Goal: Information Seeking & Learning: Compare options

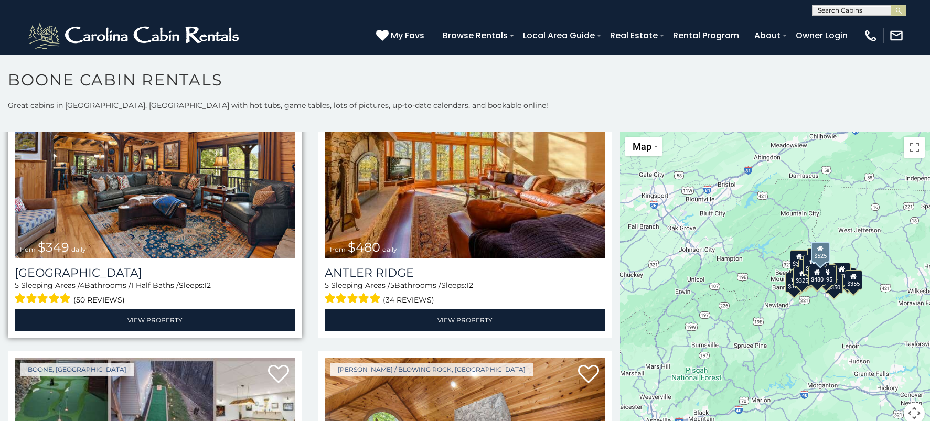
scroll to position [52, 0]
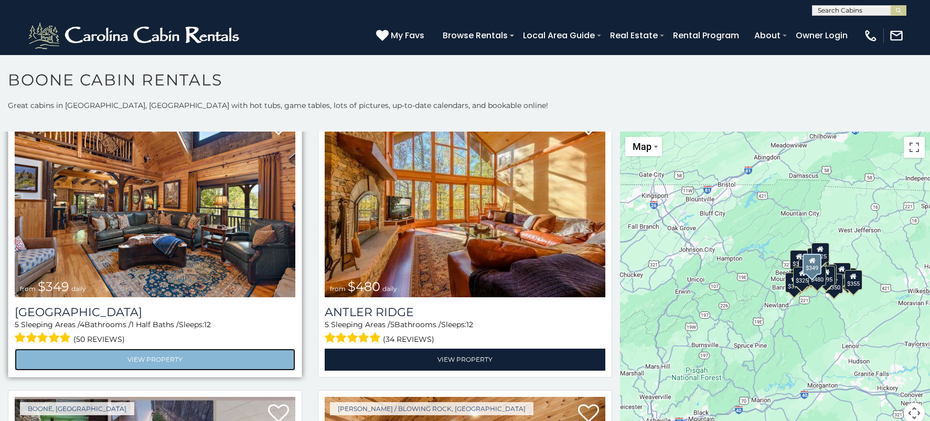
click at [152, 357] on link "View Property" at bounding box center [155, 360] width 281 height 22
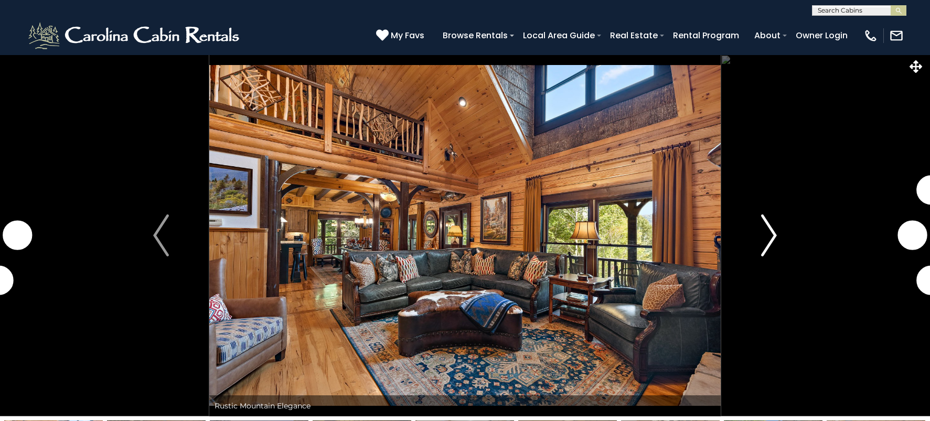
click at [767, 246] on img "Next" at bounding box center [769, 236] width 16 height 42
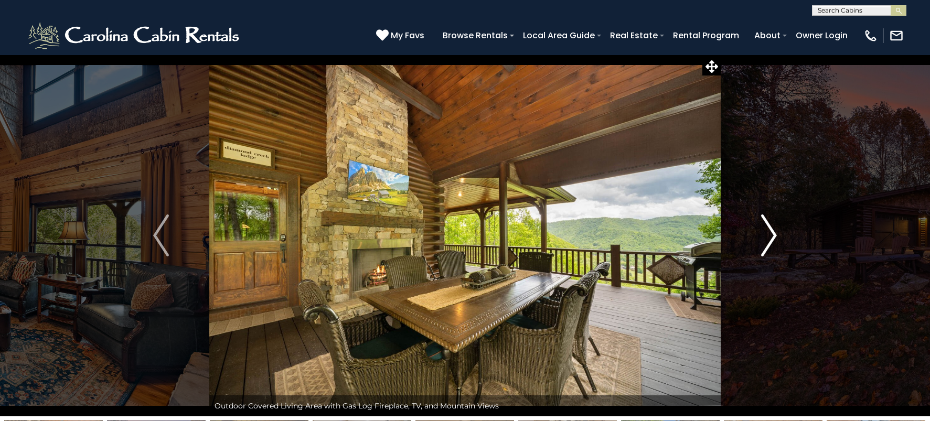
click at [769, 236] on img "Next" at bounding box center [769, 236] width 16 height 42
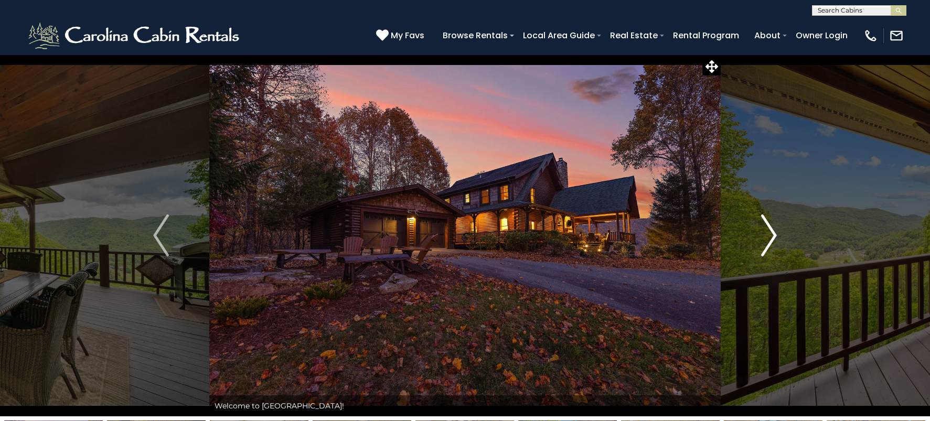
click at [772, 237] on img "Next" at bounding box center [769, 236] width 16 height 42
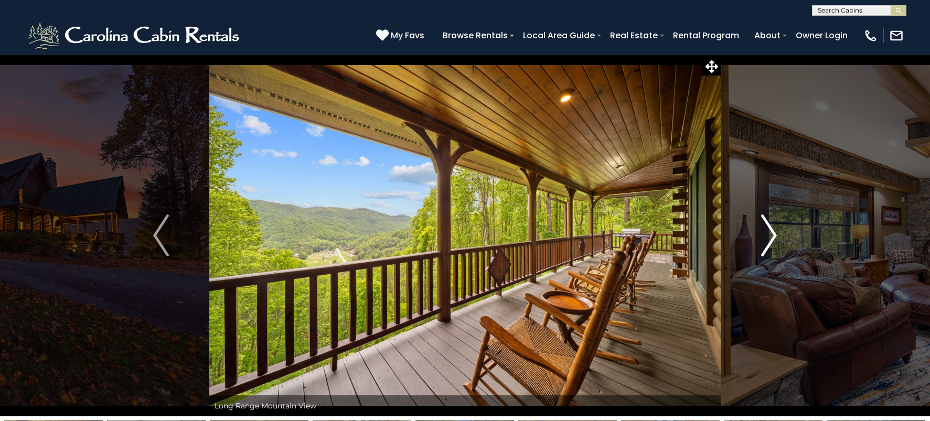
click at [771, 240] on img "Next" at bounding box center [769, 236] width 16 height 42
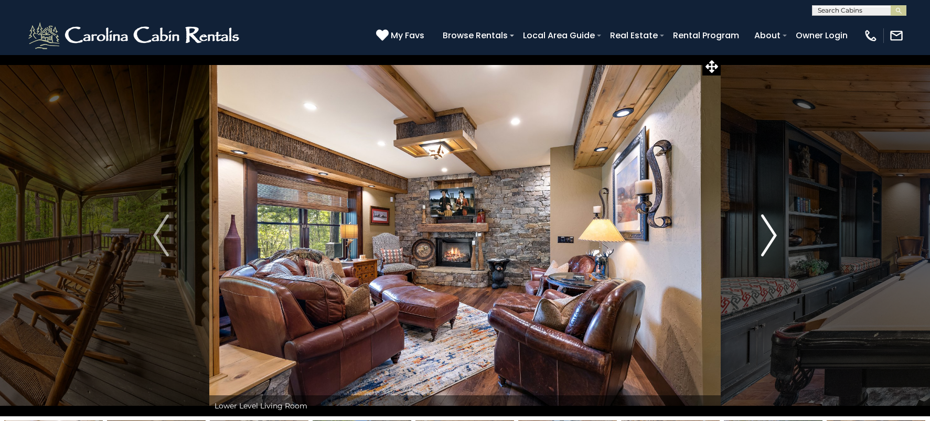
click at [769, 245] on img "Next" at bounding box center [769, 236] width 16 height 42
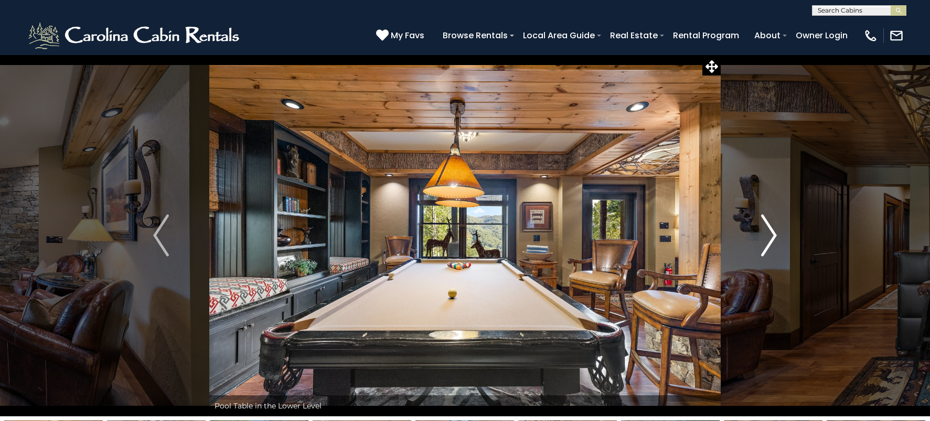
click at [768, 246] on img "Next" at bounding box center [769, 236] width 16 height 42
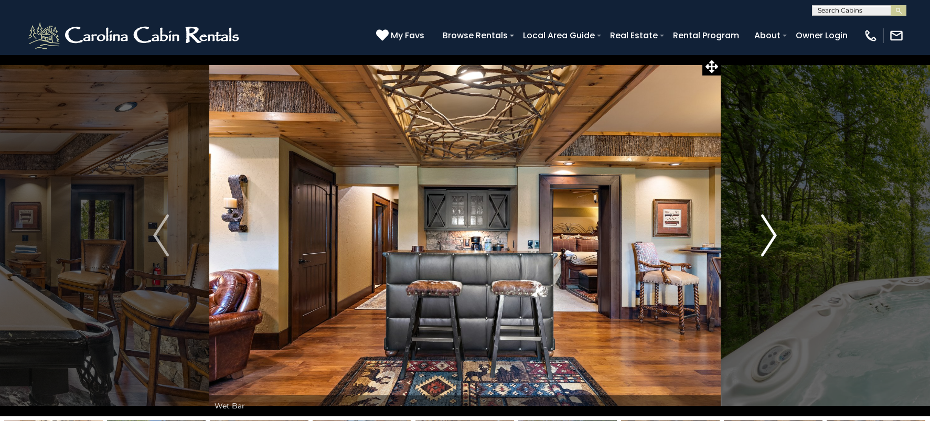
click at [768, 247] on img "Next" at bounding box center [769, 236] width 16 height 42
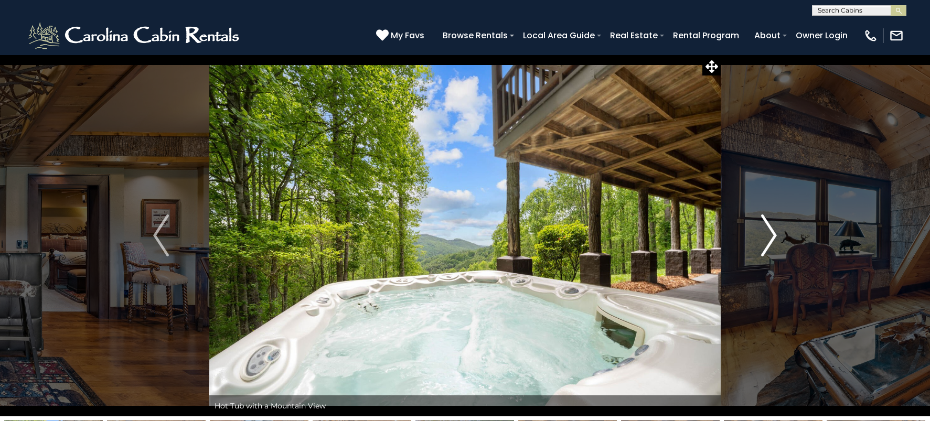
click at [768, 237] on img "Next" at bounding box center [769, 236] width 16 height 42
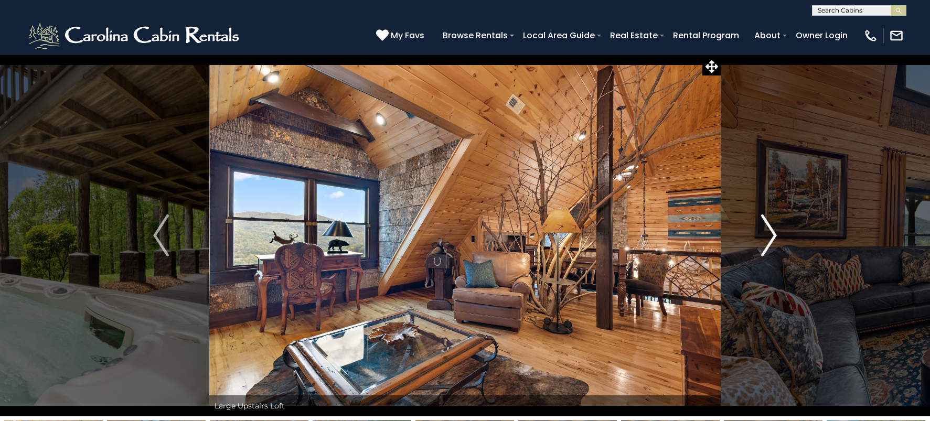
click at [772, 241] on img "Next" at bounding box center [769, 236] width 16 height 42
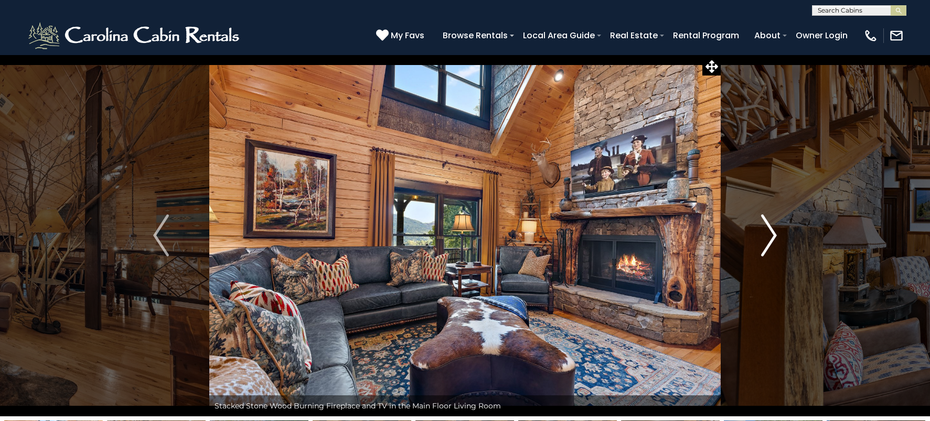
click at [770, 243] on img "Next" at bounding box center [769, 236] width 16 height 42
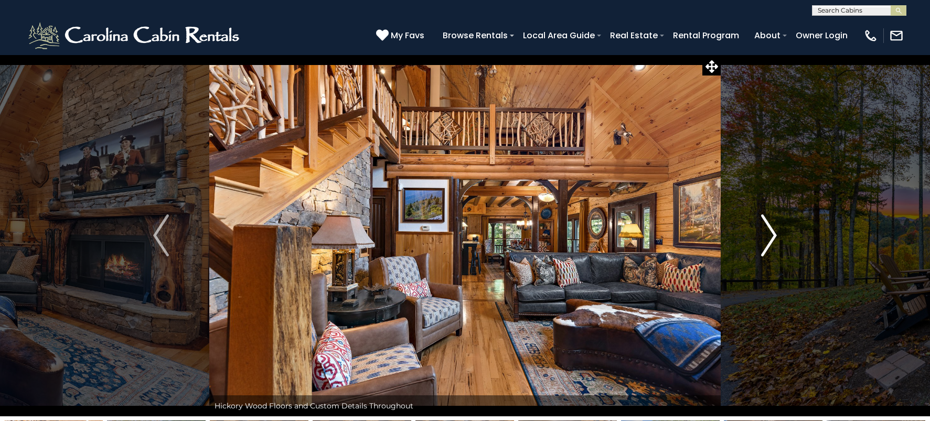
click at [771, 243] on img "Next" at bounding box center [769, 236] width 16 height 42
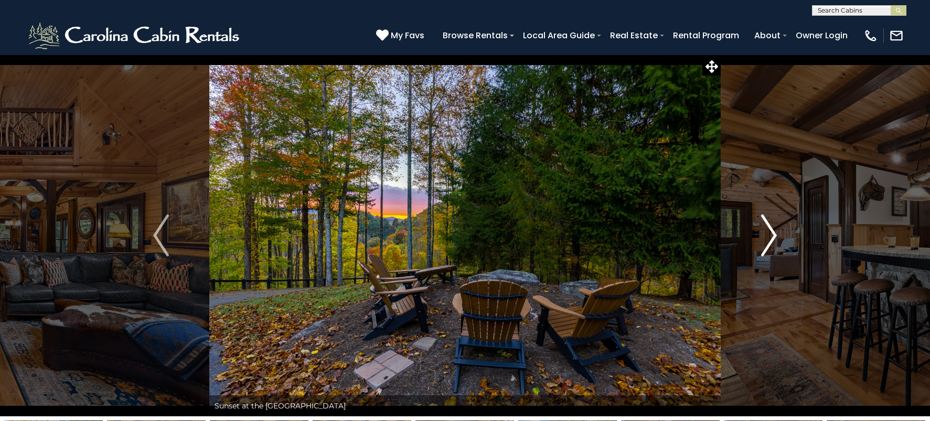
click at [766, 247] on img "Next" at bounding box center [769, 236] width 16 height 42
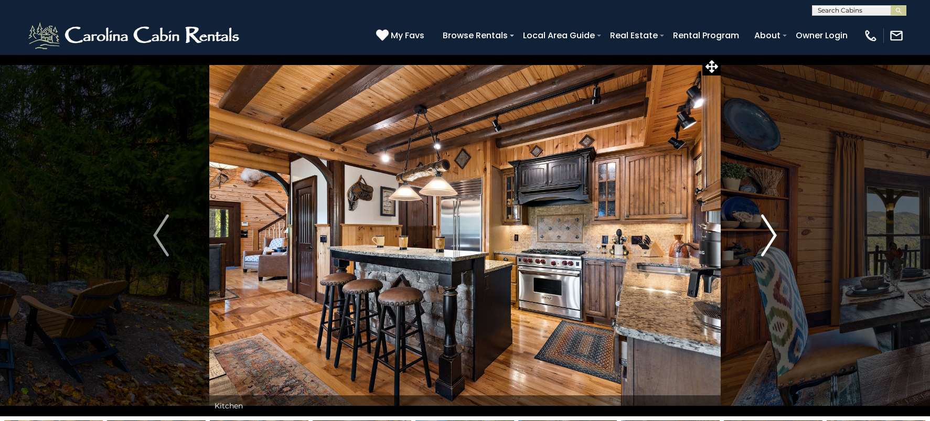
click at [766, 247] on img "Next" at bounding box center [769, 236] width 16 height 42
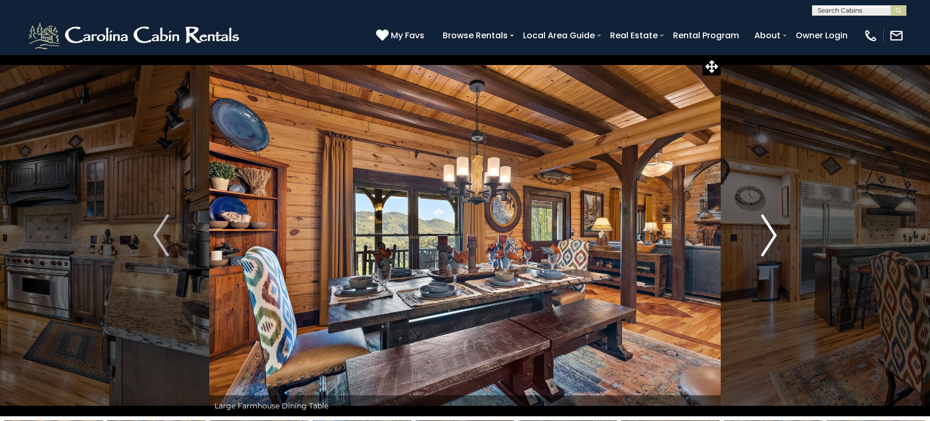
click at [766, 247] on img "Next" at bounding box center [769, 236] width 16 height 42
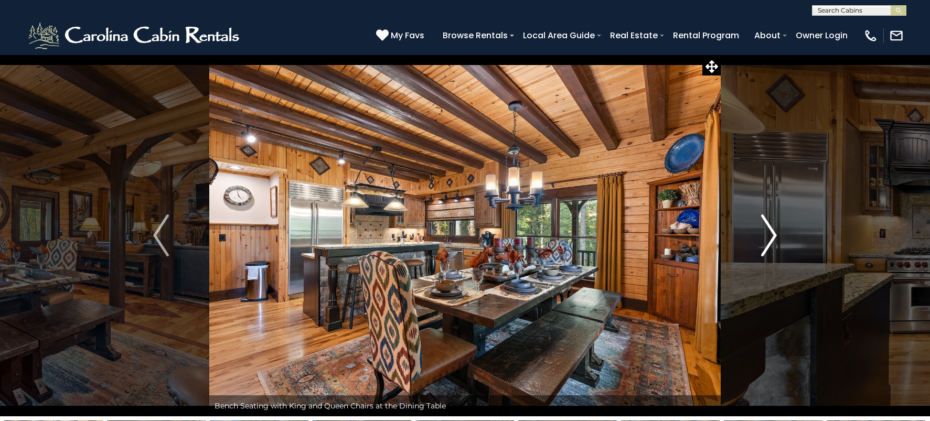
click at [765, 246] on img "Next" at bounding box center [769, 236] width 16 height 42
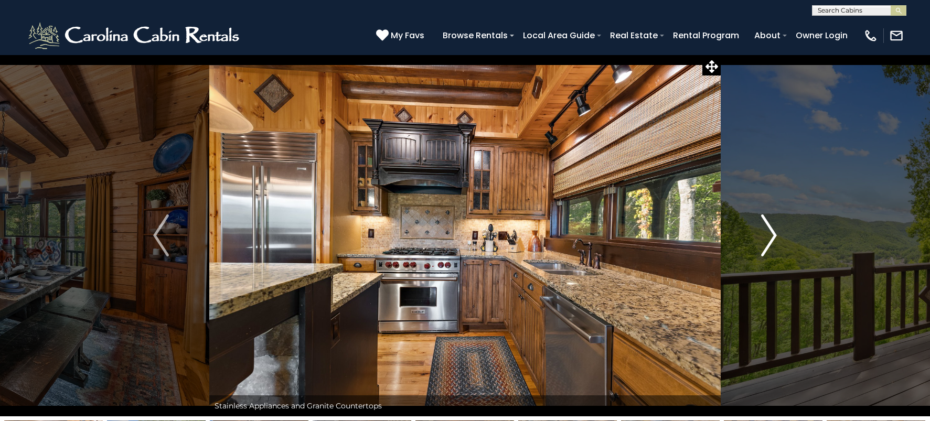
click at [769, 247] on img "Next" at bounding box center [769, 236] width 16 height 42
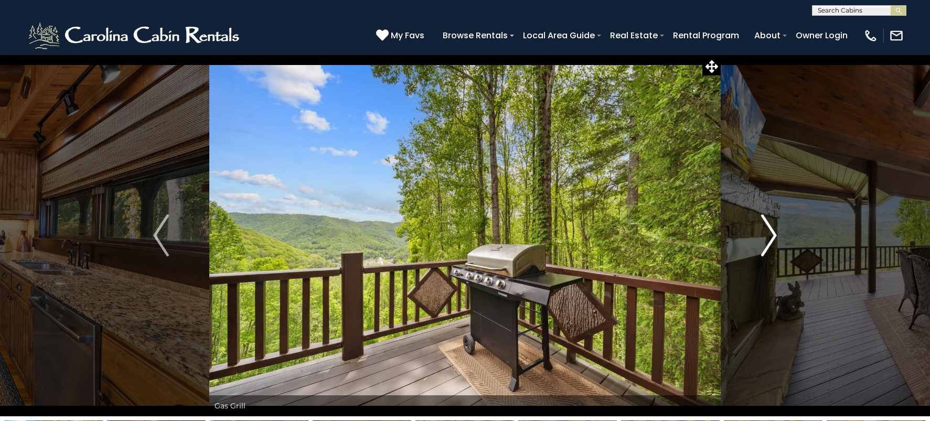
click at [768, 246] on img "Next" at bounding box center [769, 236] width 16 height 42
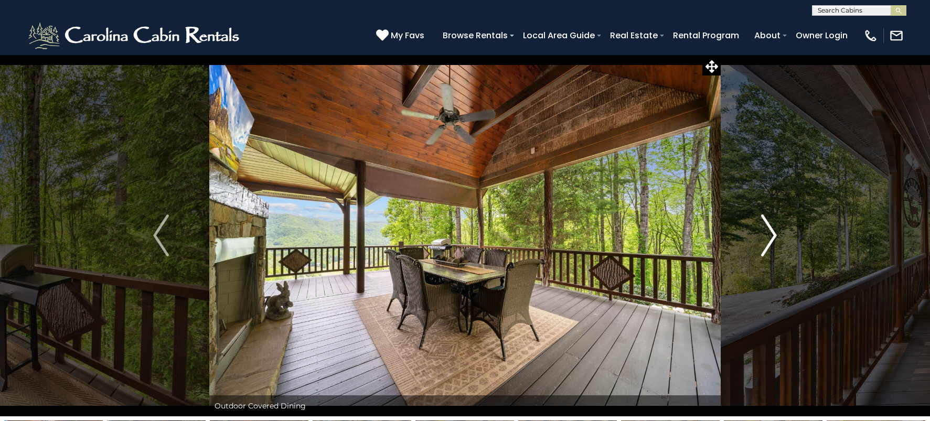
click at [768, 246] on img "Next" at bounding box center [769, 236] width 16 height 42
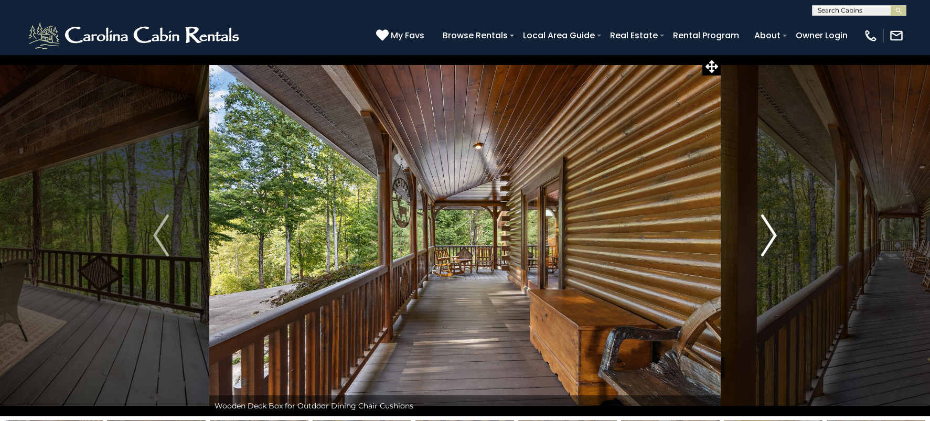
click at [768, 246] on img "Next" at bounding box center [769, 236] width 16 height 42
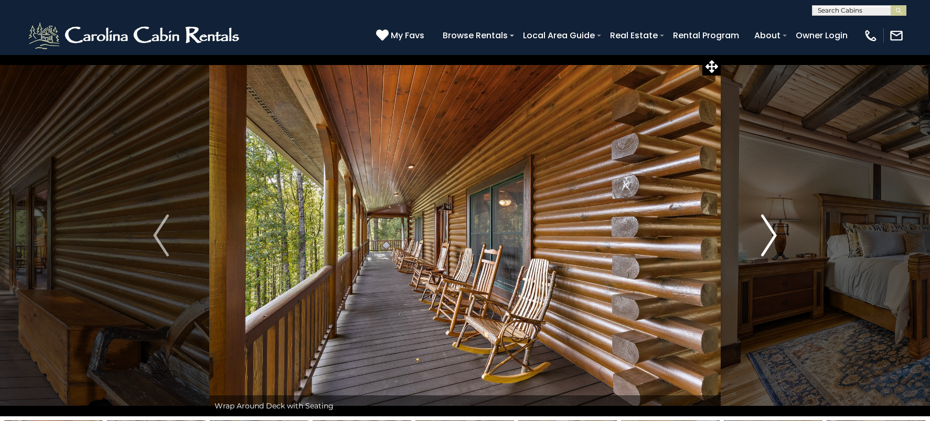
click at [768, 246] on img "Next" at bounding box center [769, 236] width 16 height 42
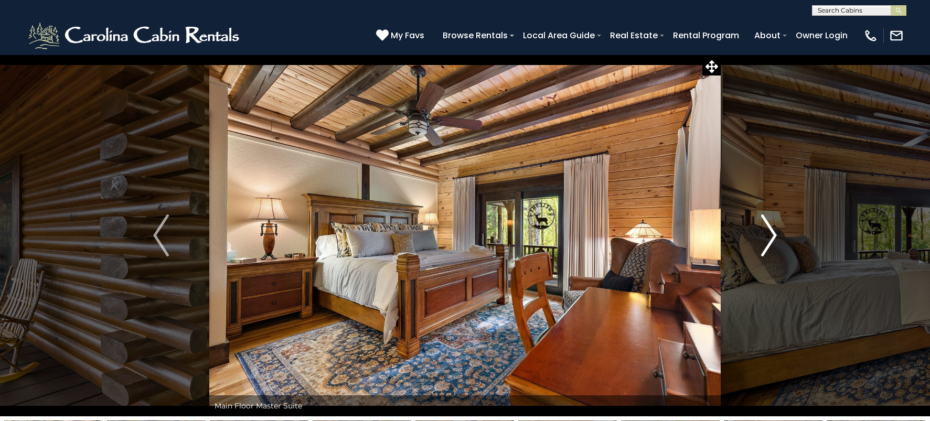
click at [768, 246] on img "Next" at bounding box center [769, 236] width 16 height 42
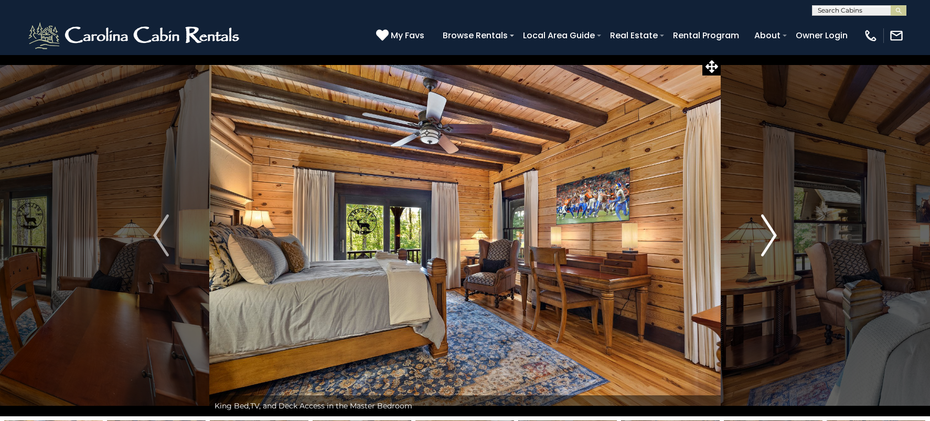
click at [768, 246] on img "Next" at bounding box center [769, 236] width 16 height 42
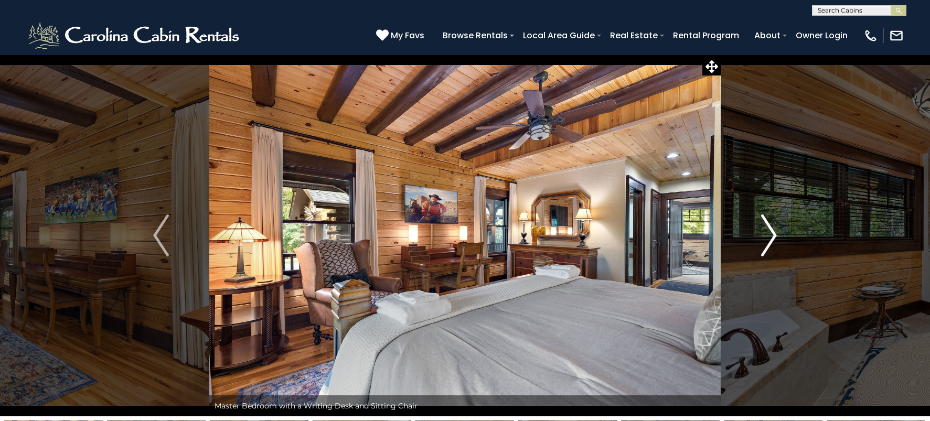
click at [768, 246] on img "Next" at bounding box center [769, 236] width 16 height 42
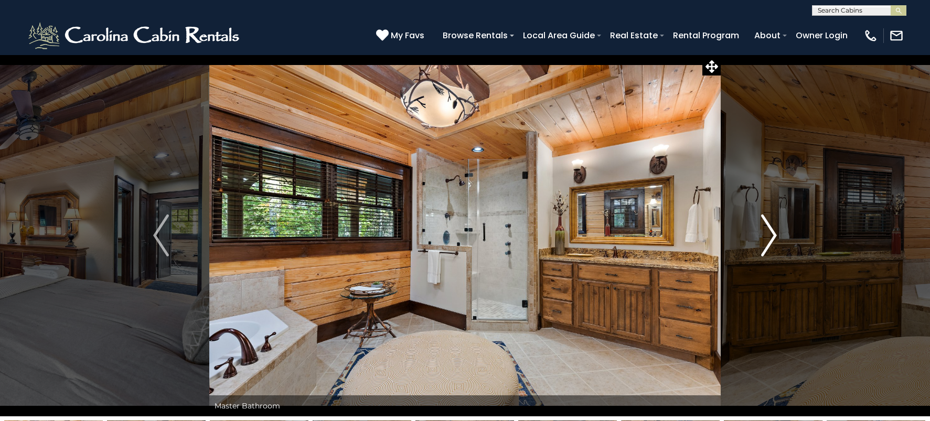
click at [767, 247] on img "Next" at bounding box center [769, 236] width 16 height 42
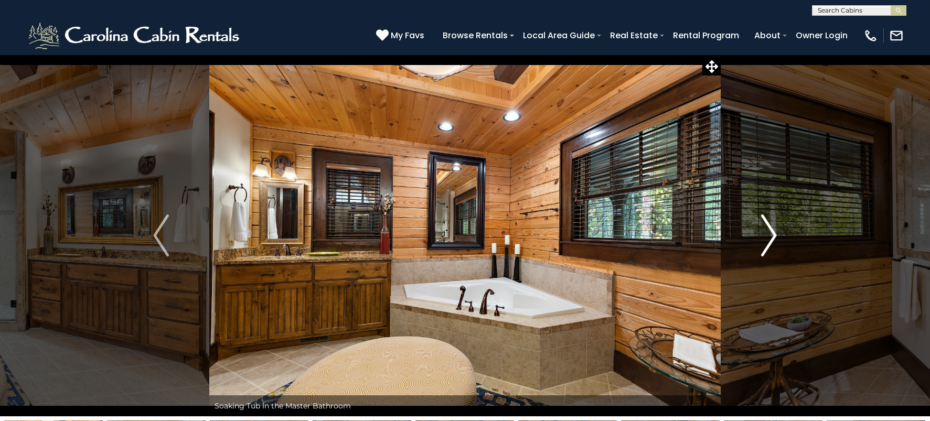
click at [772, 243] on img "Next" at bounding box center [769, 236] width 16 height 42
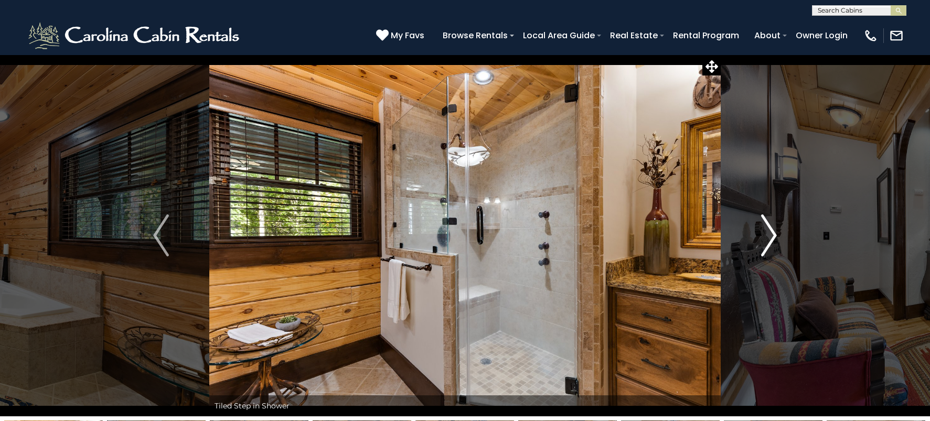
click at [773, 238] on img "Next" at bounding box center [769, 236] width 16 height 42
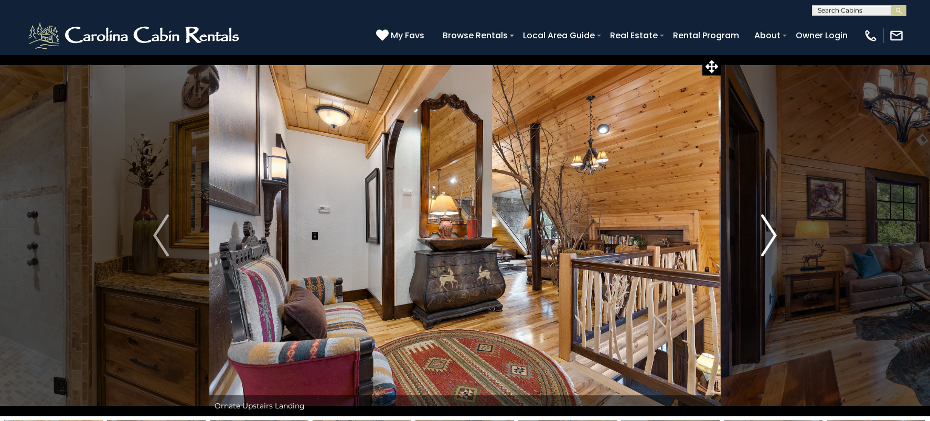
click at [766, 248] on img "Next" at bounding box center [769, 236] width 16 height 42
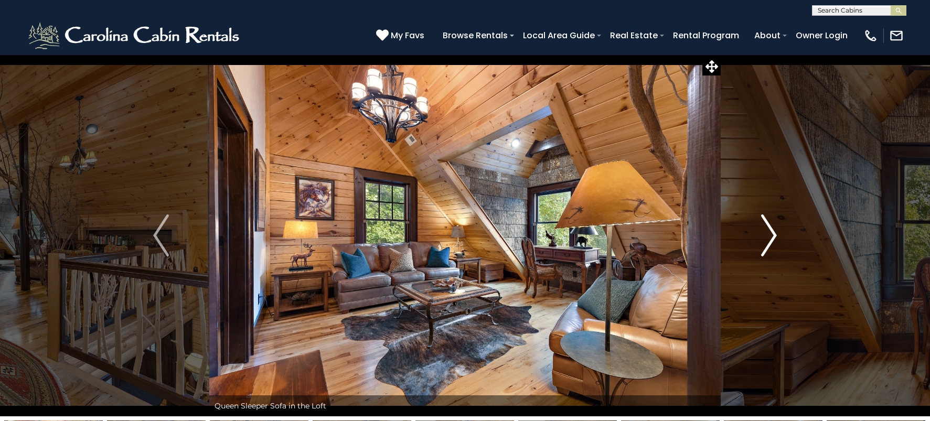
click at [769, 248] on img "Next" at bounding box center [769, 236] width 16 height 42
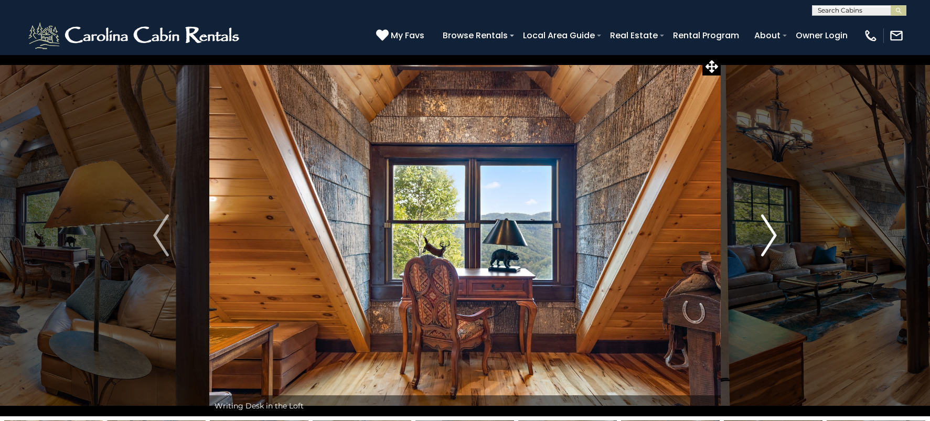
click at [773, 243] on img "Next" at bounding box center [769, 236] width 16 height 42
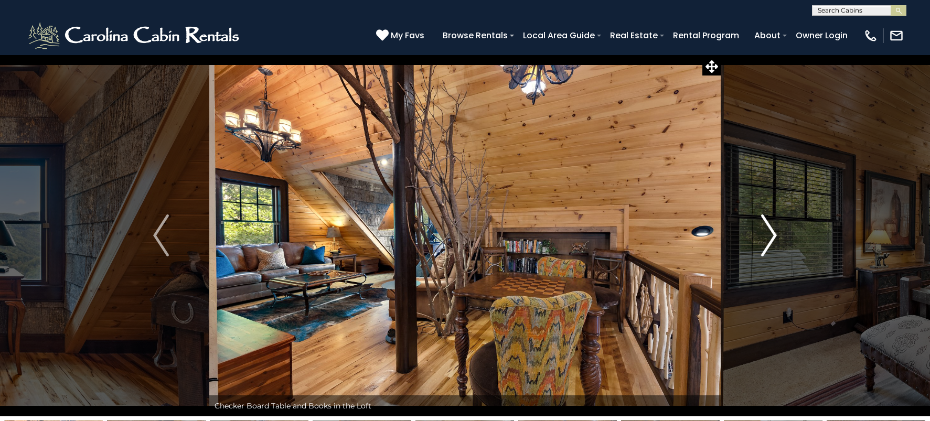
click at [768, 246] on img "Next" at bounding box center [769, 236] width 16 height 42
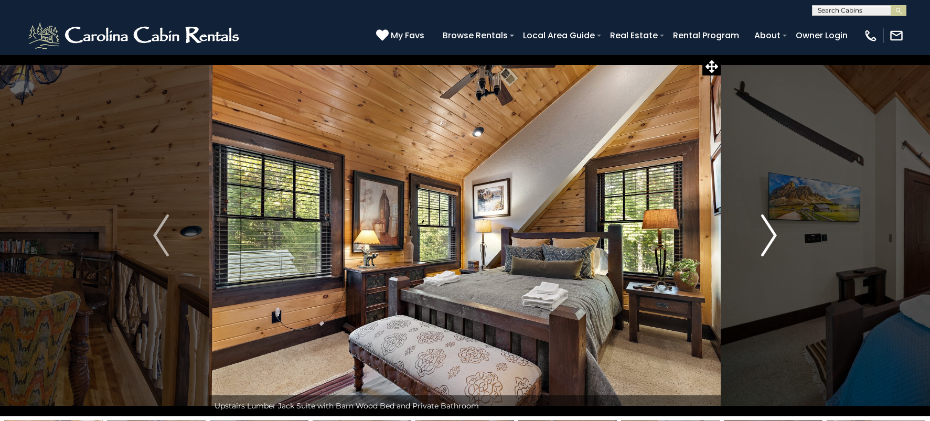
click at [769, 245] on img "Next" at bounding box center [769, 236] width 16 height 42
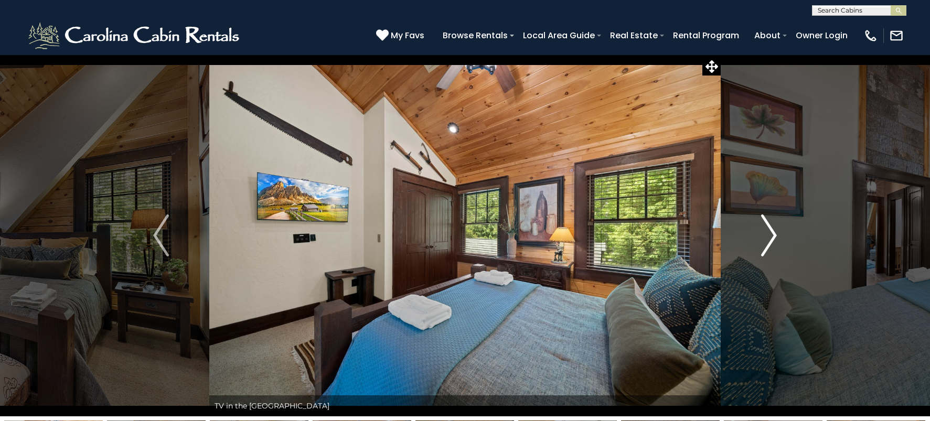
click at [769, 245] on img "Next" at bounding box center [769, 236] width 16 height 42
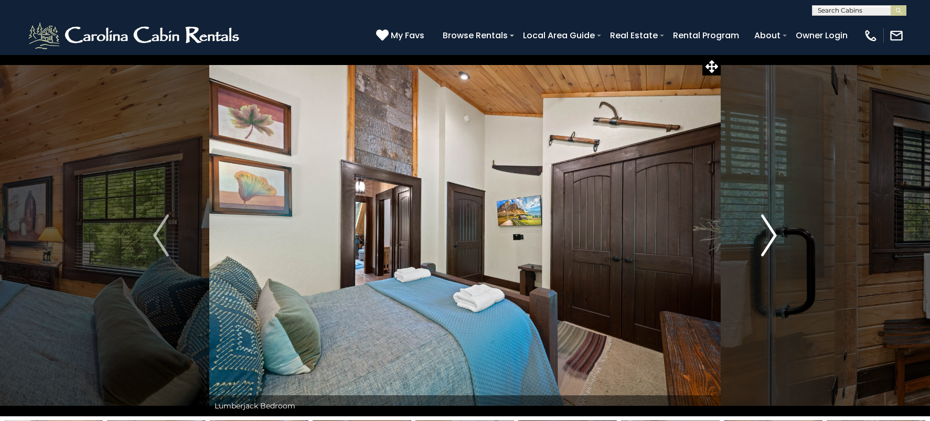
click at [769, 245] on img "Next" at bounding box center [769, 236] width 16 height 42
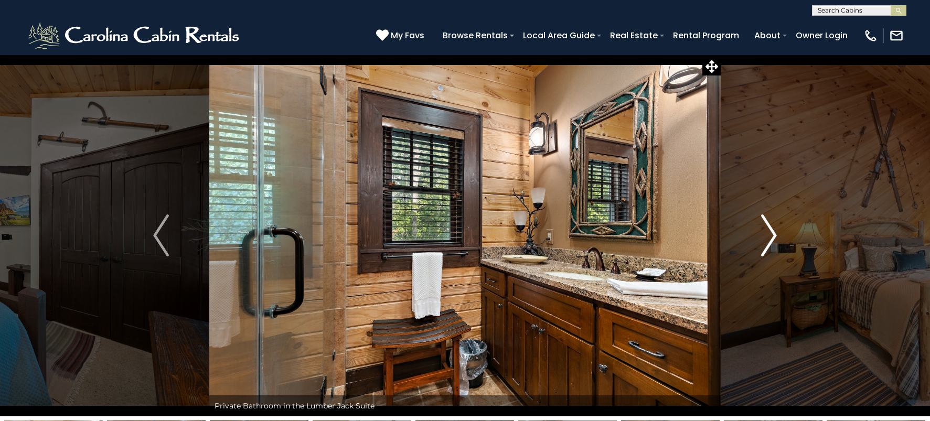
click at [769, 245] on img "Next" at bounding box center [769, 236] width 16 height 42
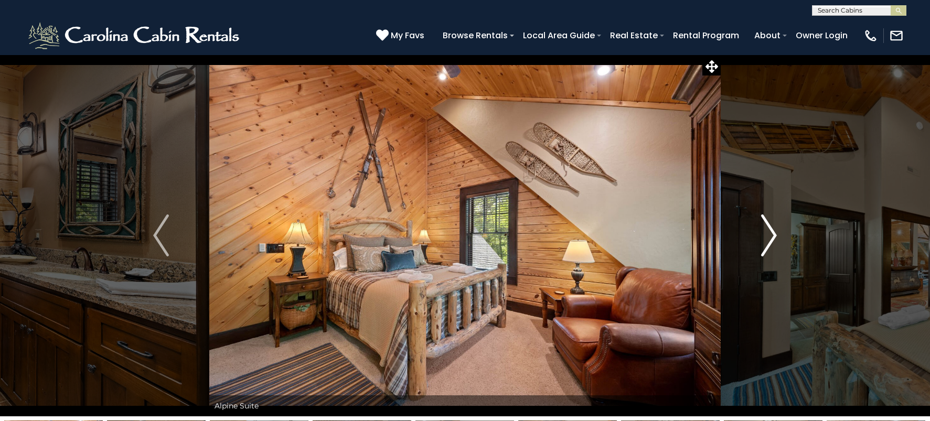
click at [769, 245] on img "Next" at bounding box center [769, 236] width 16 height 42
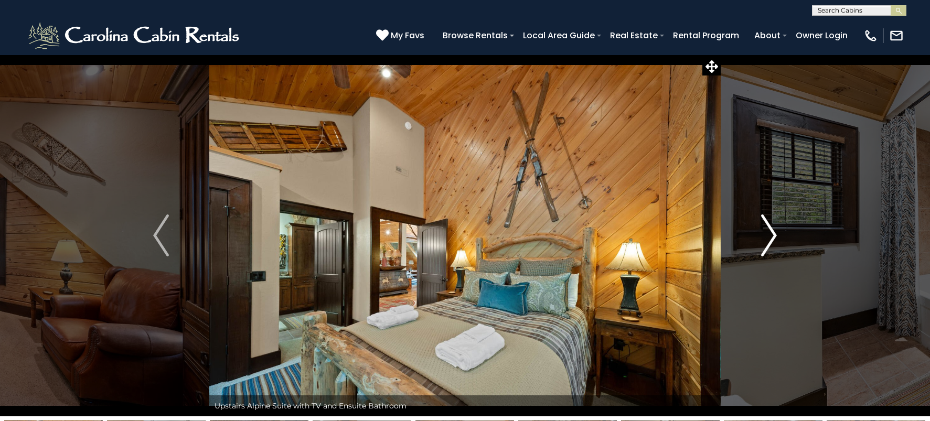
click at [769, 245] on img "Next" at bounding box center [769, 236] width 16 height 42
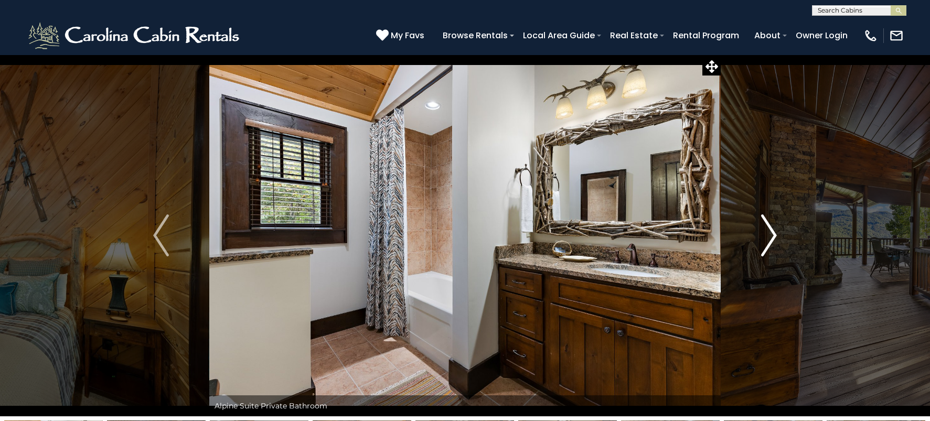
click at [769, 245] on img "Next" at bounding box center [769, 236] width 16 height 42
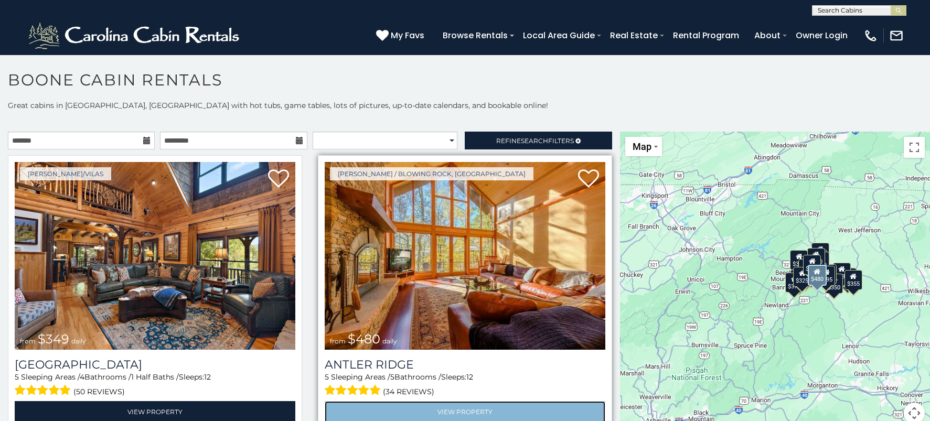
click at [437, 409] on link "View Property" at bounding box center [465, 412] width 281 height 22
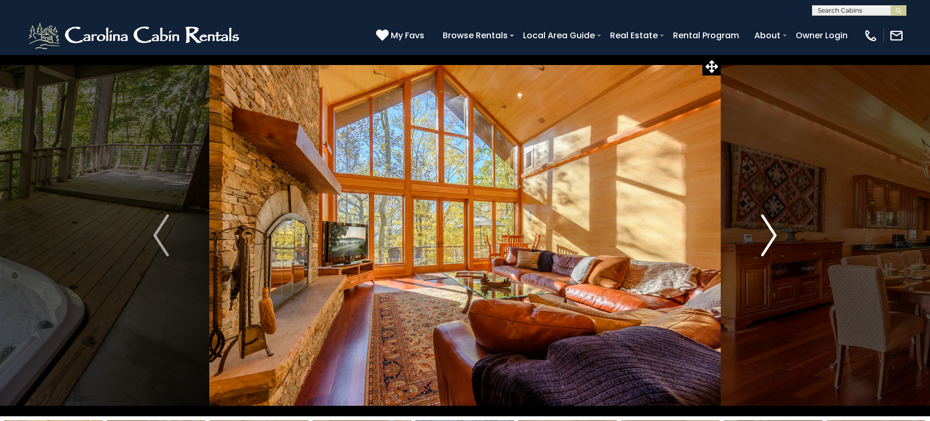
click at [768, 240] on img "Next" at bounding box center [769, 236] width 16 height 42
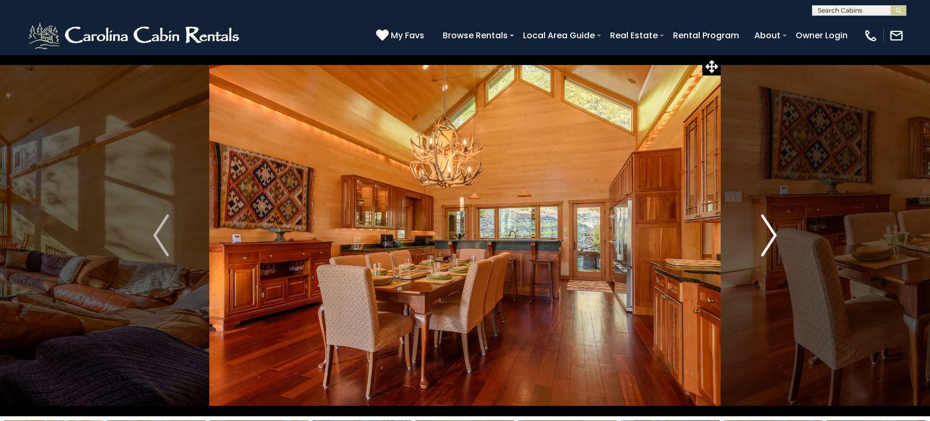
click at [766, 252] on img "Next" at bounding box center [769, 236] width 16 height 42
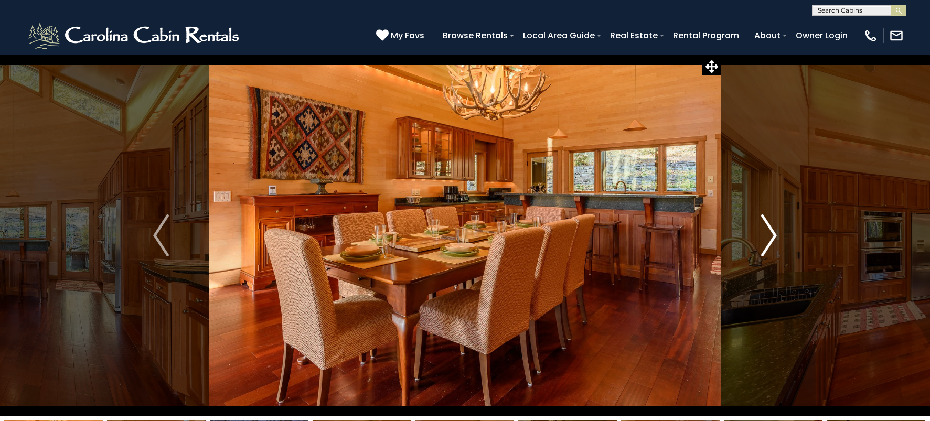
click at [767, 245] on img "Next" at bounding box center [769, 236] width 16 height 42
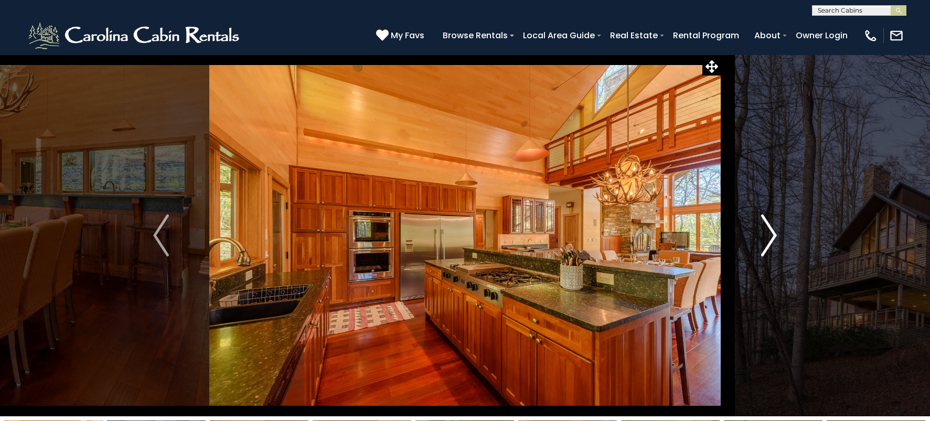
click at [766, 249] on img "Next" at bounding box center [769, 236] width 16 height 42
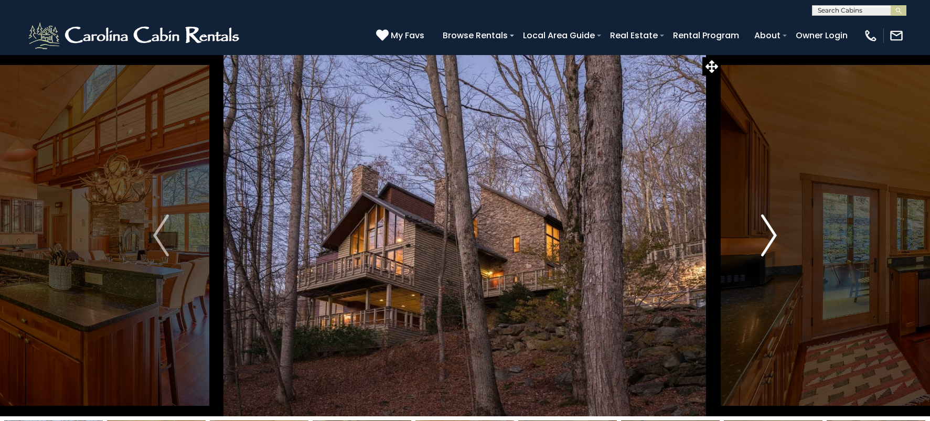
click at [767, 245] on img "Next" at bounding box center [769, 236] width 16 height 42
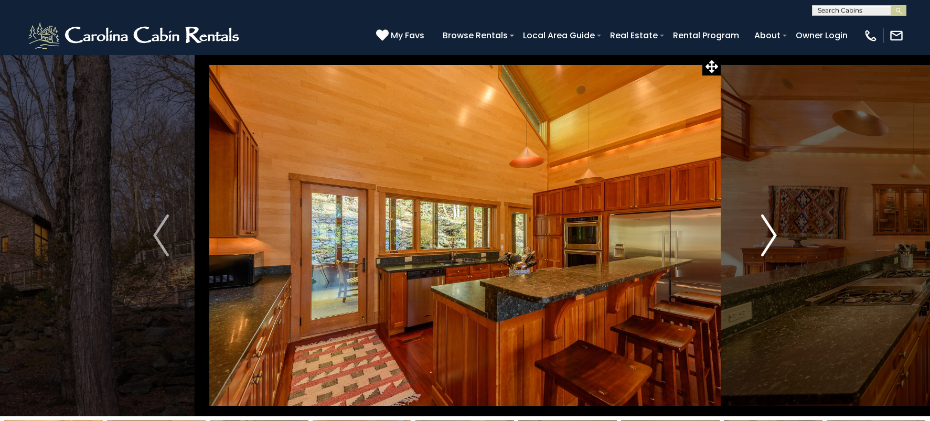
click at [767, 245] on img "Next" at bounding box center [769, 236] width 16 height 42
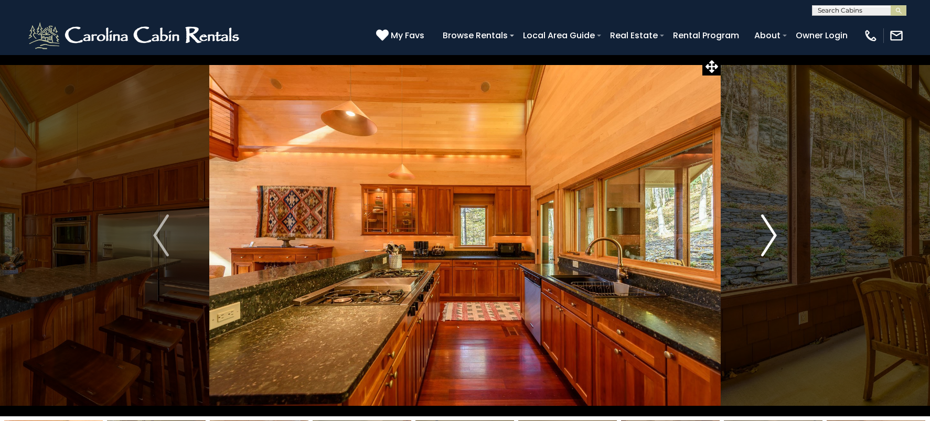
click at [767, 245] on img "Next" at bounding box center [769, 236] width 16 height 42
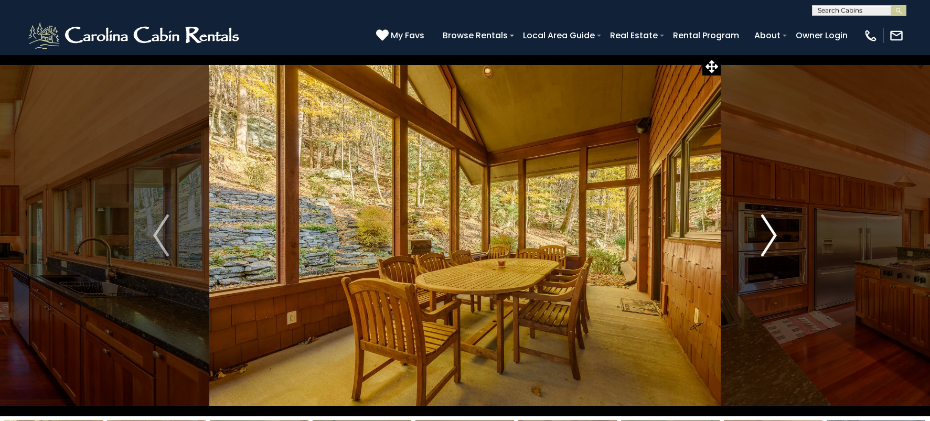
click at [767, 245] on img "Next" at bounding box center [769, 236] width 16 height 42
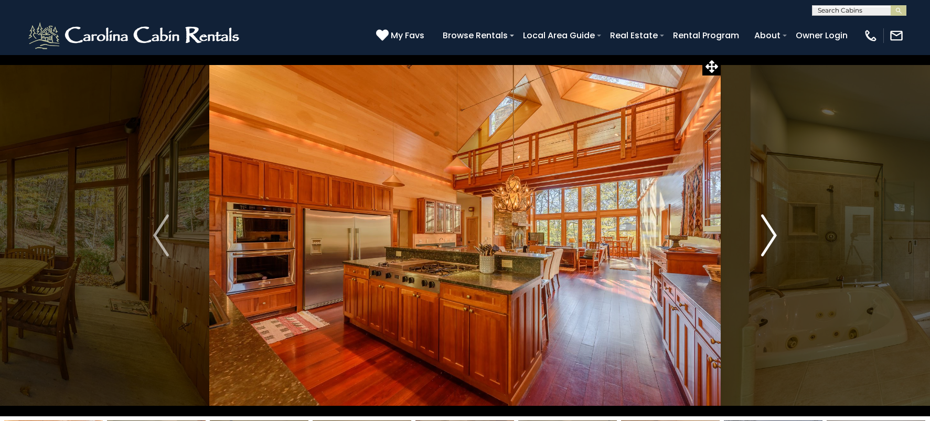
click at [772, 238] on img "Next" at bounding box center [769, 236] width 16 height 42
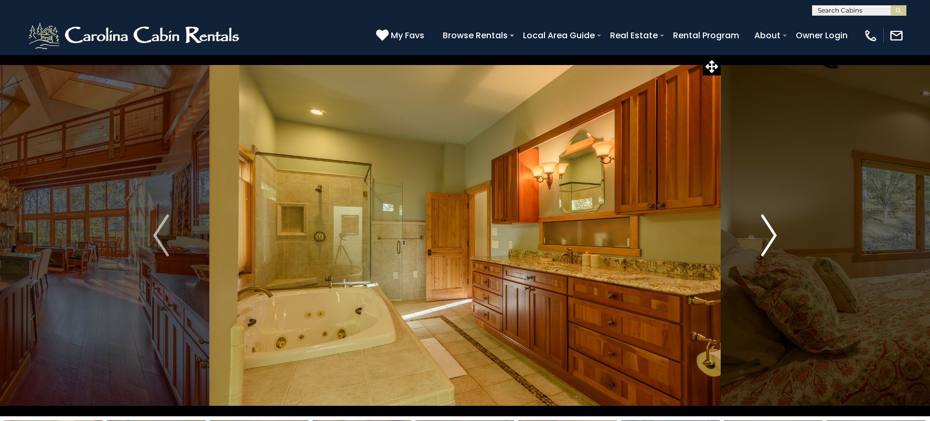
click at [769, 237] on img "Next" at bounding box center [769, 236] width 16 height 42
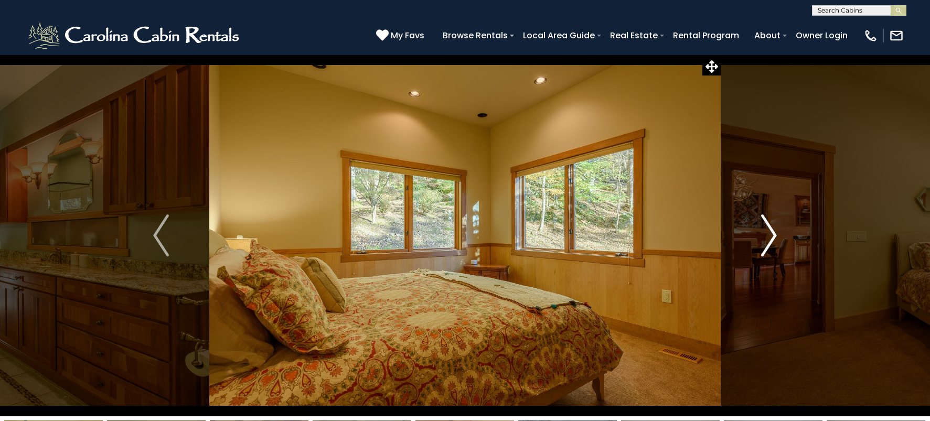
click at [770, 242] on img "Next" at bounding box center [769, 236] width 16 height 42
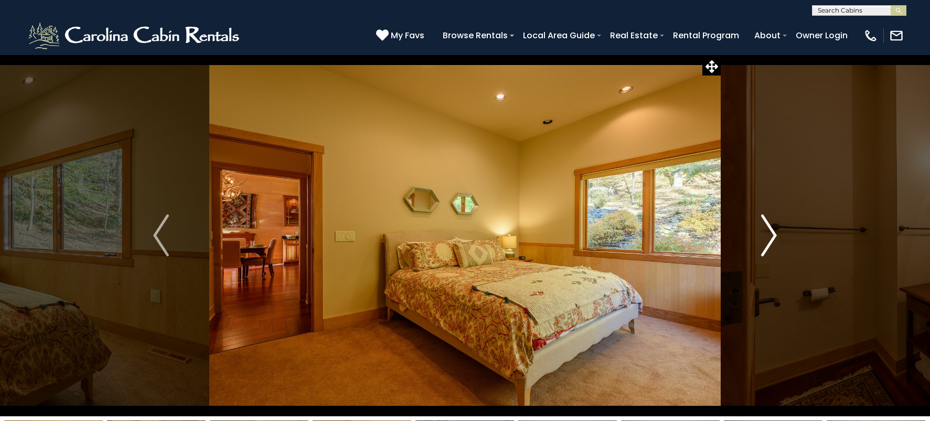
click at [768, 247] on img "Next" at bounding box center [769, 236] width 16 height 42
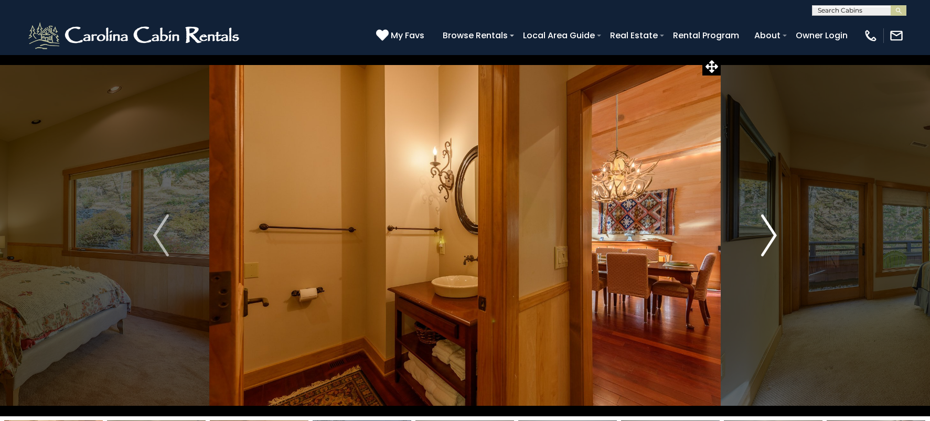
click at [764, 245] on img "Next" at bounding box center [769, 236] width 16 height 42
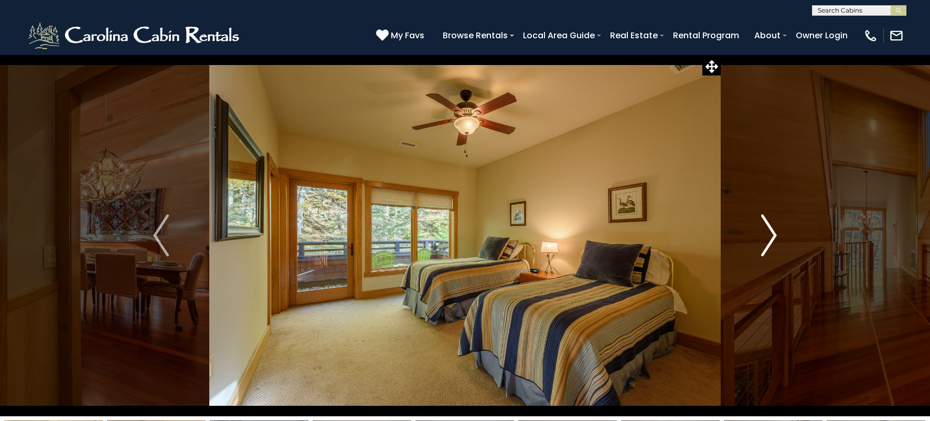
click at [764, 245] on img "Next" at bounding box center [769, 236] width 16 height 42
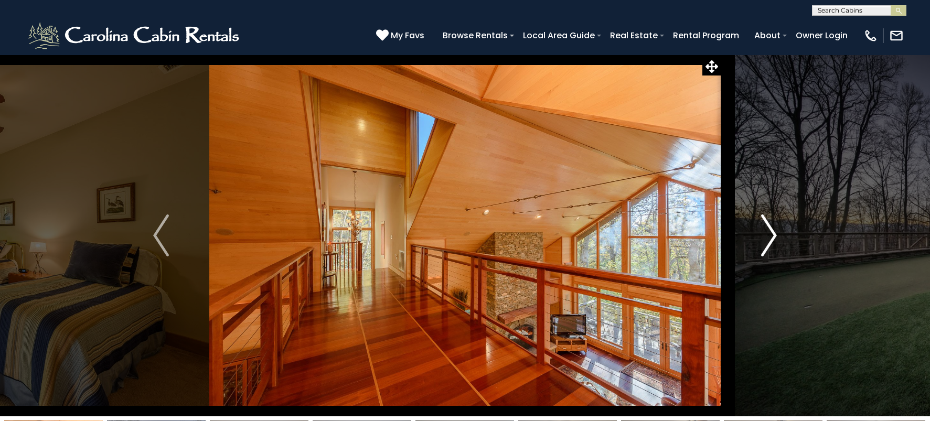
click at [764, 245] on img "Next" at bounding box center [769, 236] width 16 height 42
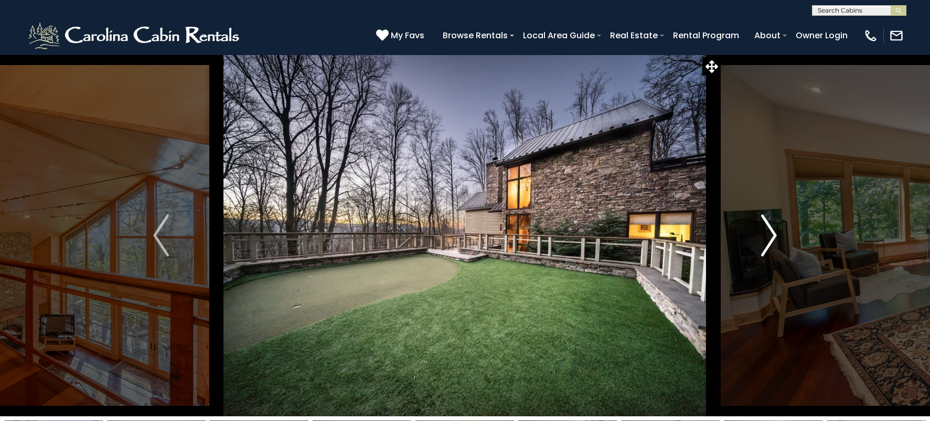
click at [764, 245] on img "Next" at bounding box center [769, 236] width 16 height 42
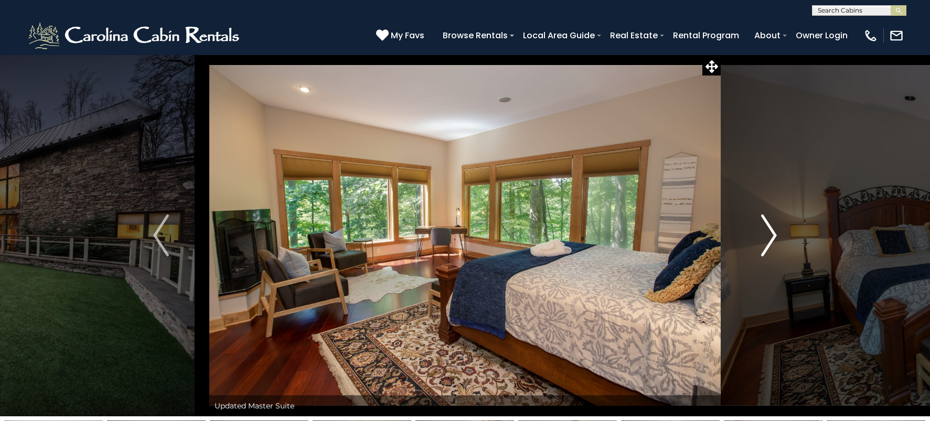
click at [764, 245] on img "Next" at bounding box center [769, 236] width 16 height 42
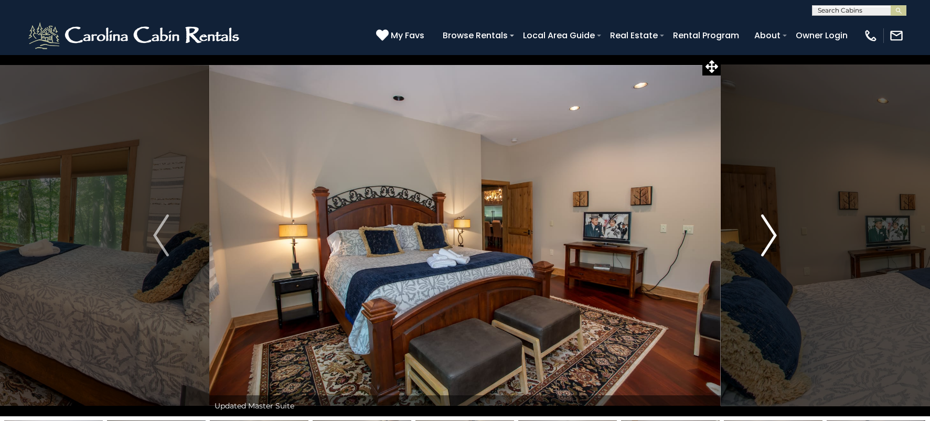
click at [764, 245] on img "Next" at bounding box center [769, 236] width 16 height 42
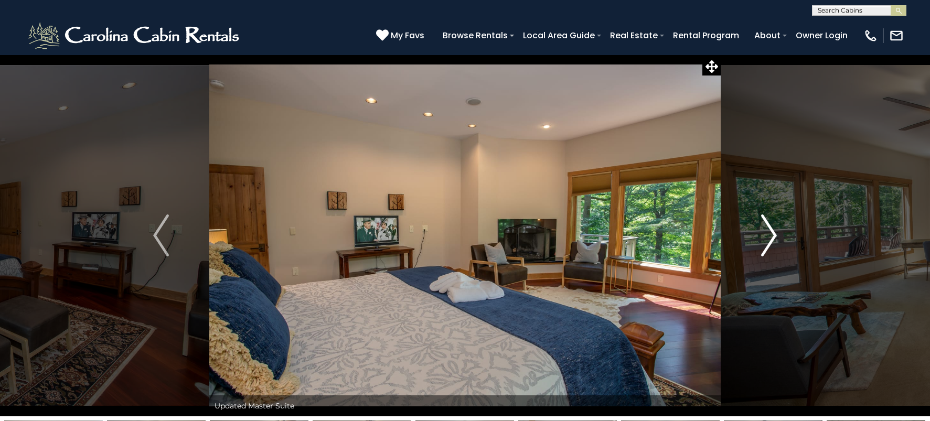
click at [764, 245] on img "Next" at bounding box center [769, 236] width 16 height 42
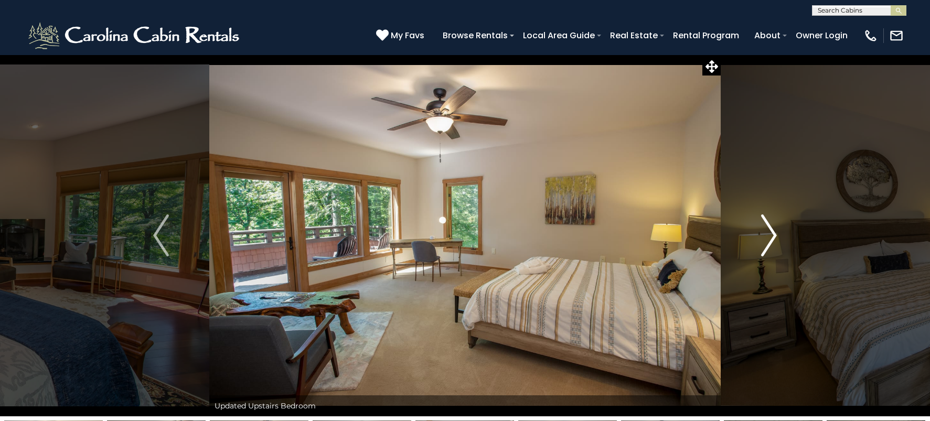
click at [764, 245] on img "Next" at bounding box center [769, 236] width 16 height 42
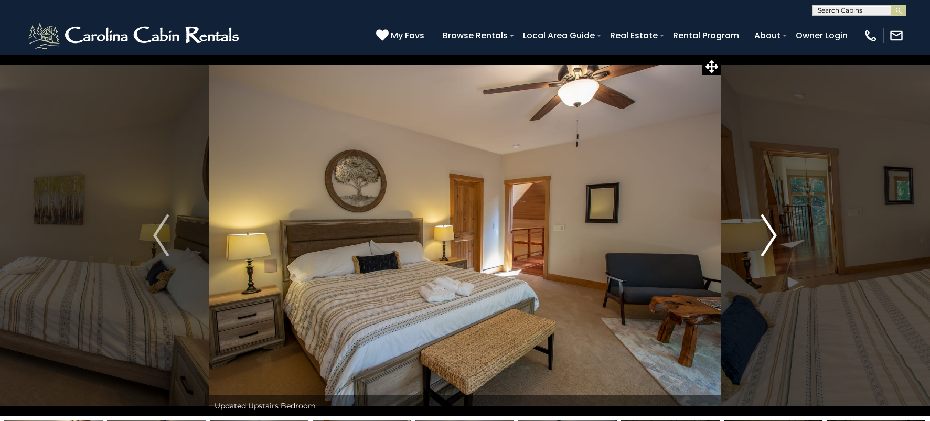
click at [764, 245] on img "Next" at bounding box center [769, 236] width 16 height 42
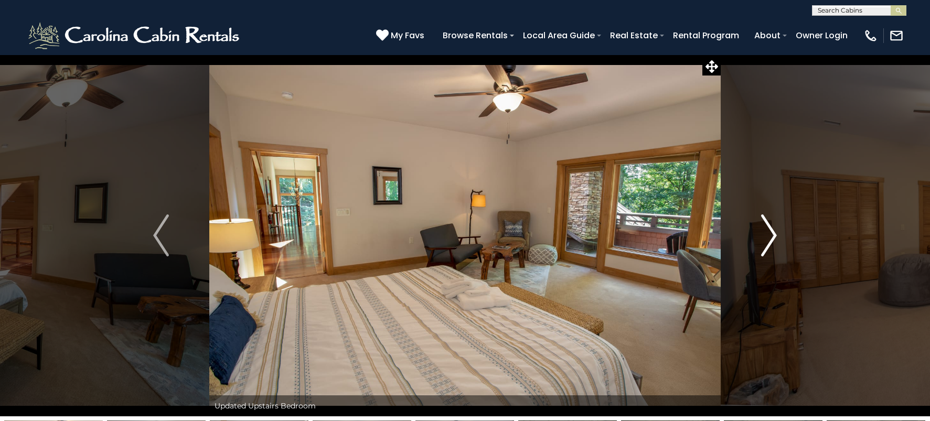
click at [764, 245] on img "Next" at bounding box center [769, 236] width 16 height 42
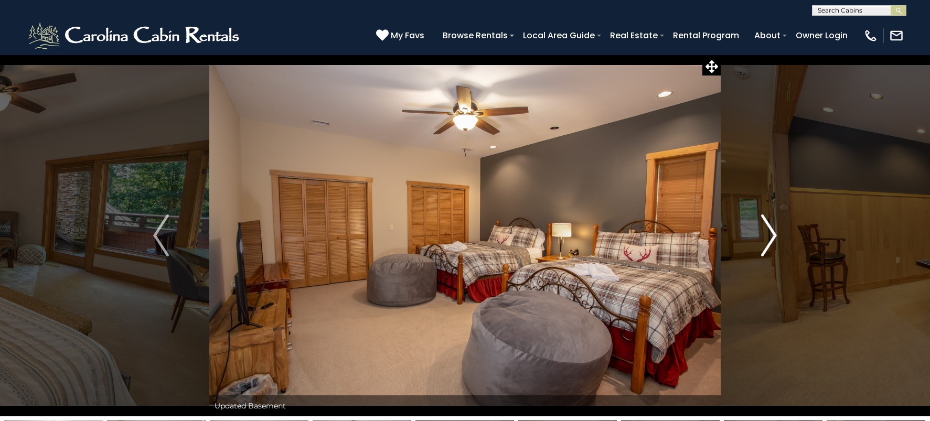
click at [764, 245] on img "Next" at bounding box center [769, 236] width 16 height 42
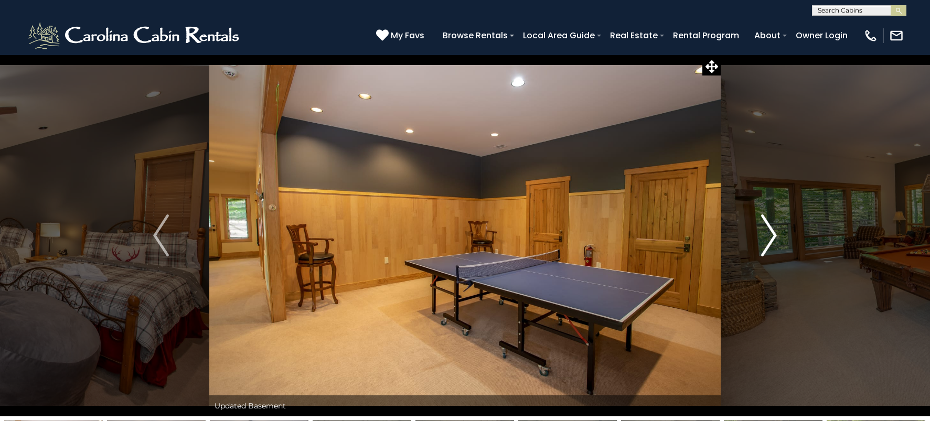
click at [776, 237] on img "Next" at bounding box center [769, 236] width 16 height 42
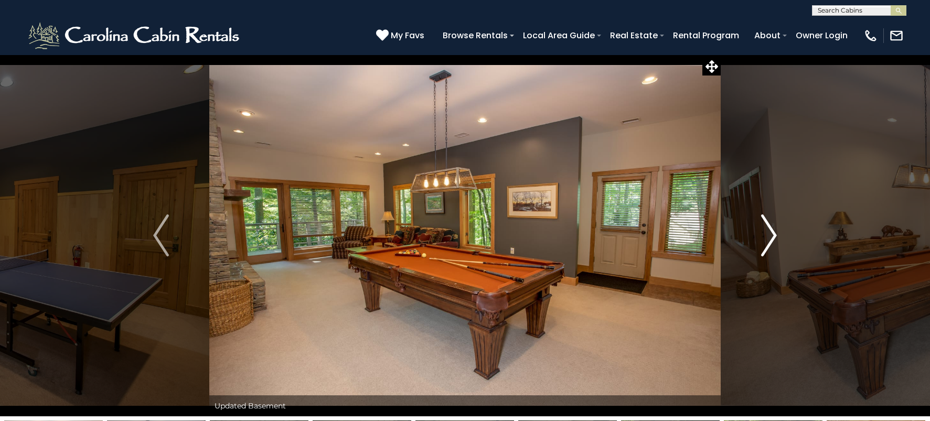
click at [772, 240] on img "Next" at bounding box center [769, 236] width 16 height 42
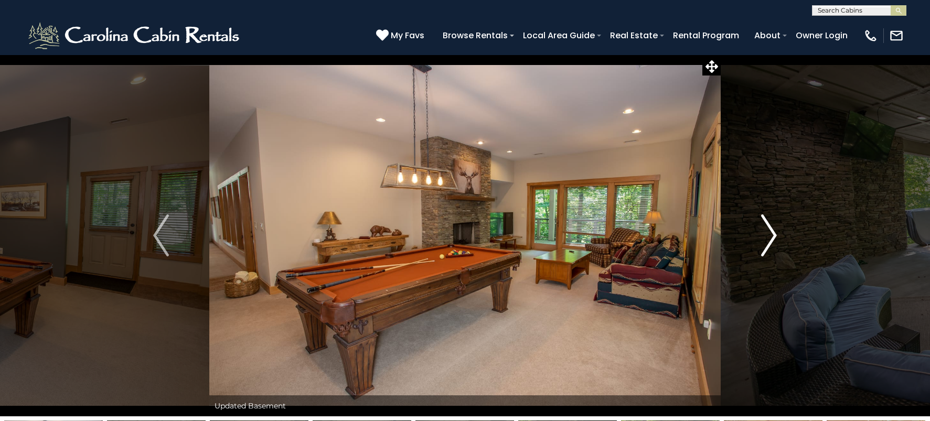
click at [772, 240] on img "Next" at bounding box center [769, 236] width 16 height 42
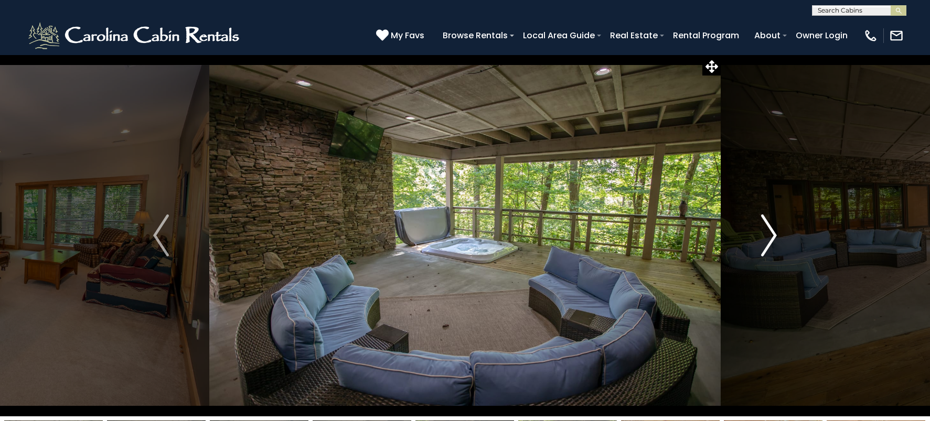
click at [772, 240] on img "Next" at bounding box center [769, 236] width 16 height 42
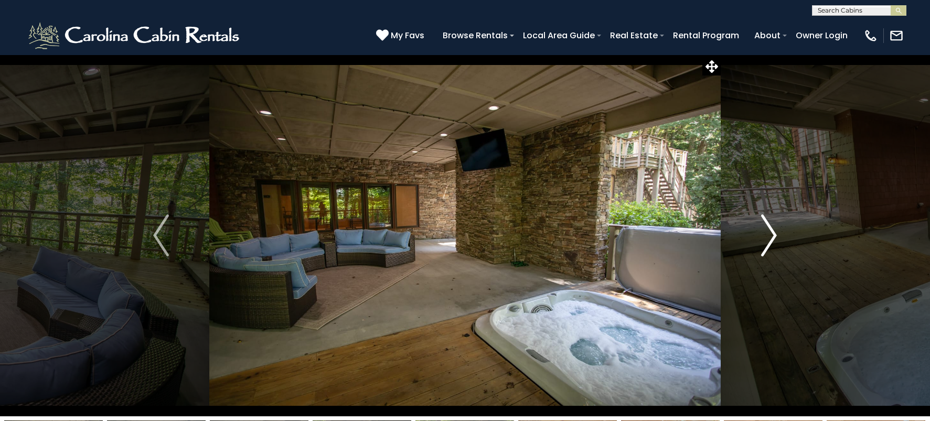
click at [768, 243] on img "Next" at bounding box center [769, 236] width 16 height 42
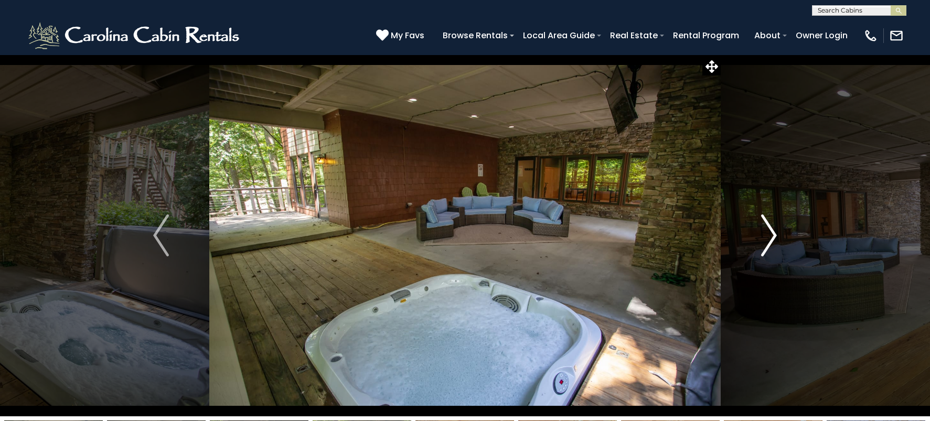
click at [768, 243] on img "Next" at bounding box center [769, 236] width 16 height 42
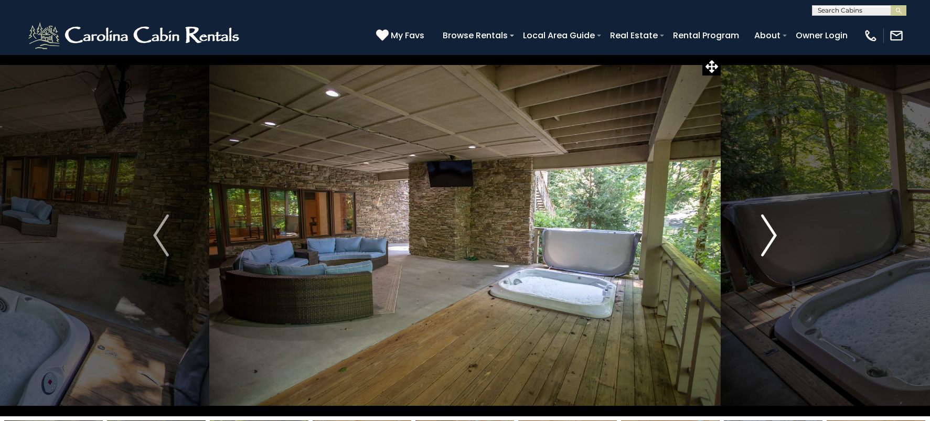
click at [768, 243] on img "Next" at bounding box center [769, 236] width 16 height 42
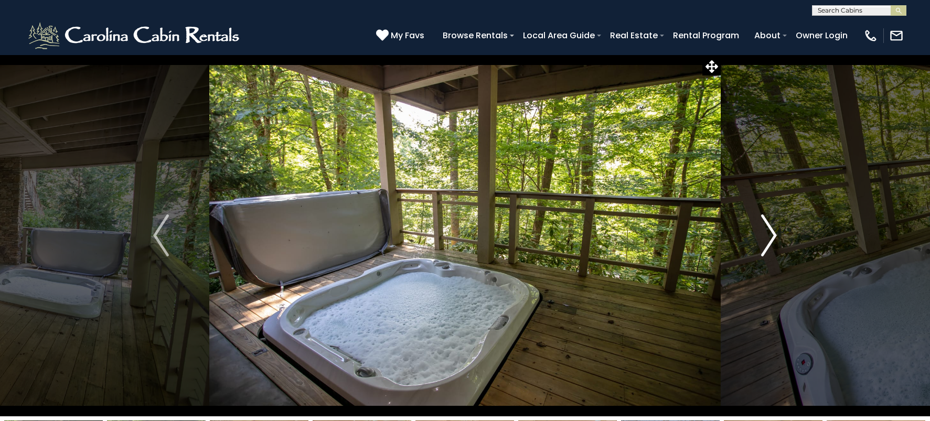
click at [768, 243] on img "Next" at bounding box center [769, 236] width 16 height 42
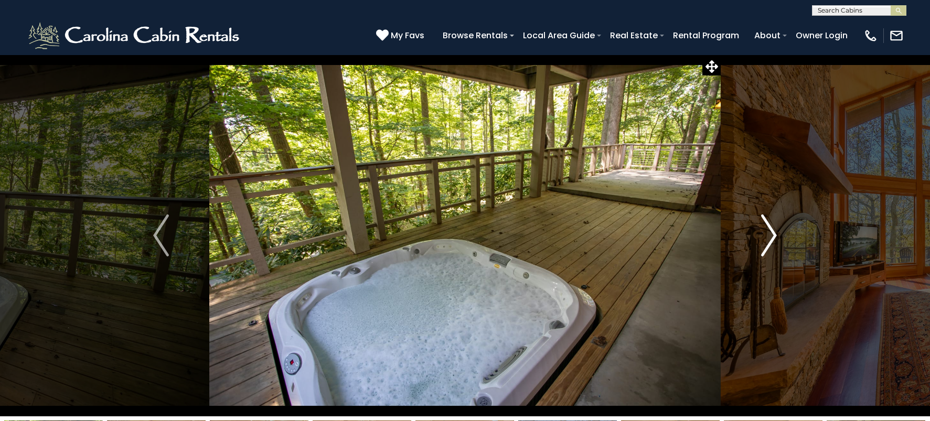
click at [768, 243] on img "Next" at bounding box center [769, 236] width 16 height 42
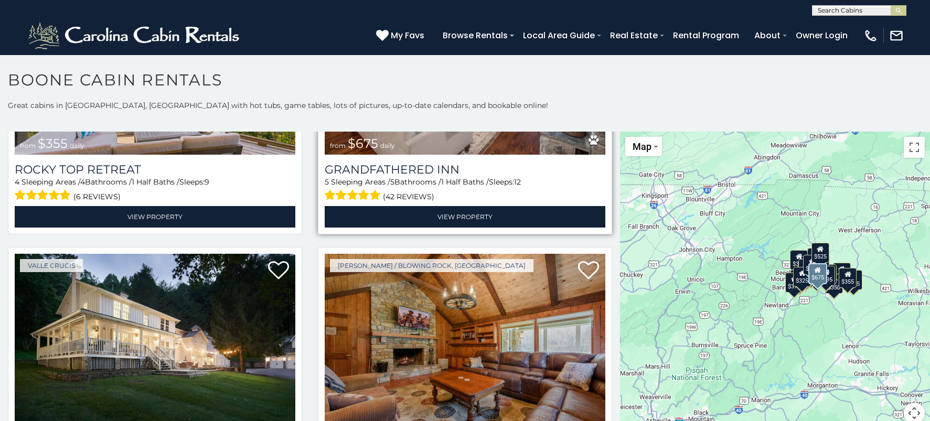
scroll to position [840, 0]
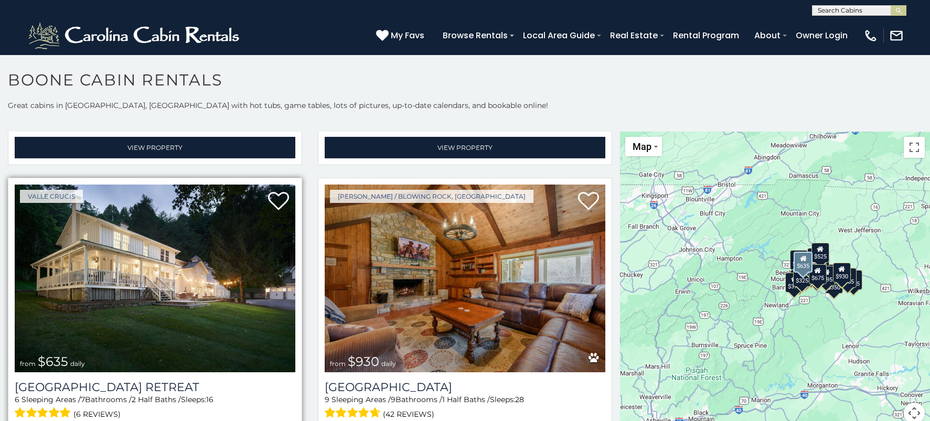
click at [168, 257] on img at bounding box center [155, 279] width 281 height 188
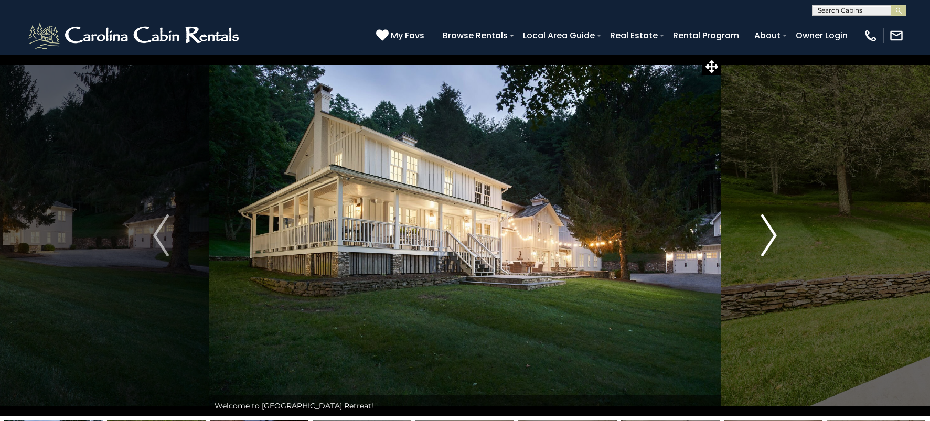
click at [767, 245] on img "Next" at bounding box center [769, 236] width 16 height 42
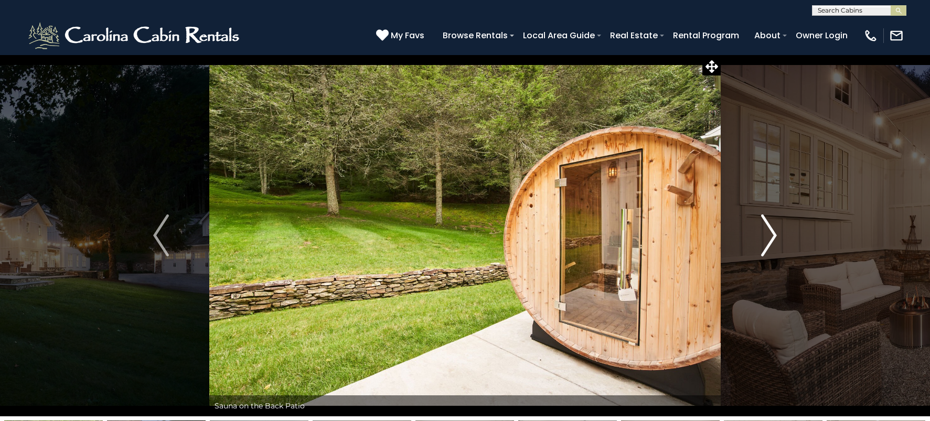
click at [767, 245] on img "Next" at bounding box center [769, 236] width 16 height 42
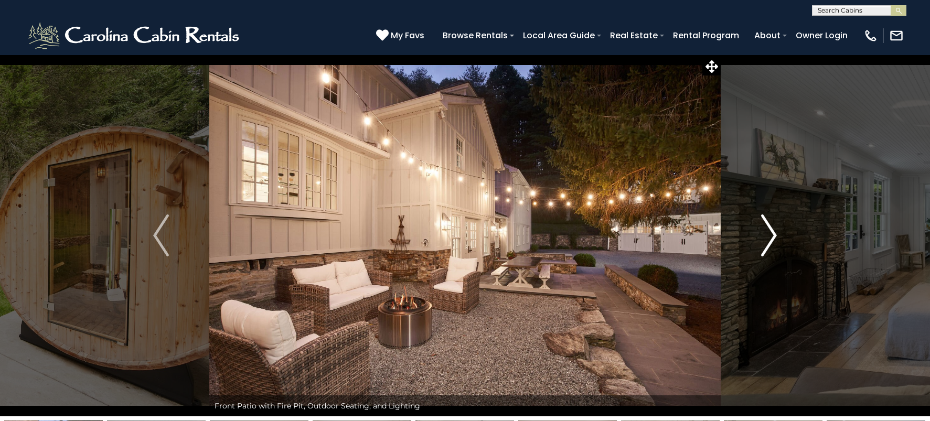
click at [771, 237] on img "Next" at bounding box center [769, 236] width 16 height 42
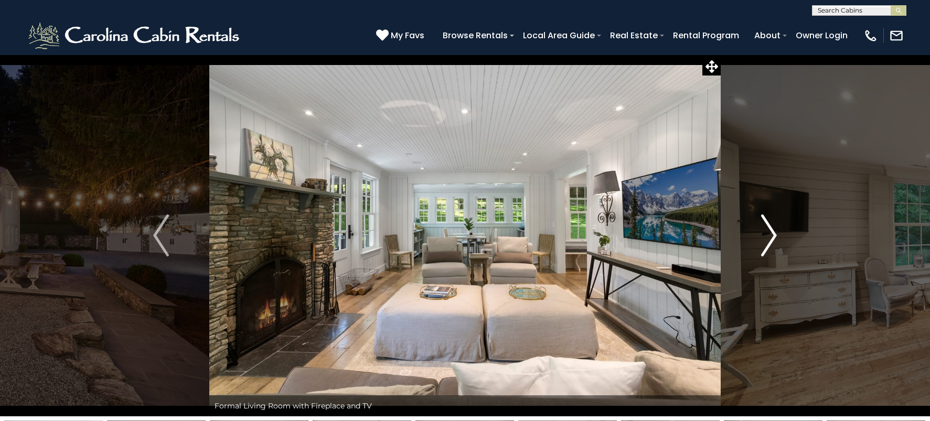
click at [762, 252] on img "Next" at bounding box center [769, 236] width 16 height 42
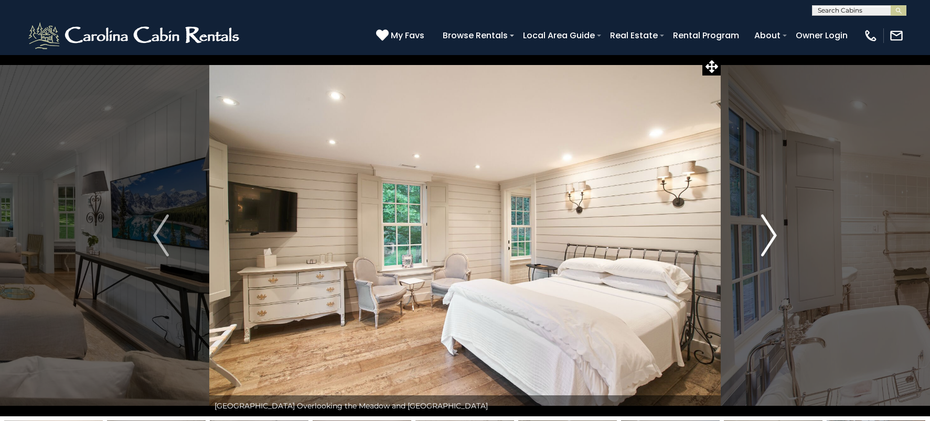
click at [762, 252] on img "Next" at bounding box center [769, 236] width 16 height 42
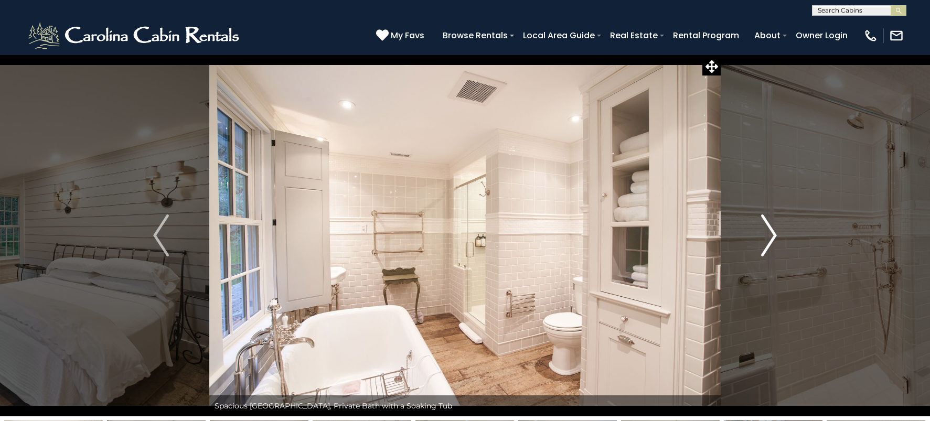
click at [762, 252] on img "Next" at bounding box center [769, 236] width 16 height 42
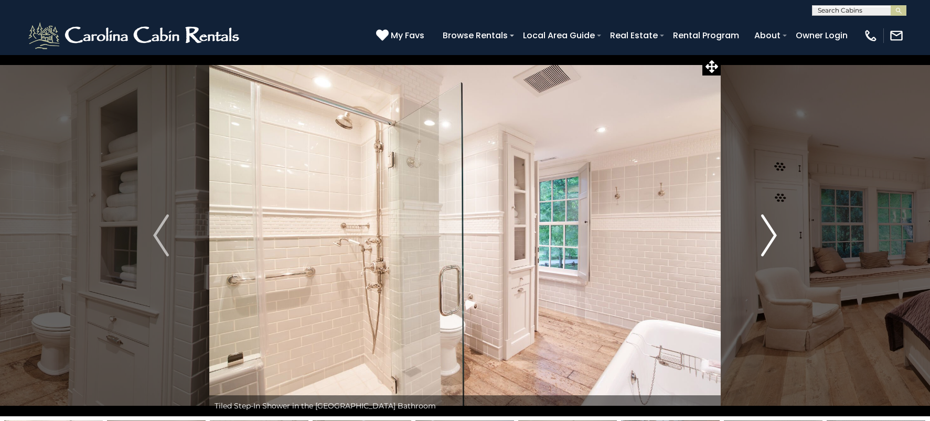
click at [762, 252] on img "Next" at bounding box center [769, 236] width 16 height 42
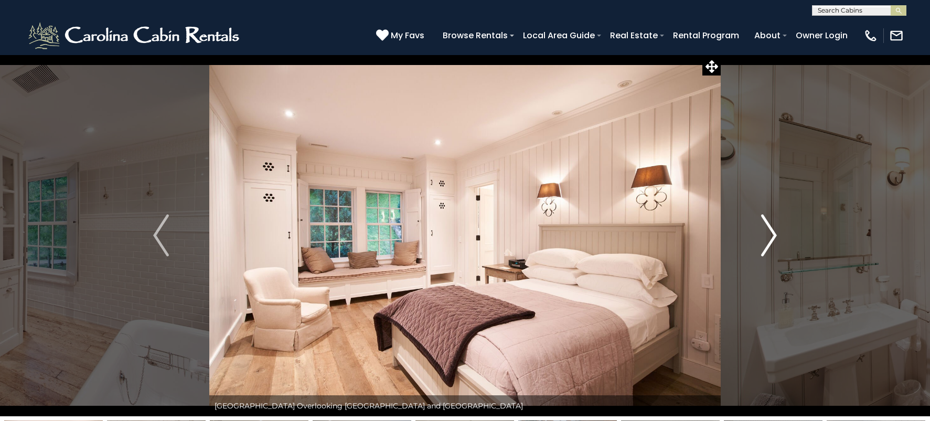
click at [762, 252] on img "Next" at bounding box center [769, 236] width 16 height 42
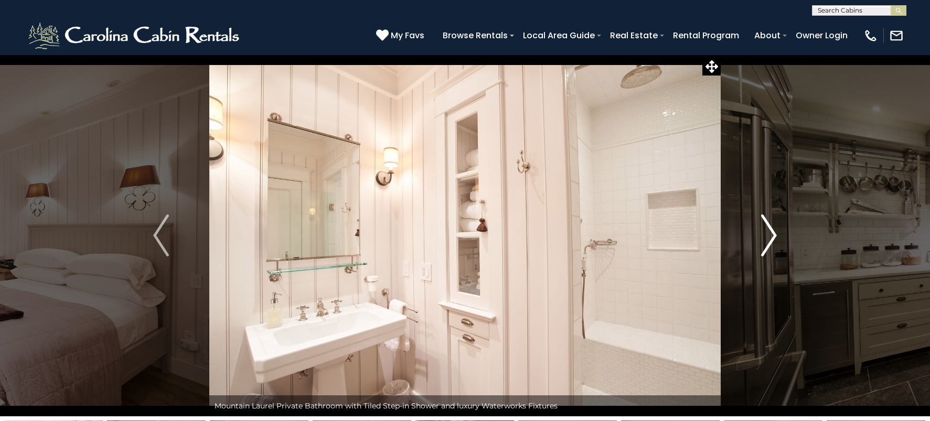
click at [762, 252] on img "Next" at bounding box center [769, 236] width 16 height 42
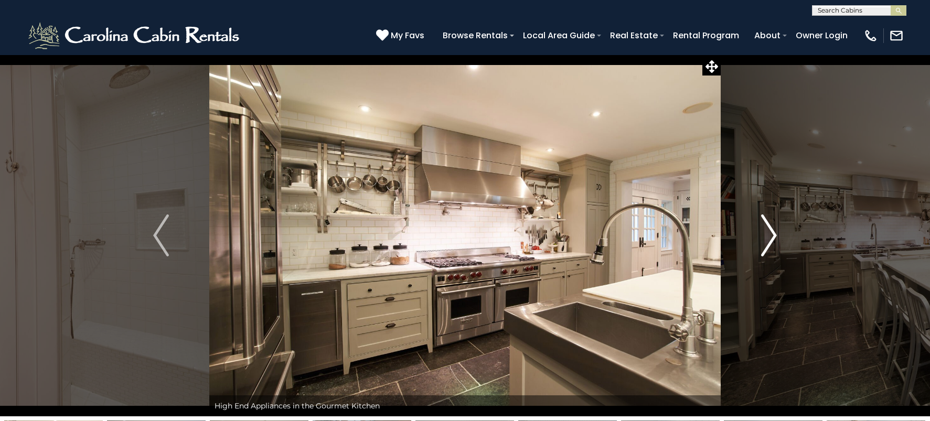
click at [762, 252] on img "Next" at bounding box center [769, 236] width 16 height 42
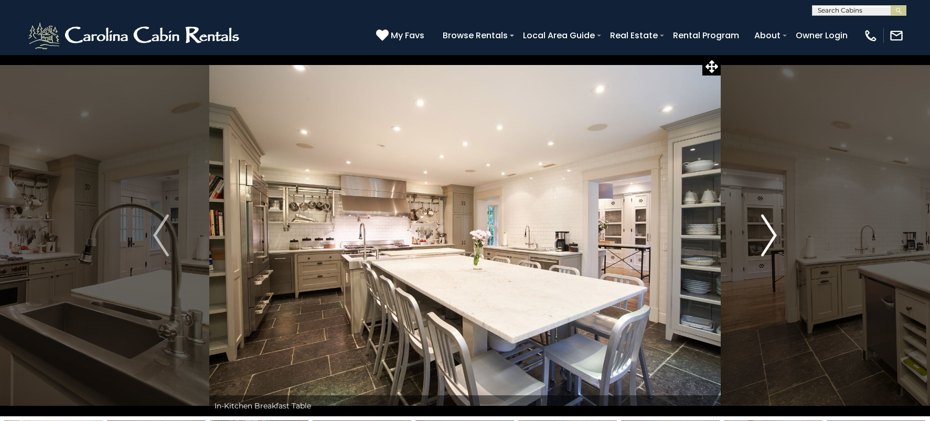
click at [762, 252] on img "Next" at bounding box center [769, 236] width 16 height 42
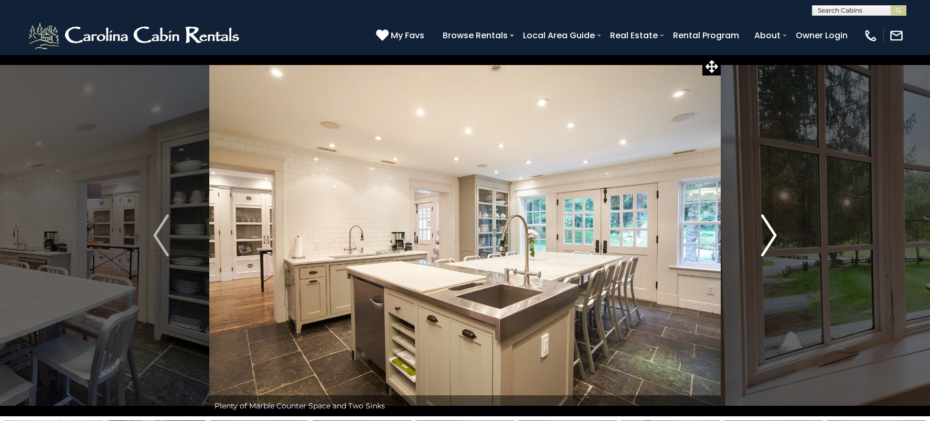
click at [762, 252] on img "Next" at bounding box center [769, 236] width 16 height 42
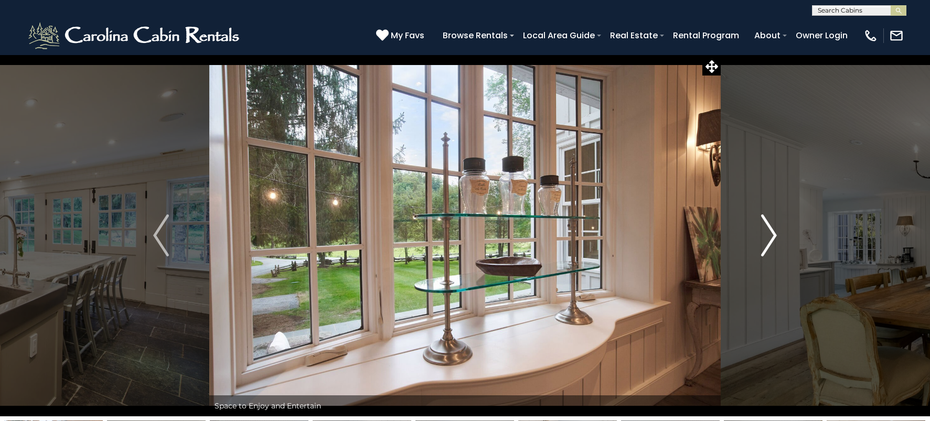
click at [762, 252] on img "Next" at bounding box center [769, 236] width 16 height 42
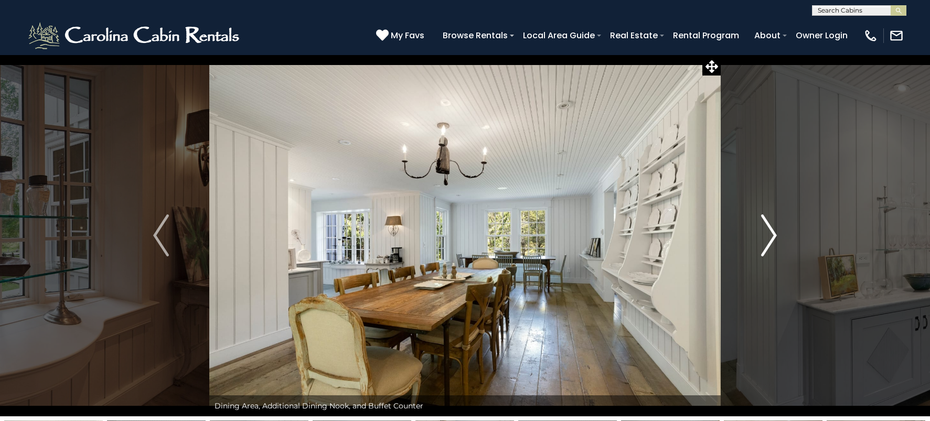
click at [762, 252] on img "Next" at bounding box center [769, 236] width 16 height 42
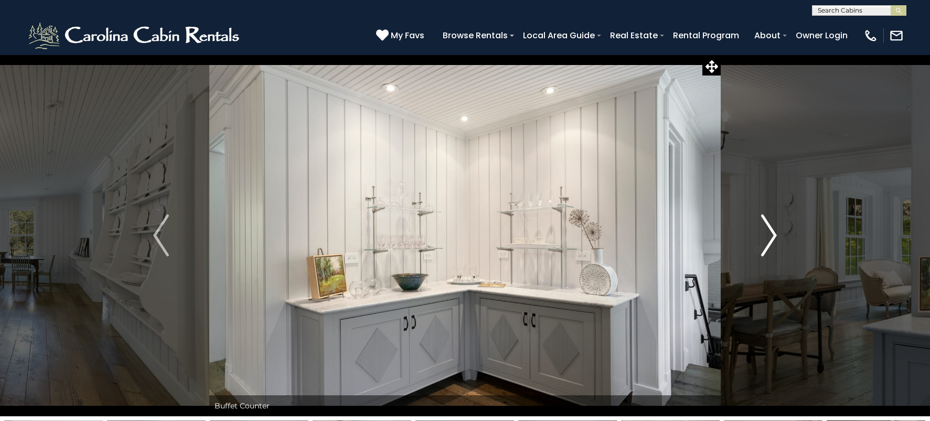
click at [765, 247] on img "Next" at bounding box center [769, 236] width 16 height 42
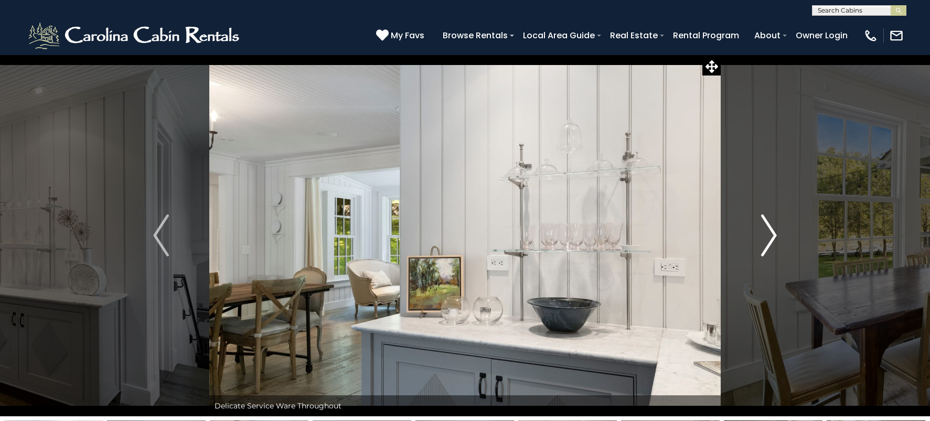
click at [765, 247] on img "Next" at bounding box center [769, 236] width 16 height 42
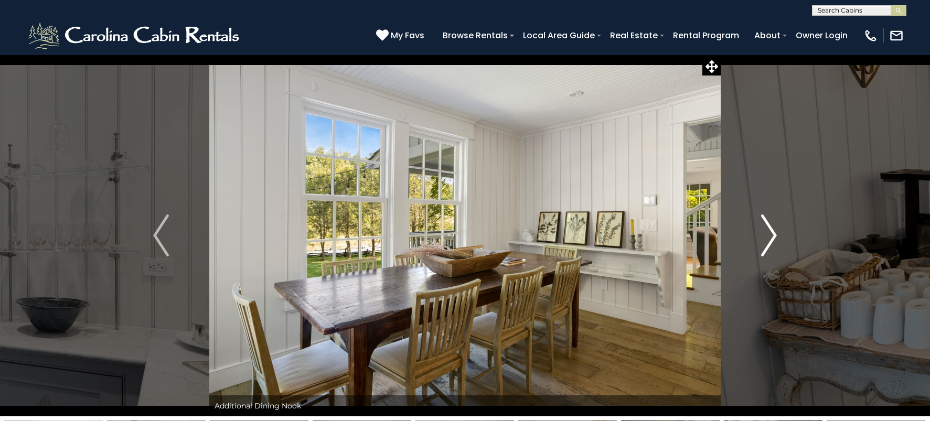
click at [765, 247] on img "Next" at bounding box center [769, 236] width 16 height 42
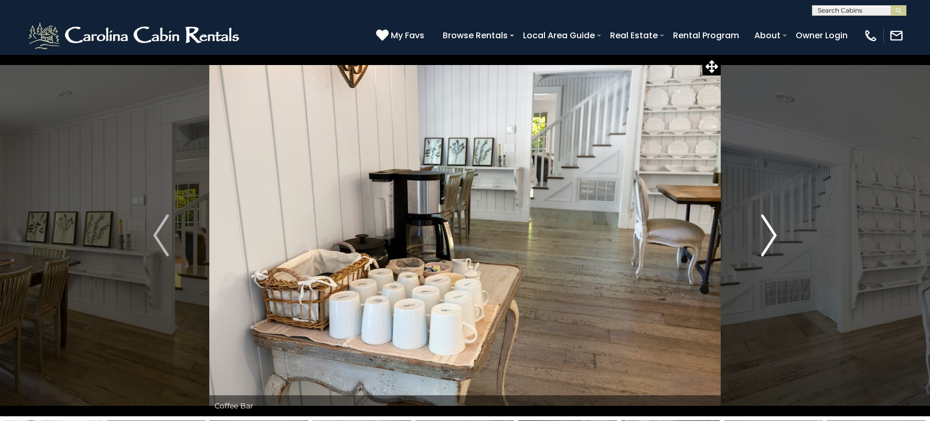
click at [765, 247] on img "Next" at bounding box center [769, 236] width 16 height 42
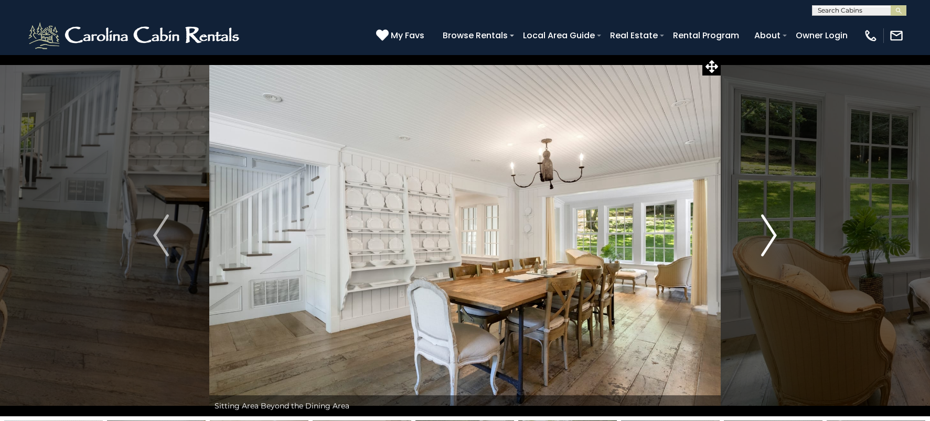
click at [765, 247] on img "Next" at bounding box center [769, 236] width 16 height 42
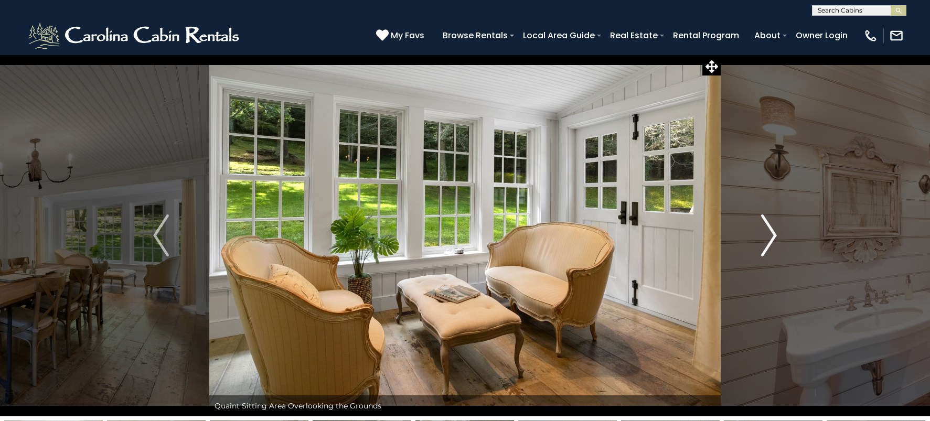
click at [766, 248] on img "Next" at bounding box center [769, 236] width 16 height 42
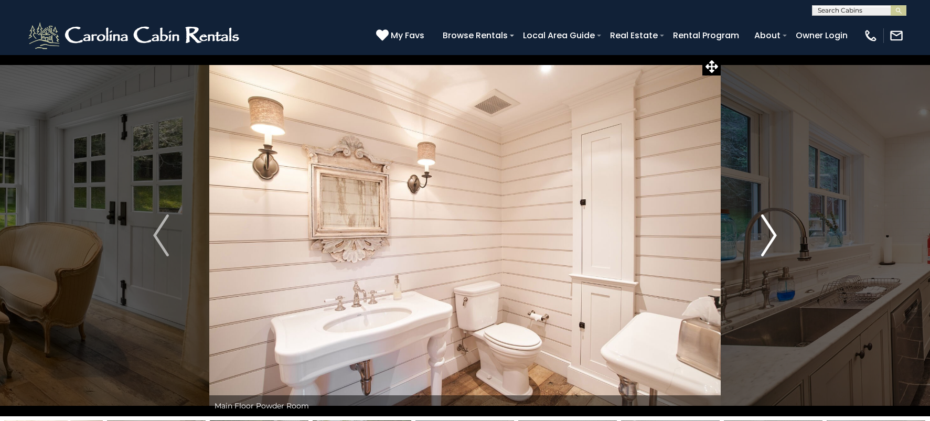
click at [766, 248] on img "Next" at bounding box center [769, 236] width 16 height 42
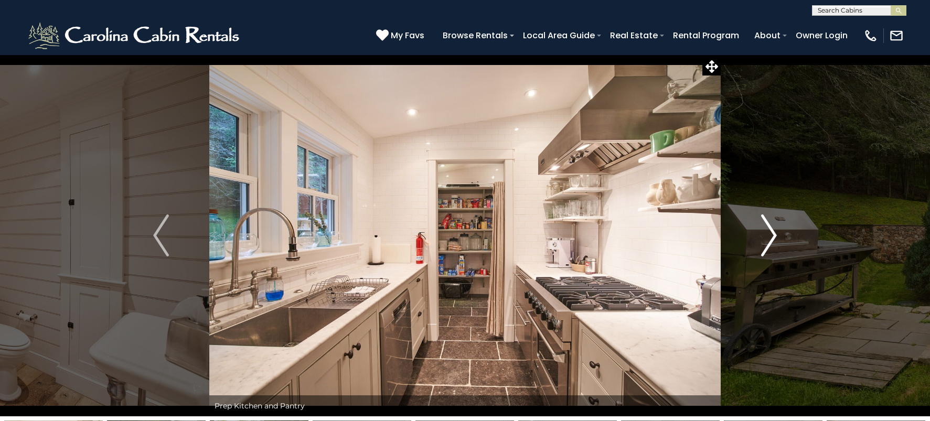
click at [765, 249] on img "Next" at bounding box center [769, 236] width 16 height 42
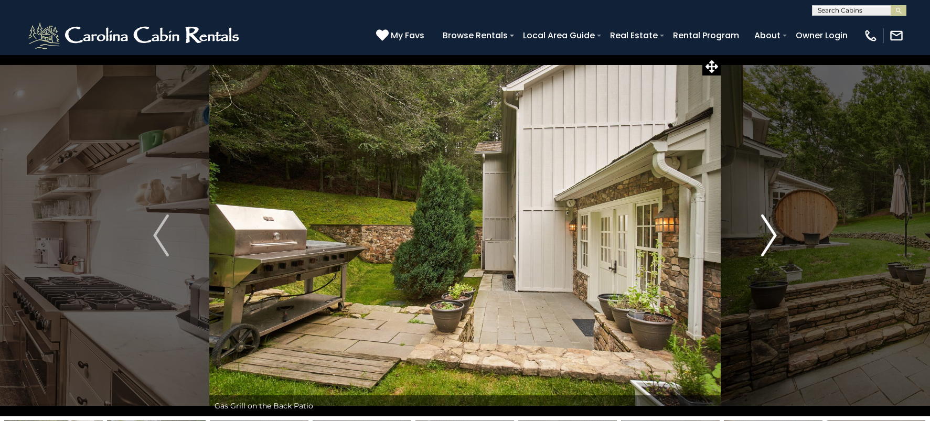
click at [756, 250] on button "Next" at bounding box center [769, 236] width 97 height 362
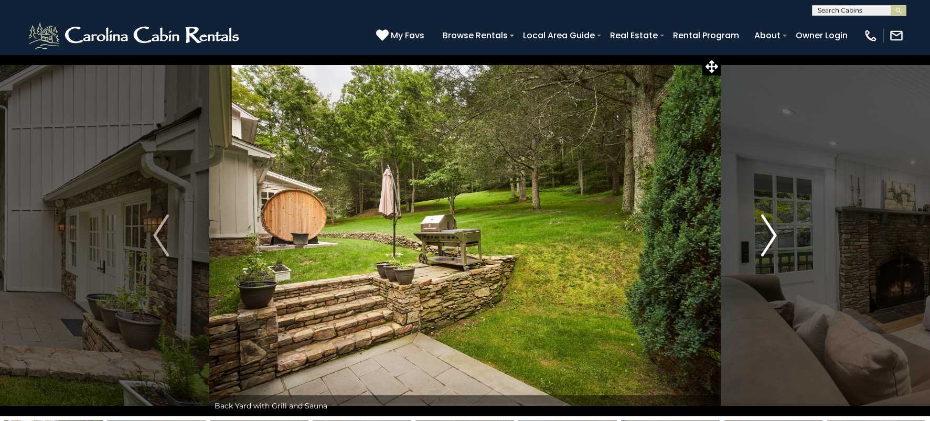
click at [763, 252] on img "Next" at bounding box center [769, 236] width 16 height 42
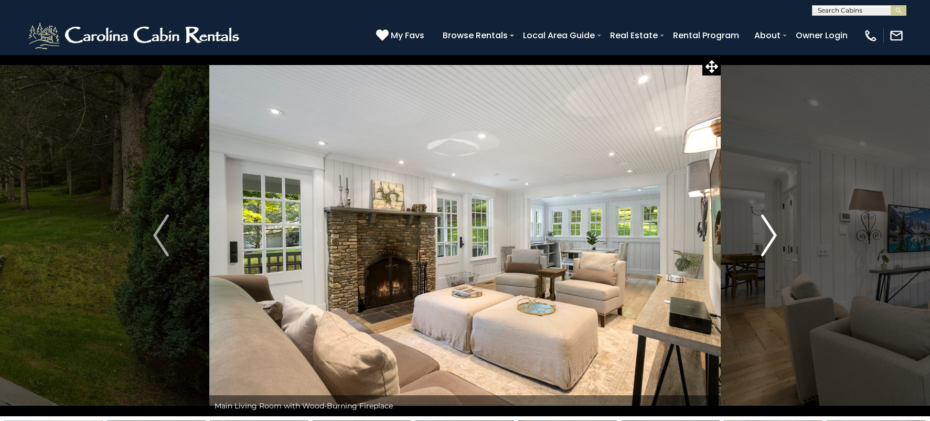
click at [763, 252] on img "Next" at bounding box center [769, 236] width 16 height 42
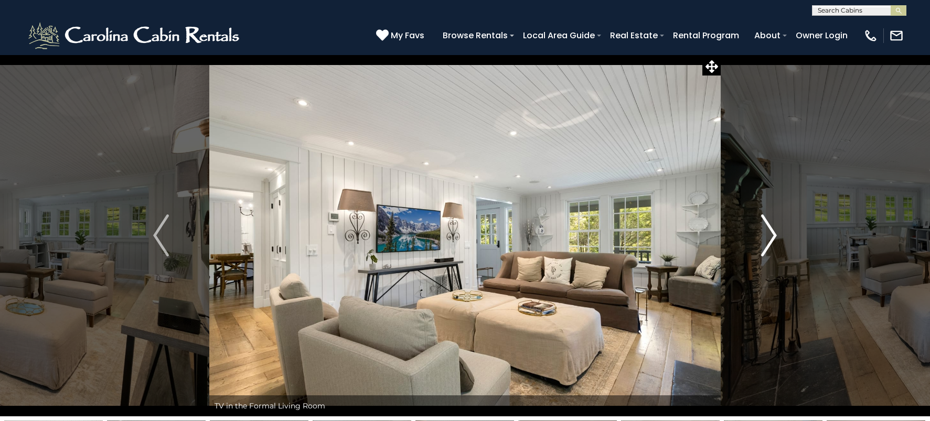
click at [763, 252] on img "Next" at bounding box center [769, 236] width 16 height 42
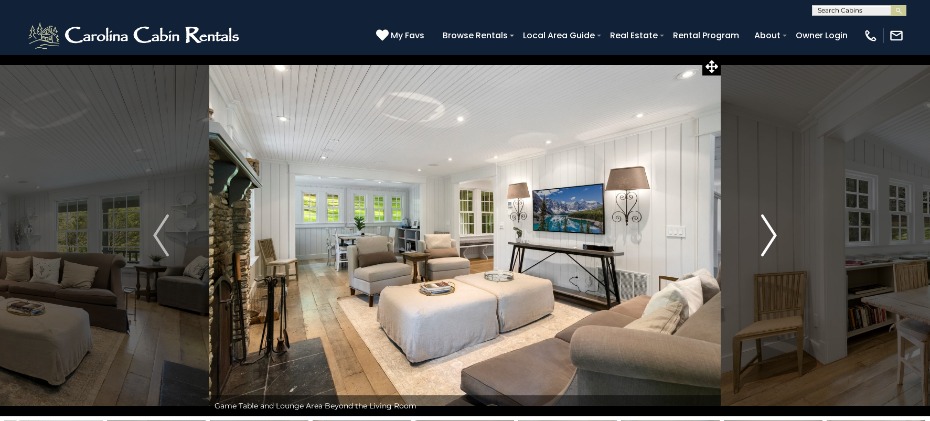
click at [764, 252] on img "Next" at bounding box center [769, 236] width 16 height 42
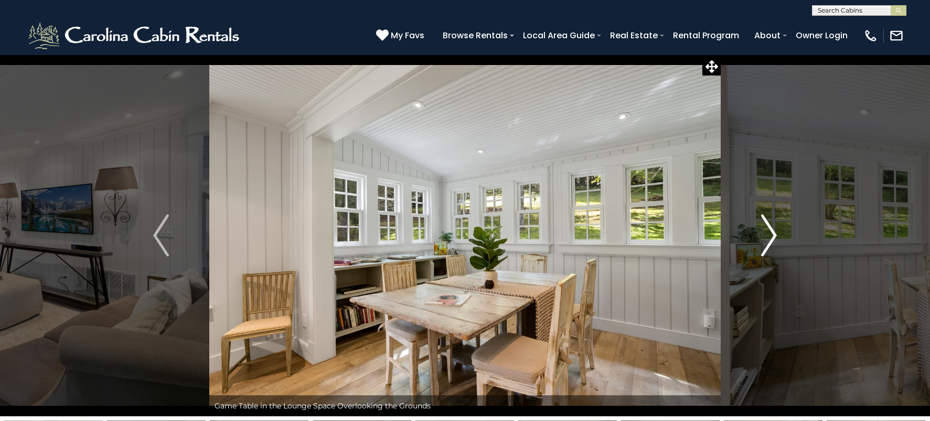
click at [765, 252] on img "Next" at bounding box center [769, 236] width 16 height 42
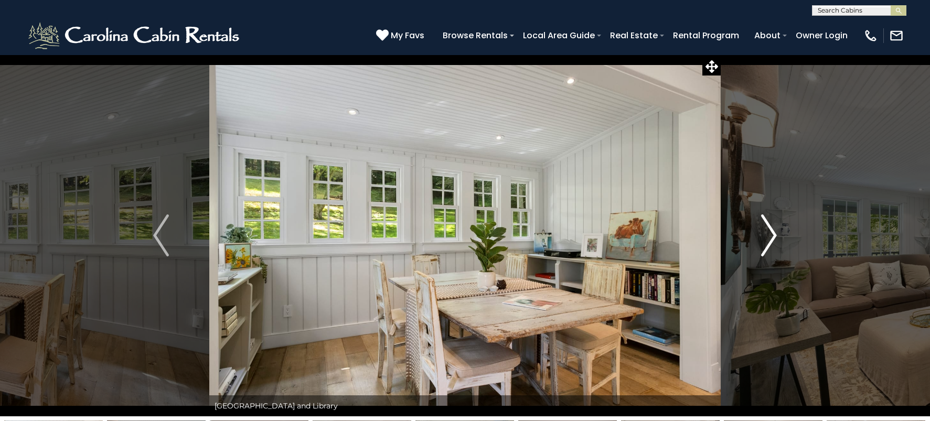
click at [765, 252] on img "Next" at bounding box center [769, 236] width 16 height 42
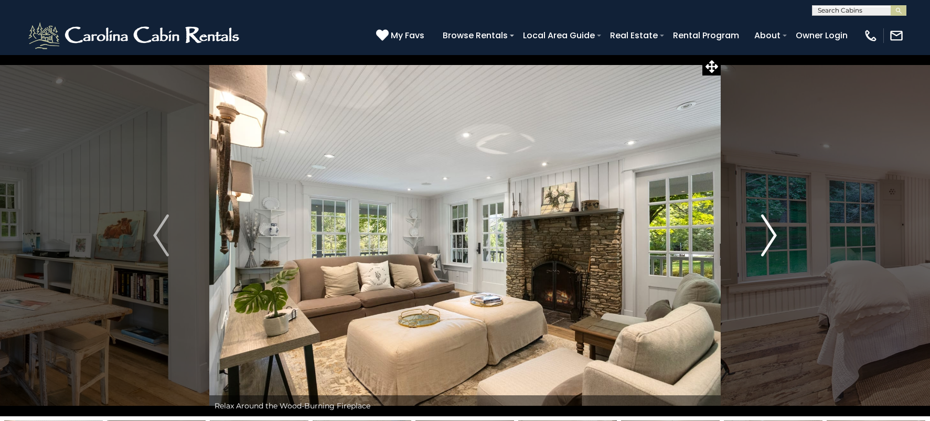
click at [765, 252] on img "Next" at bounding box center [769, 236] width 16 height 42
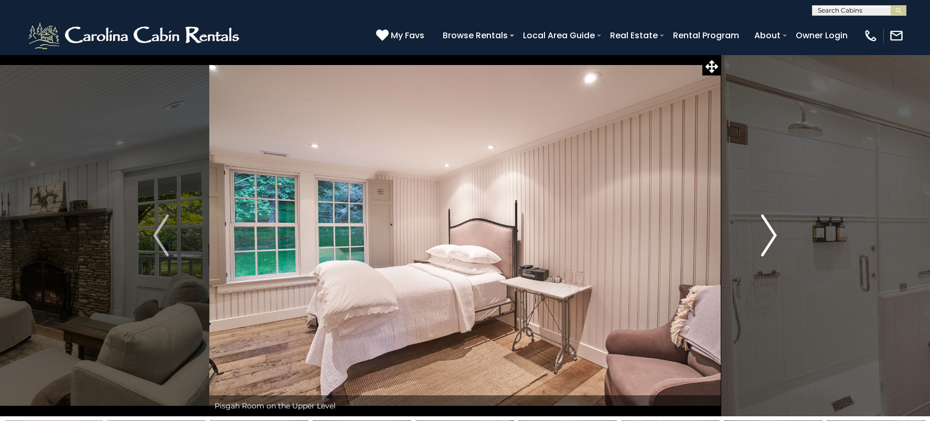
click at [765, 252] on img "Next" at bounding box center [769, 236] width 16 height 42
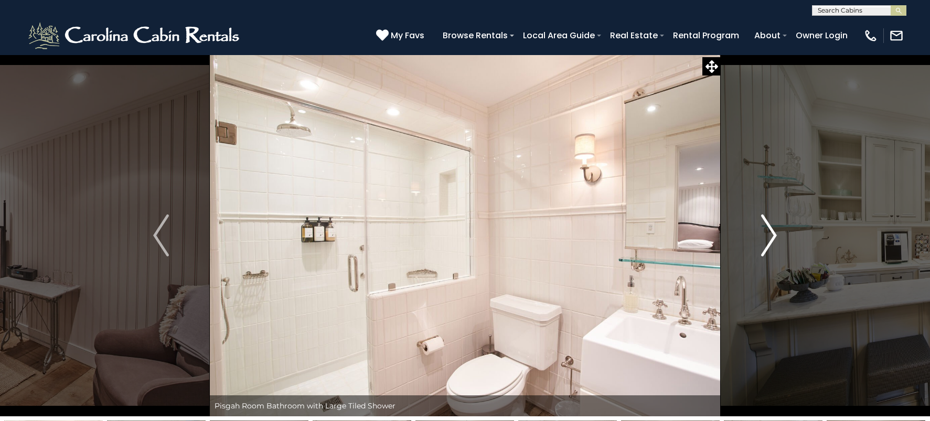
click at [764, 251] on img "Next" at bounding box center [769, 236] width 16 height 42
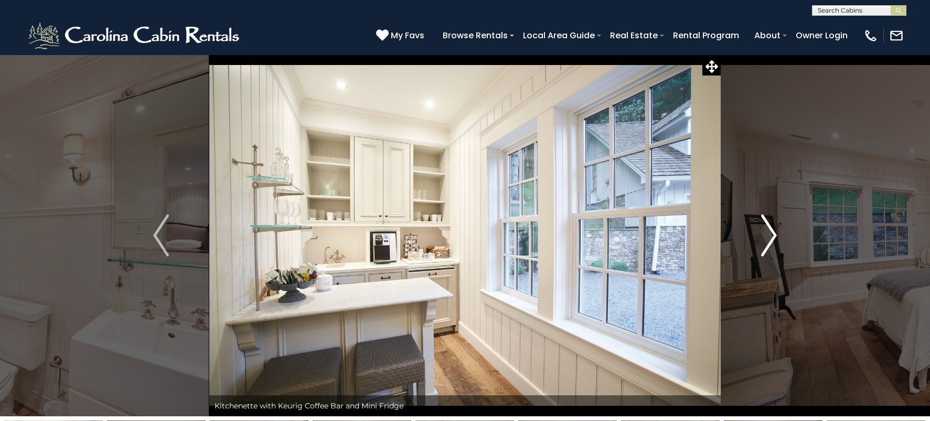
click at [764, 251] on img "Next" at bounding box center [769, 236] width 16 height 42
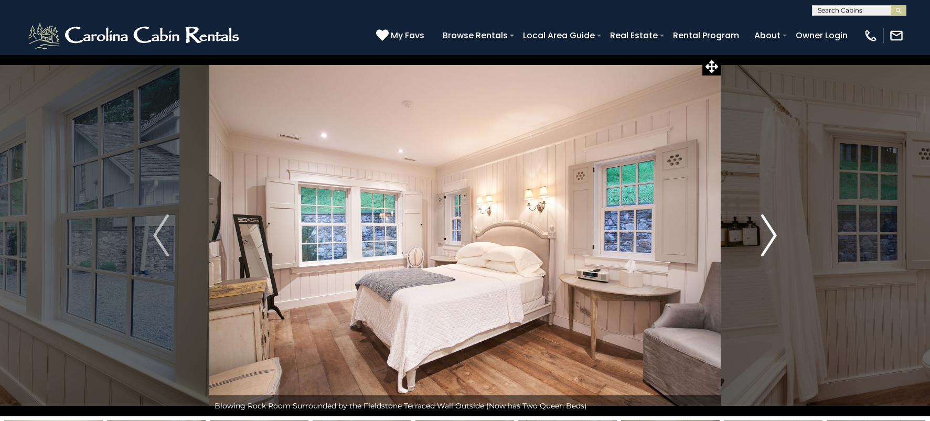
click at [764, 251] on img "Next" at bounding box center [769, 236] width 16 height 42
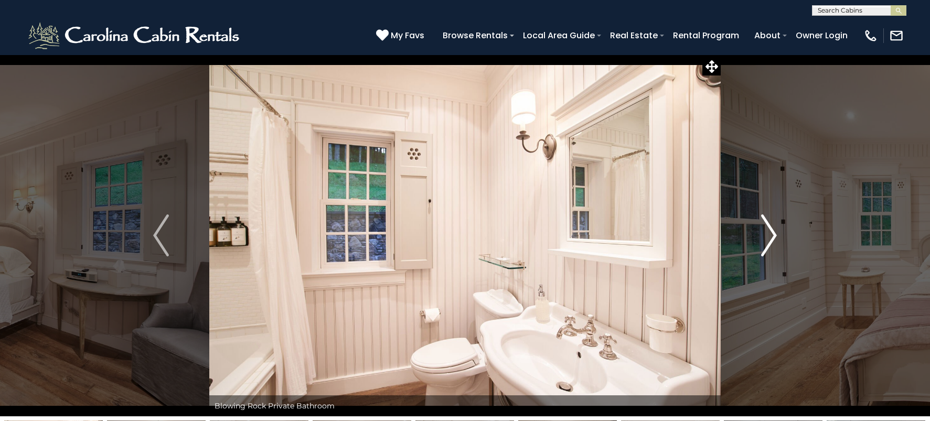
click at [764, 251] on img "Next" at bounding box center [769, 236] width 16 height 42
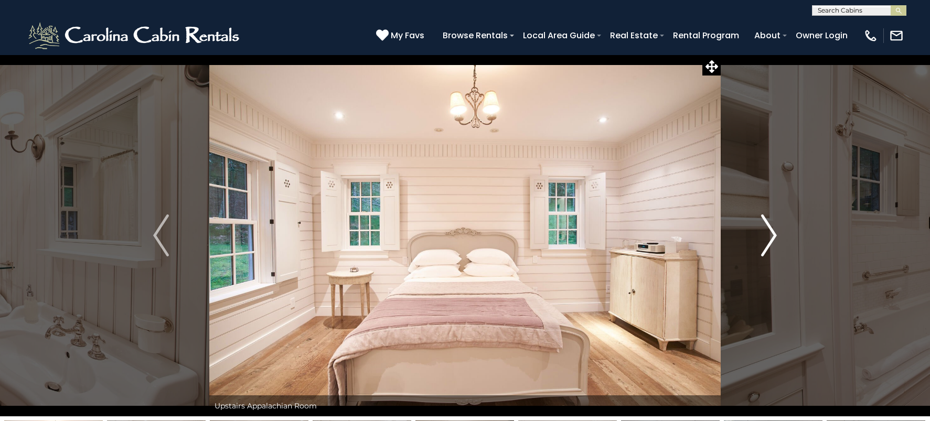
click at [764, 251] on img "Next" at bounding box center [769, 236] width 16 height 42
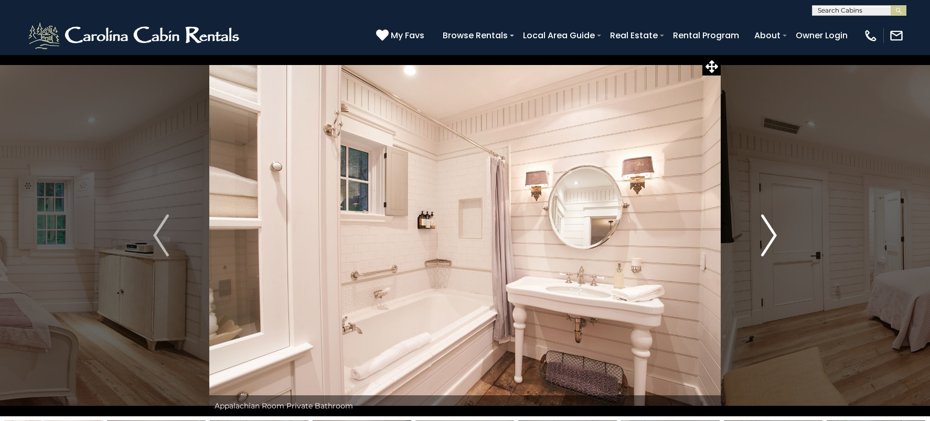
click at [764, 251] on img "Next" at bounding box center [769, 236] width 16 height 42
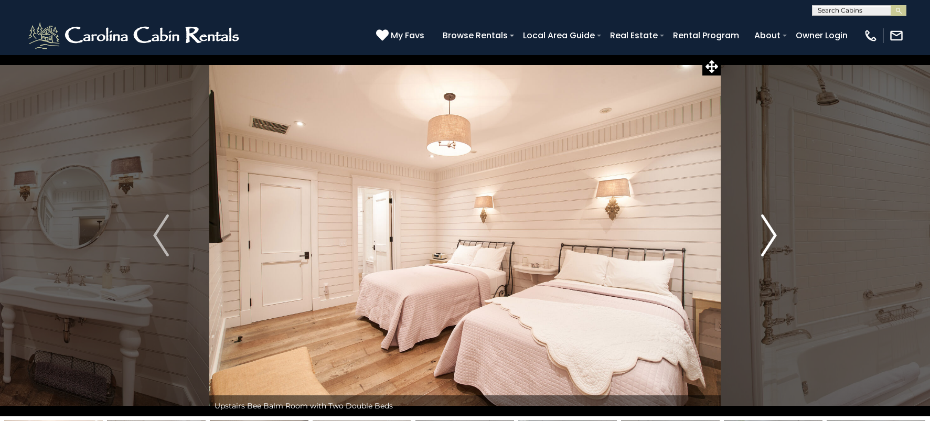
click at [764, 251] on img "Next" at bounding box center [769, 236] width 16 height 42
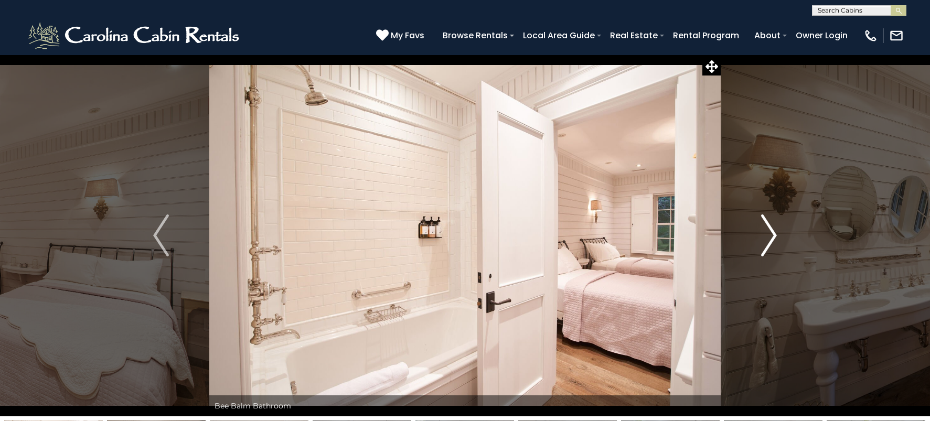
click at [764, 251] on img "Next" at bounding box center [769, 236] width 16 height 42
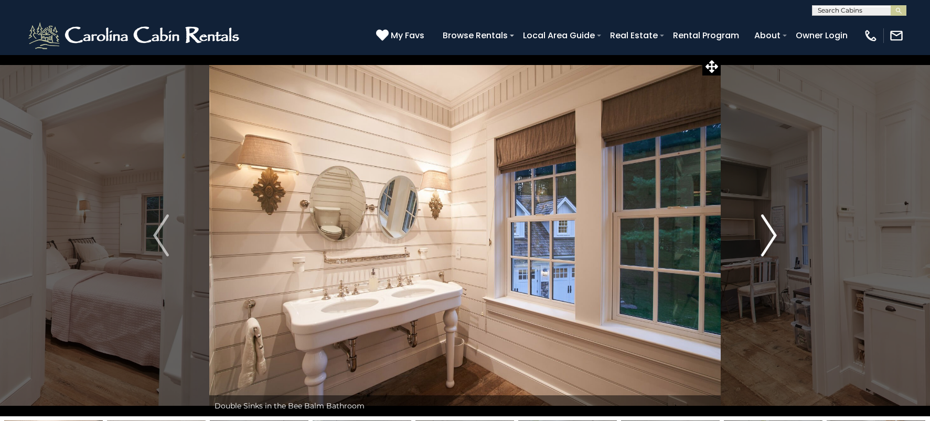
click at [764, 251] on img "Next" at bounding box center [769, 236] width 16 height 42
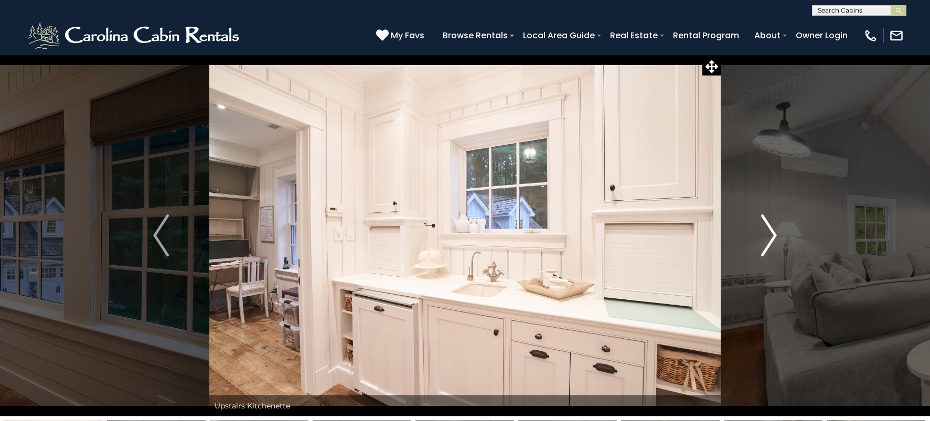
click at [763, 252] on img "Next" at bounding box center [769, 236] width 16 height 42
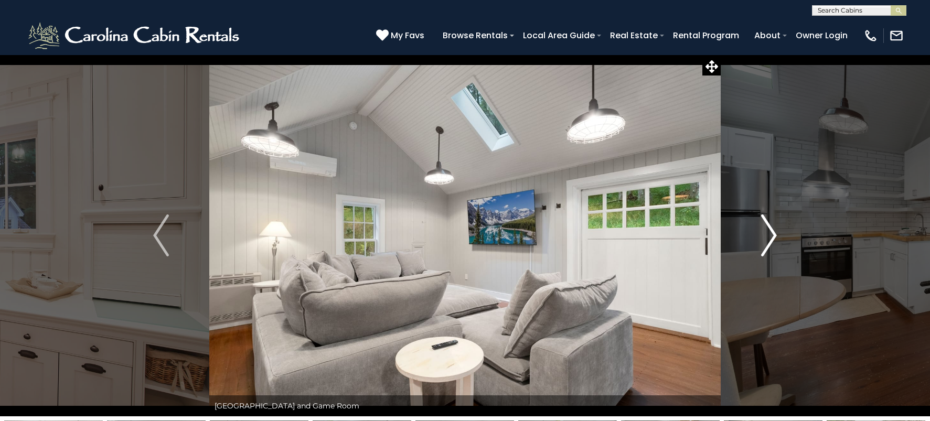
click at [763, 245] on img "Next" at bounding box center [769, 236] width 16 height 42
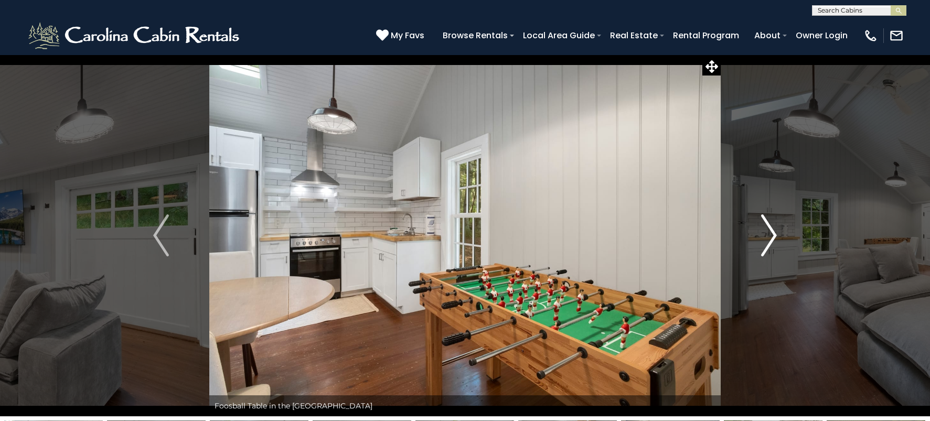
click at [768, 243] on img "Next" at bounding box center [769, 236] width 16 height 42
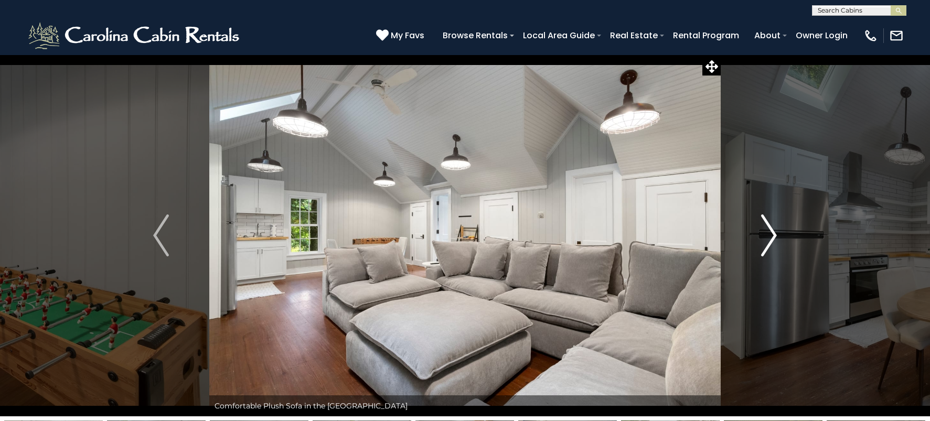
click at [775, 229] on img "Next" at bounding box center [769, 236] width 16 height 42
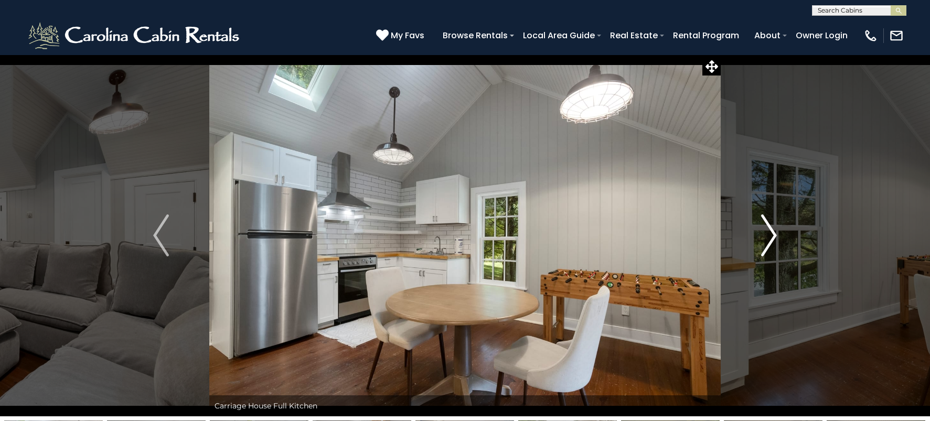
click at [773, 230] on img "Next" at bounding box center [769, 236] width 16 height 42
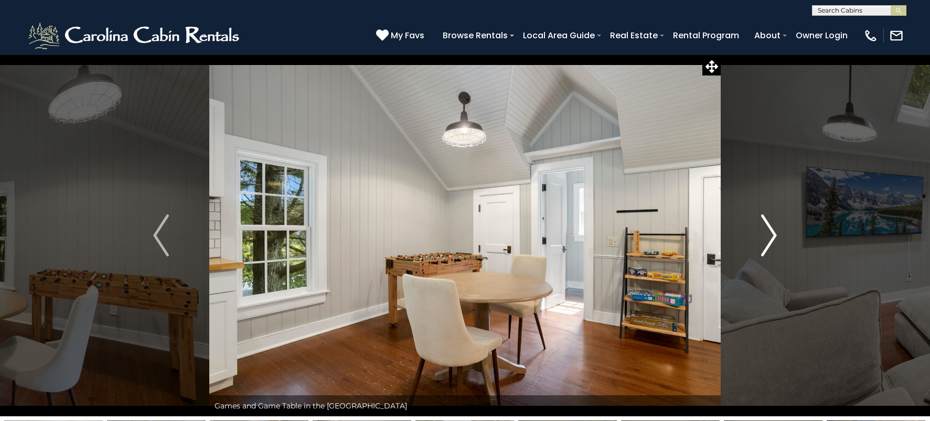
click at [771, 242] on img "Next" at bounding box center [769, 236] width 16 height 42
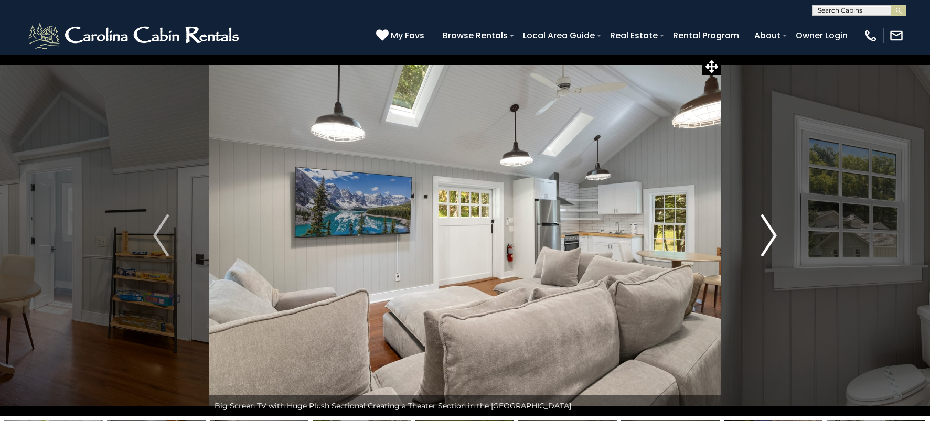
click at [771, 242] on img "Next" at bounding box center [769, 236] width 16 height 42
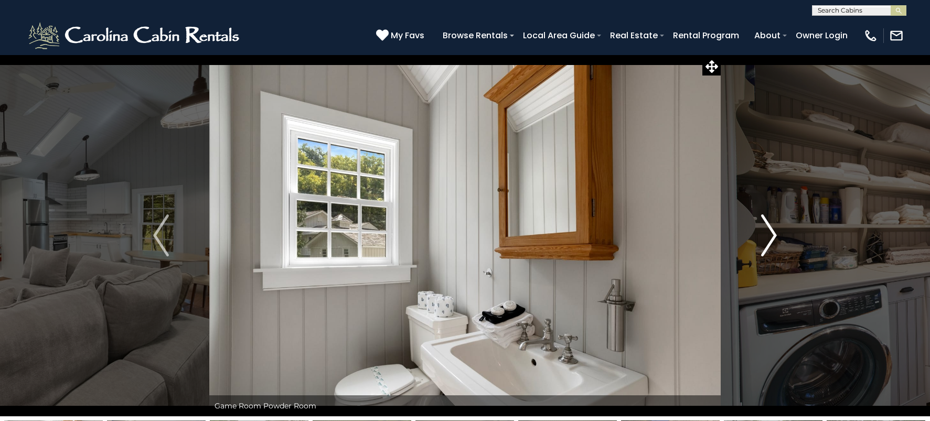
click at [767, 247] on img "Next" at bounding box center [769, 236] width 16 height 42
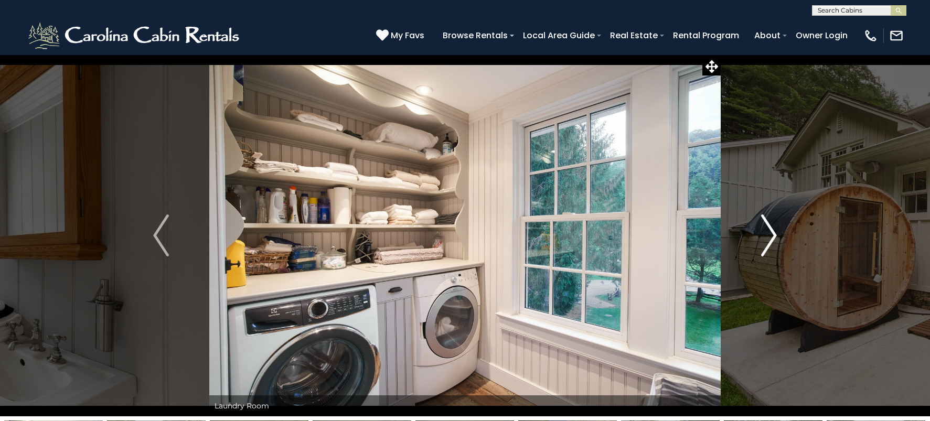
click at [771, 237] on img "Next" at bounding box center [769, 236] width 16 height 42
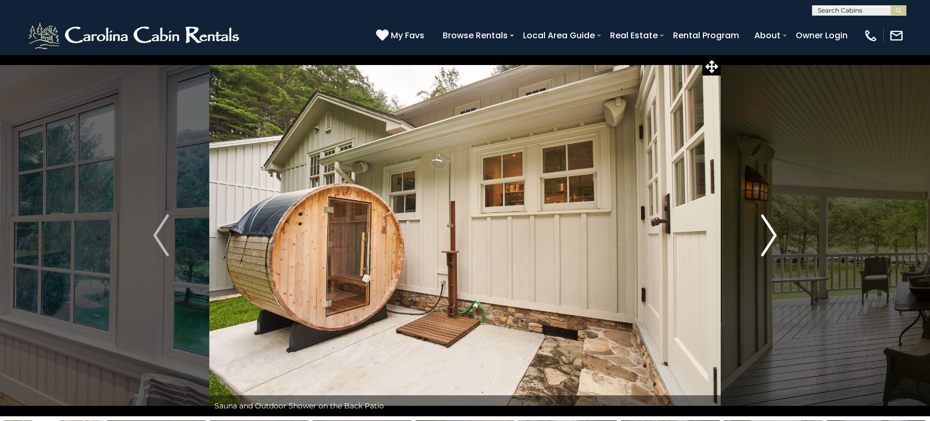
click at [772, 245] on img "Next" at bounding box center [769, 236] width 16 height 42
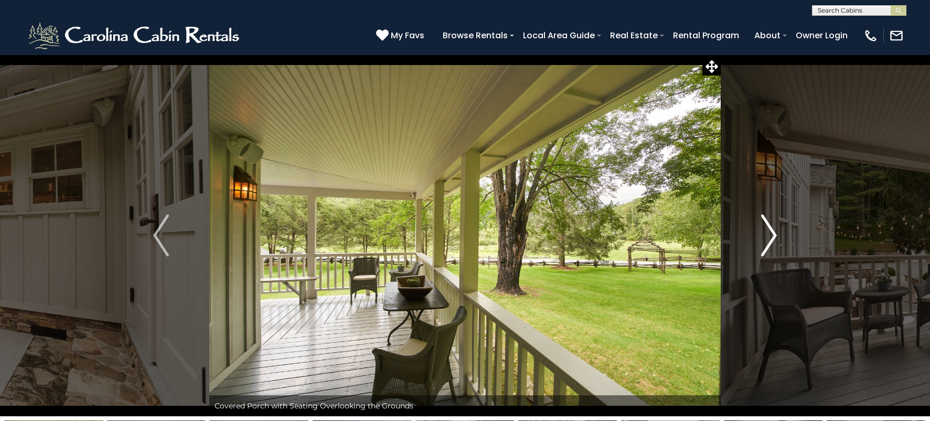
click at [768, 246] on img "Next" at bounding box center [769, 236] width 16 height 42
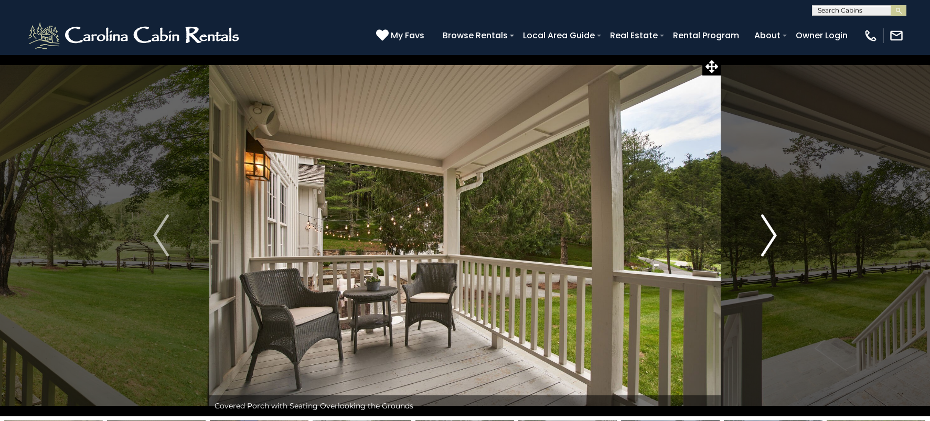
click at [768, 246] on img "Next" at bounding box center [769, 236] width 16 height 42
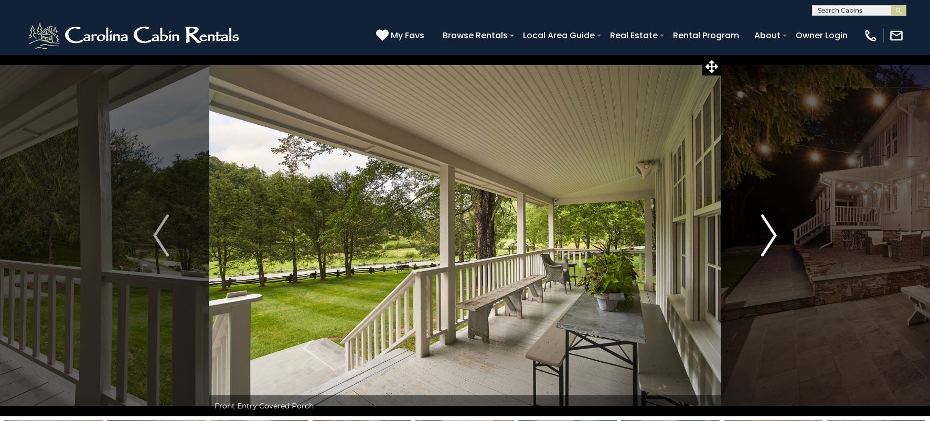
click at [768, 246] on img "Next" at bounding box center [769, 236] width 16 height 42
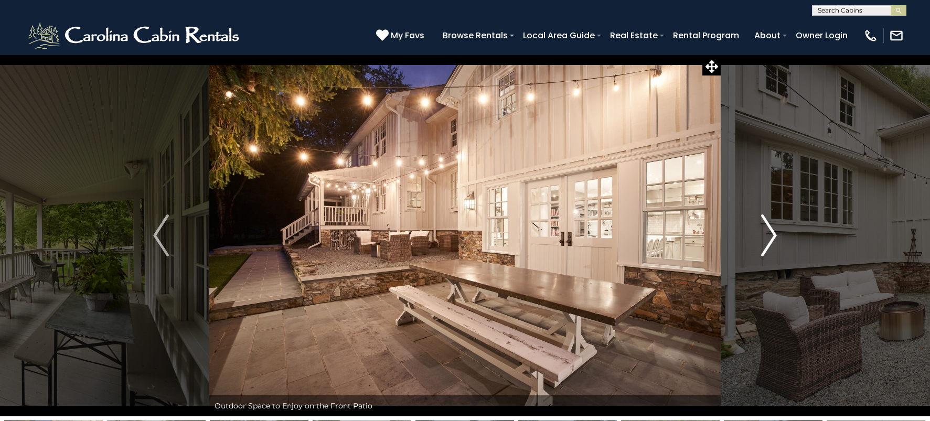
click at [769, 252] on img "Next" at bounding box center [769, 236] width 16 height 42
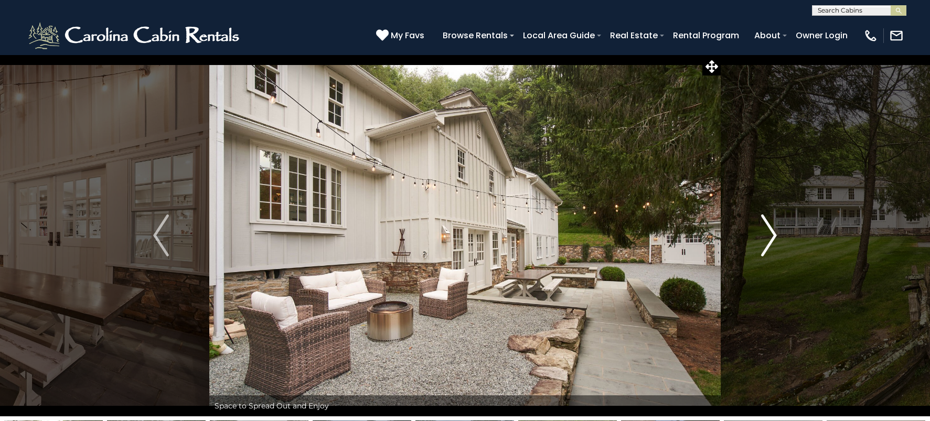
click at [765, 245] on img "Next" at bounding box center [769, 236] width 16 height 42
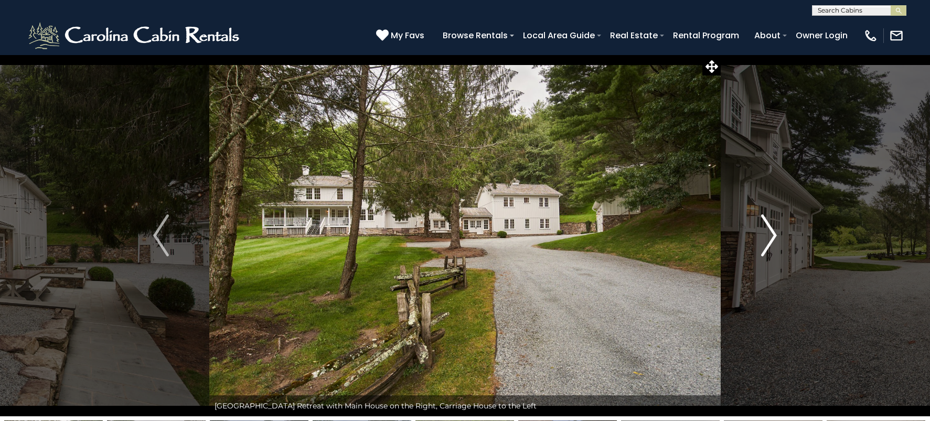
click at [767, 245] on img "Next" at bounding box center [769, 236] width 16 height 42
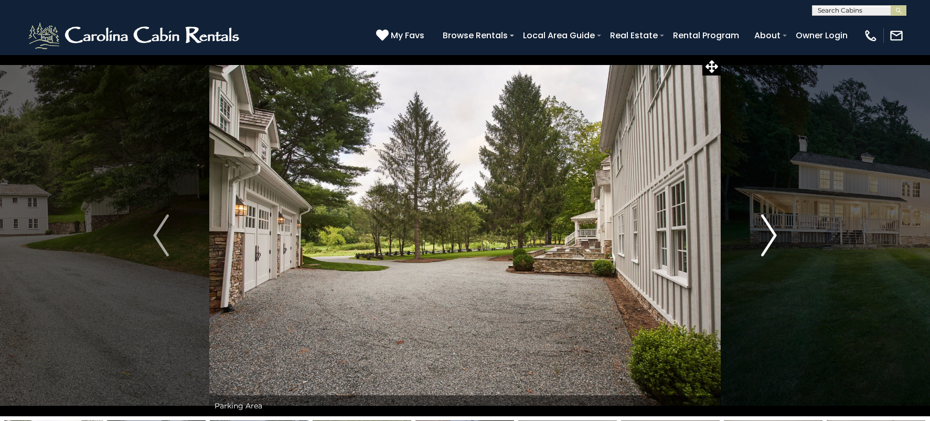
click at [767, 248] on img "Next" at bounding box center [769, 236] width 16 height 42
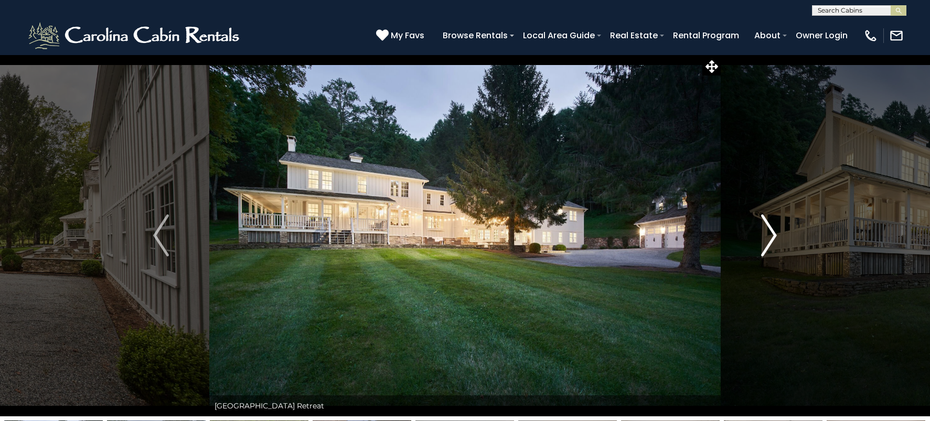
click at [766, 250] on img "Next" at bounding box center [769, 236] width 16 height 42
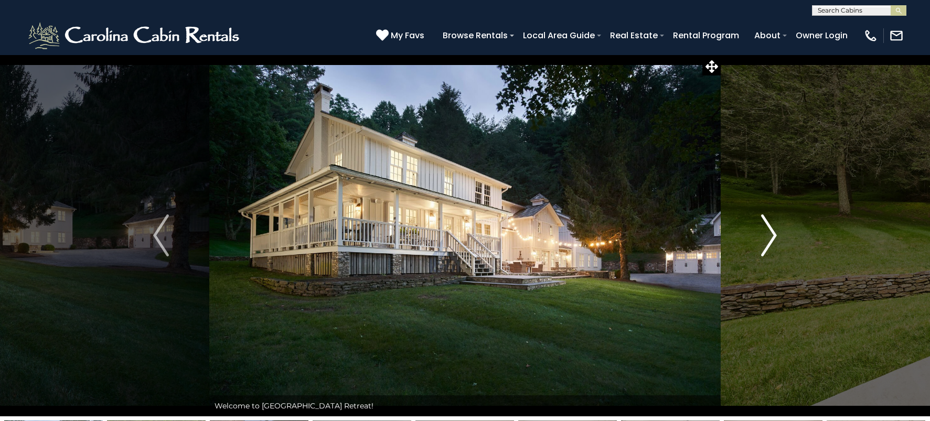
click at [766, 250] on img "Next" at bounding box center [769, 236] width 16 height 42
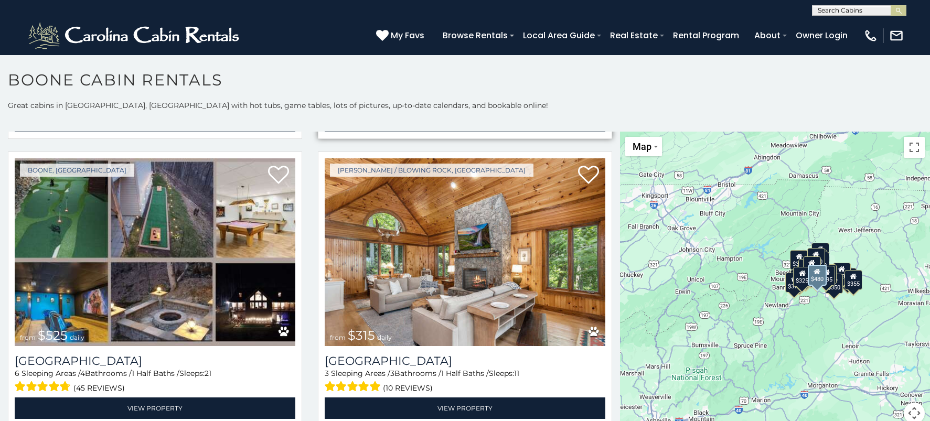
scroll to position [315, 0]
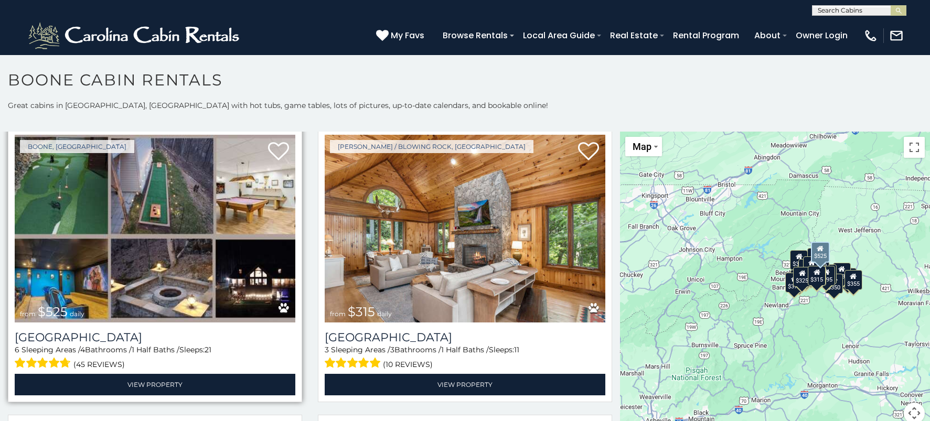
click at [149, 206] on img at bounding box center [155, 229] width 281 height 188
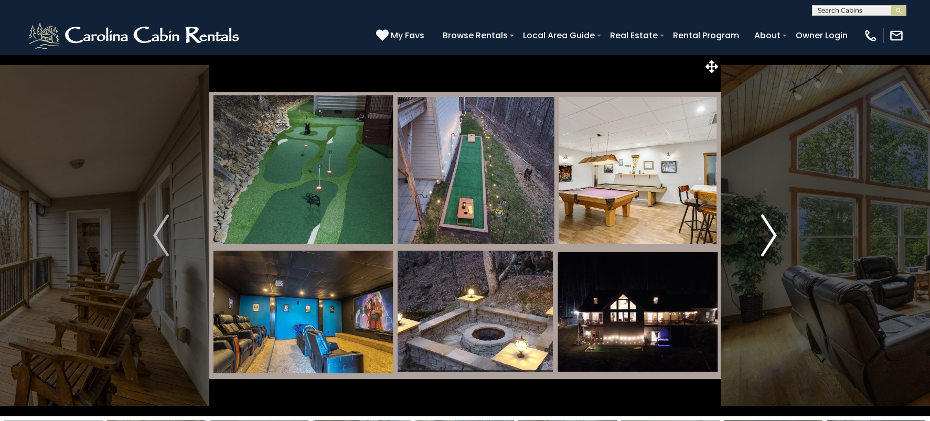
click at [773, 240] on img "Next" at bounding box center [769, 236] width 16 height 42
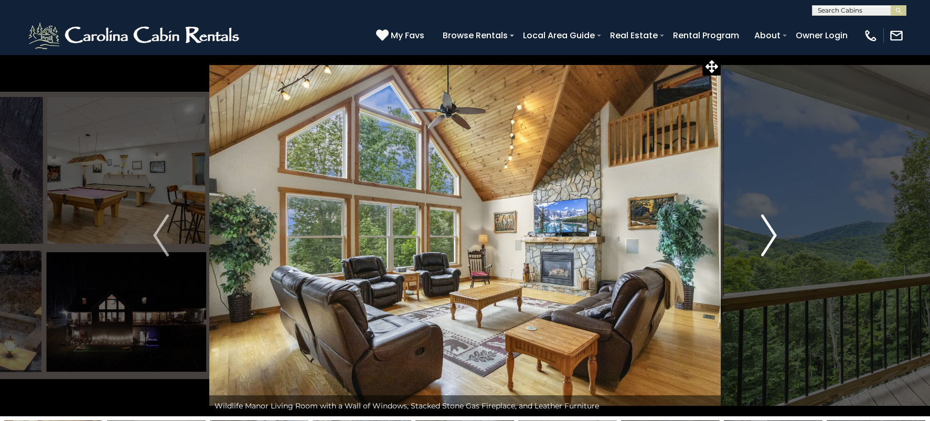
click at [767, 248] on img "Next" at bounding box center [769, 236] width 16 height 42
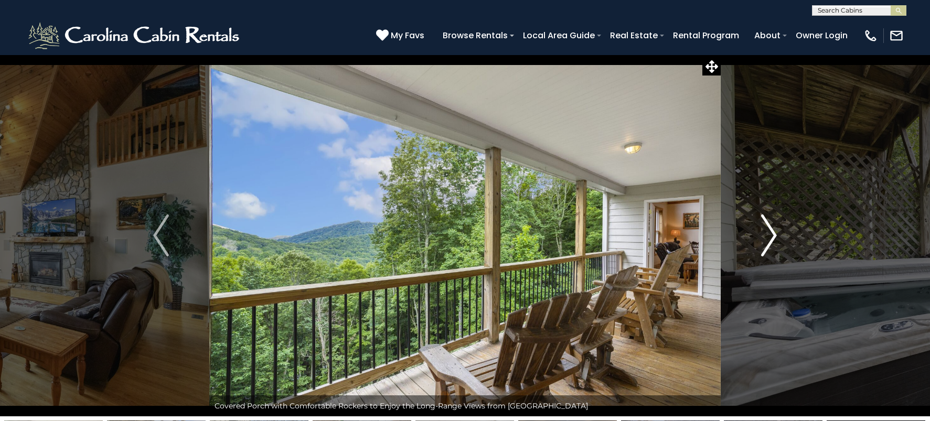
click at [768, 248] on img "Next" at bounding box center [769, 236] width 16 height 42
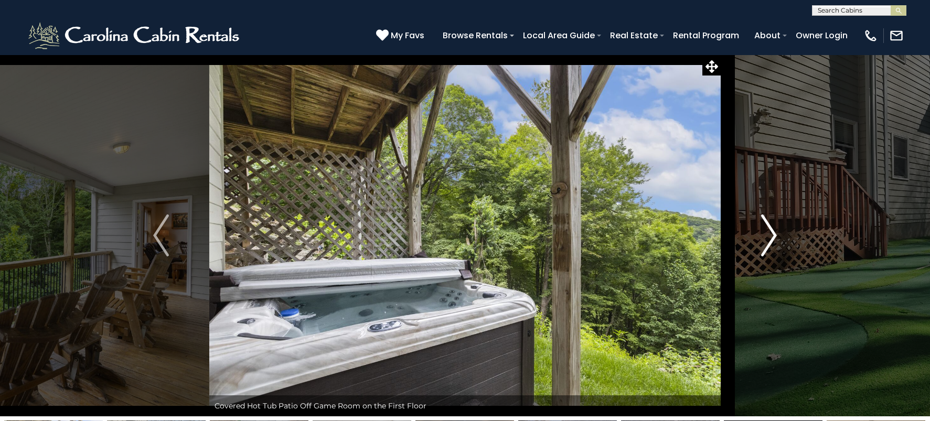
click at [770, 240] on img "Next" at bounding box center [769, 236] width 16 height 42
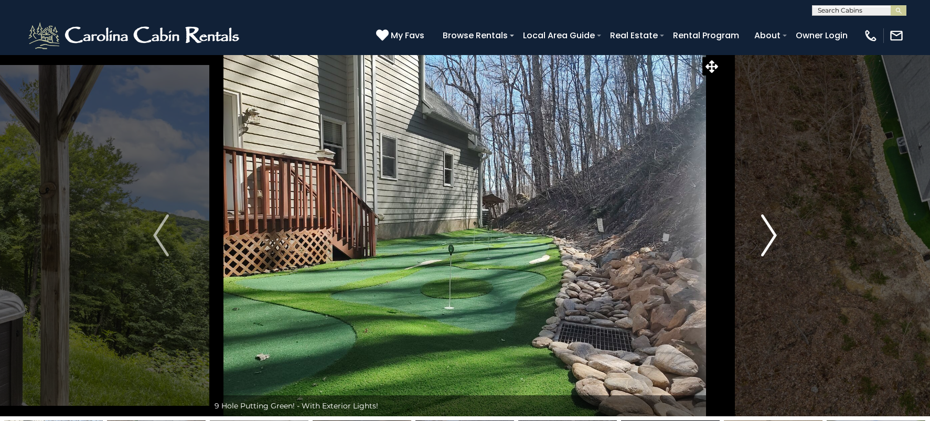
click at [770, 240] on img "Next" at bounding box center [769, 236] width 16 height 42
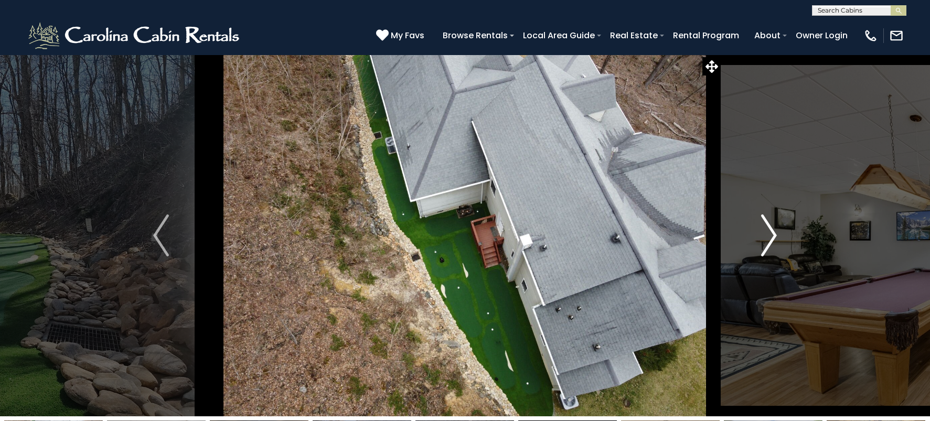
click at [770, 240] on img "Next" at bounding box center [769, 236] width 16 height 42
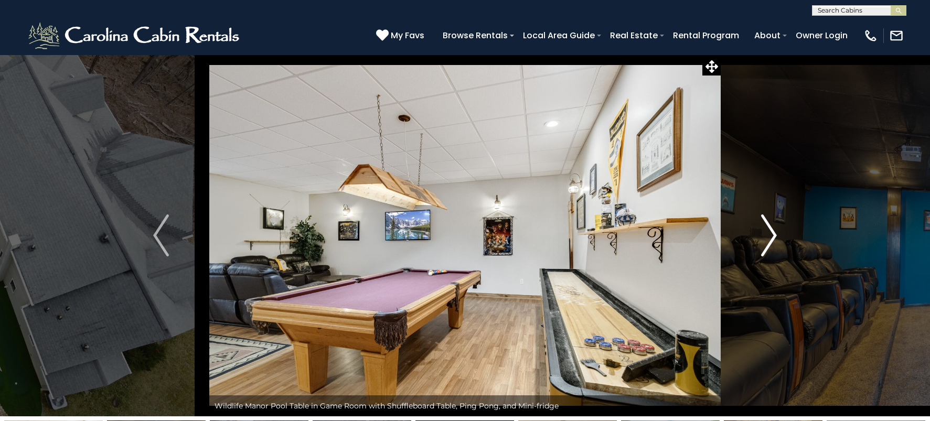
click at [771, 241] on img "Next" at bounding box center [769, 236] width 16 height 42
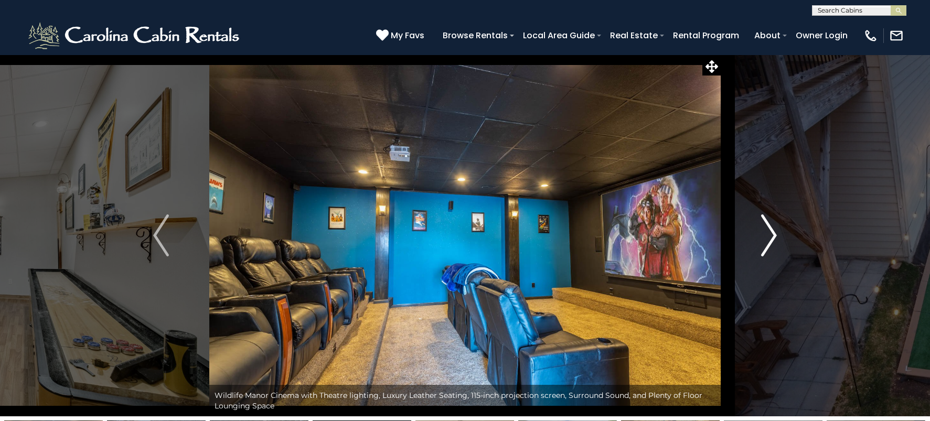
click at [771, 246] on img "Next" at bounding box center [769, 236] width 16 height 42
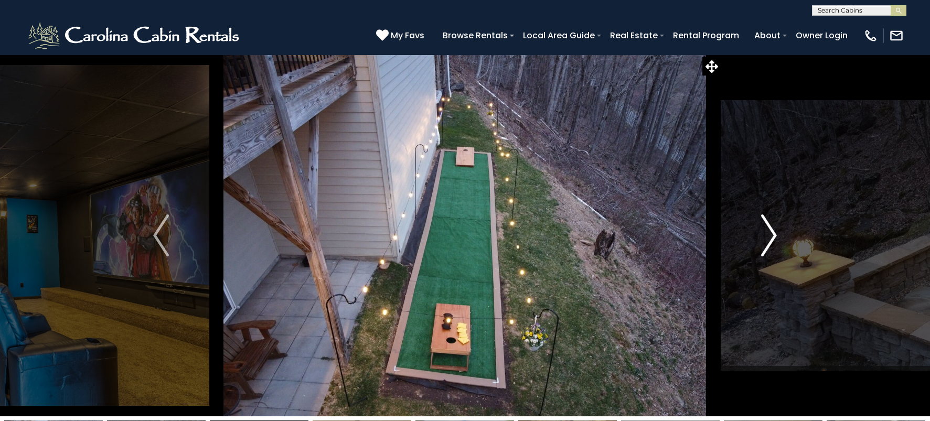
click at [771, 246] on img "Next" at bounding box center [769, 236] width 16 height 42
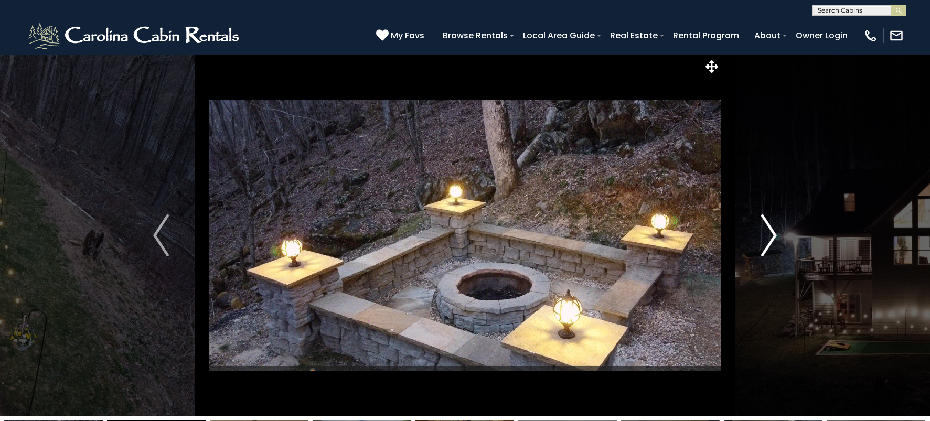
click at [771, 246] on img "Next" at bounding box center [769, 236] width 16 height 42
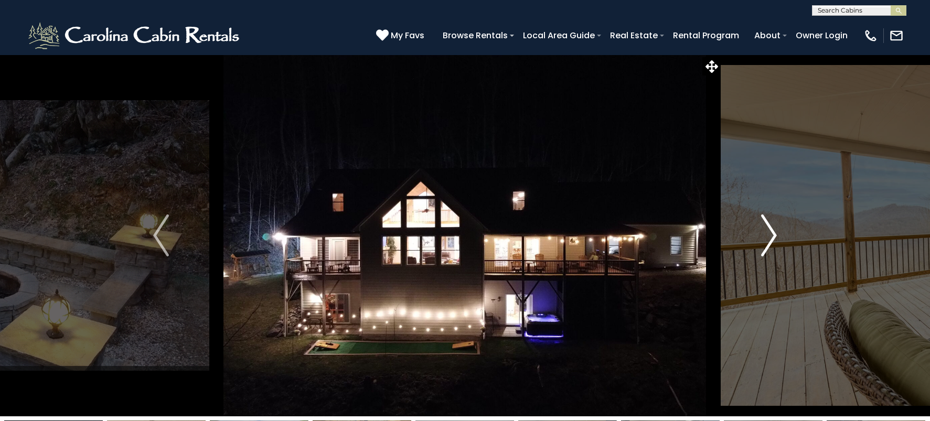
click at [771, 246] on img "Next" at bounding box center [769, 236] width 16 height 42
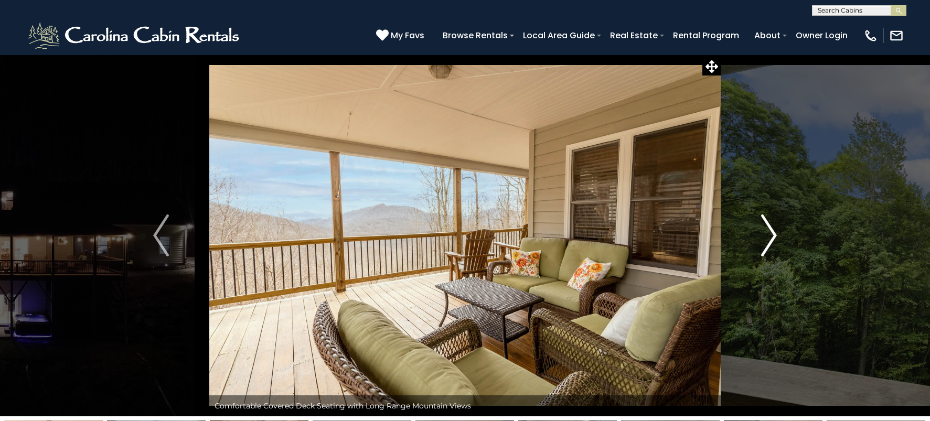
click at [770, 247] on img "Next" at bounding box center [769, 236] width 16 height 42
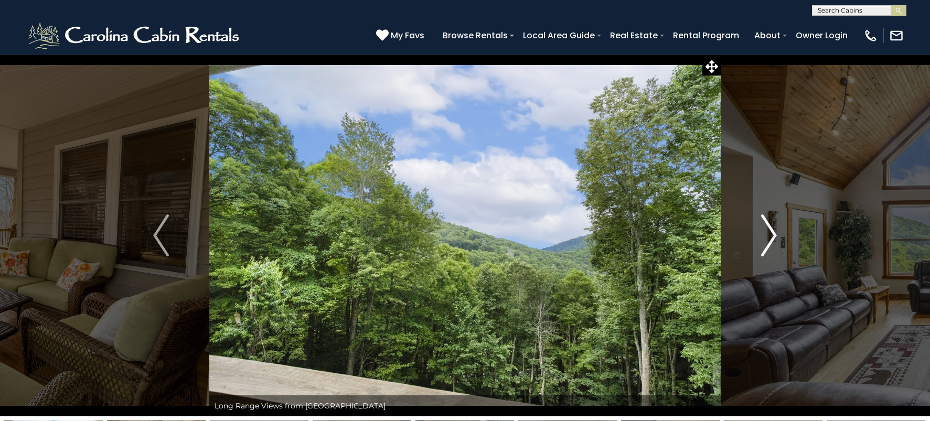
click at [769, 247] on img "Next" at bounding box center [769, 236] width 16 height 42
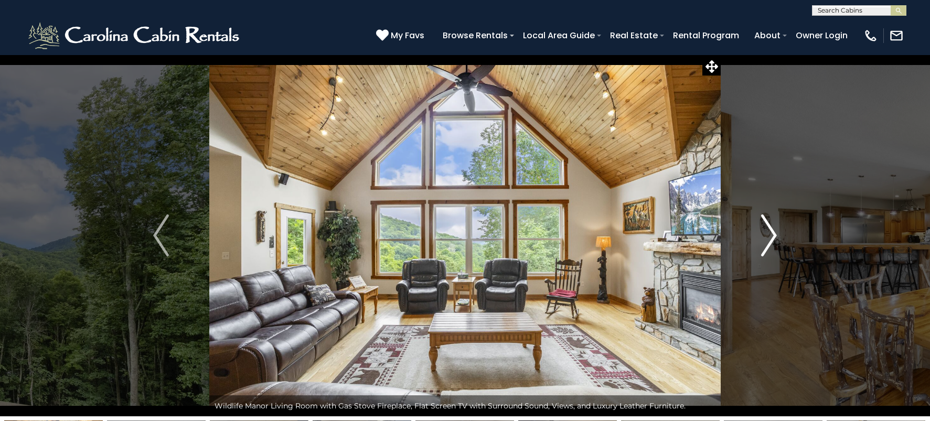
click at [769, 247] on img "Next" at bounding box center [769, 236] width 16 height 42
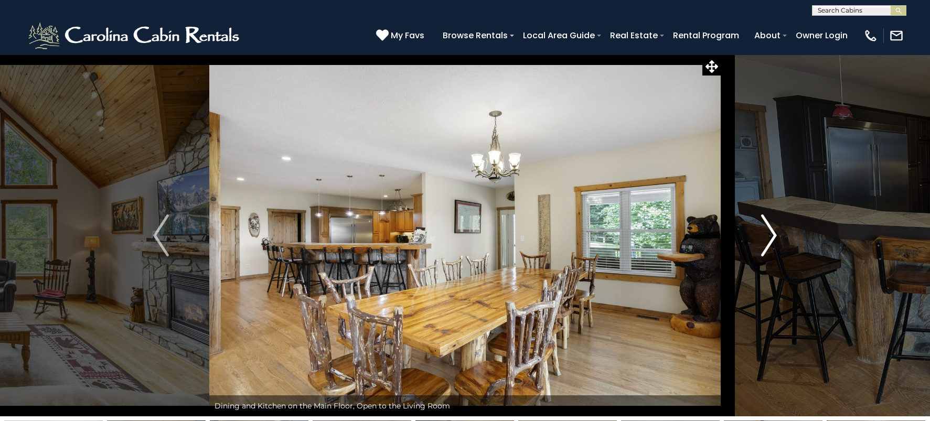
click at [771, 234] on img "Next" at bounding box center [769, 236] width 16 height 42
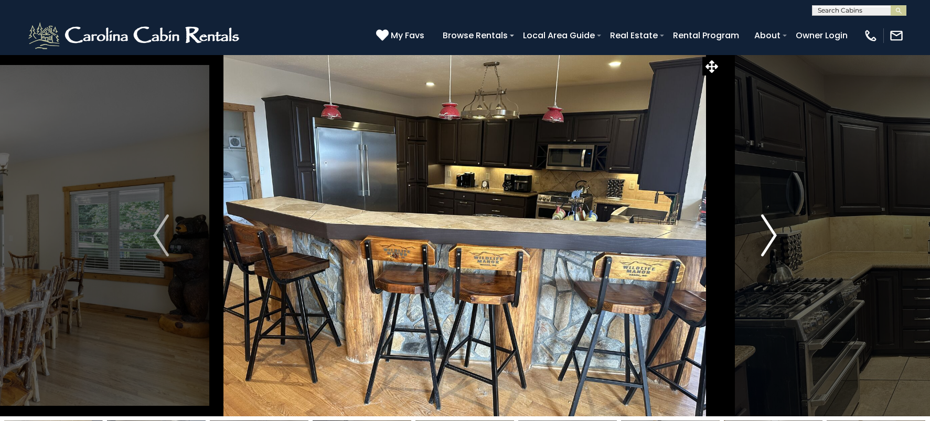
click at [771, 234] on img "Next" at bounding box center [769, 236] width 16 height 42
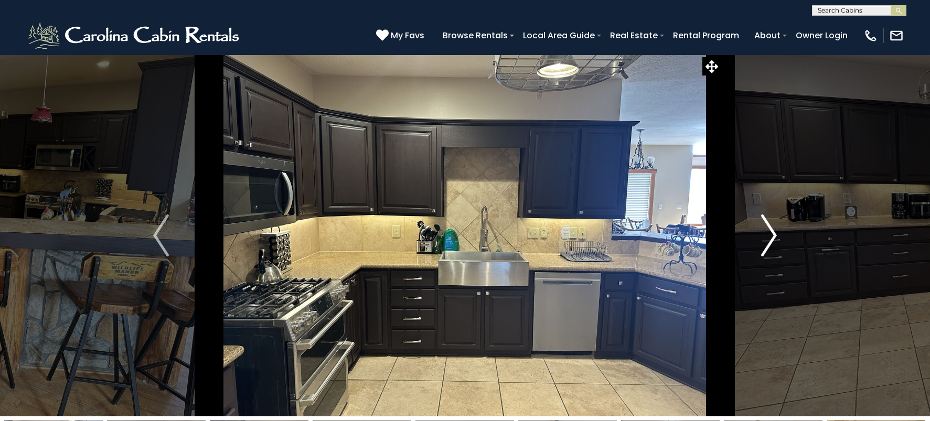
click at [771, 234] on img "Next" at bounding box center [769, 236] width 16 height 42
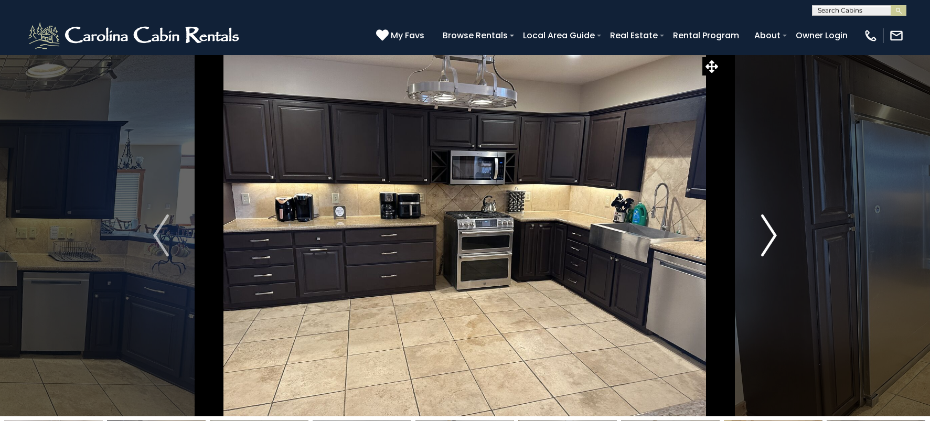
click at [771, 234] on img "Next" at bounding box center [769, 236] width 16 height 42
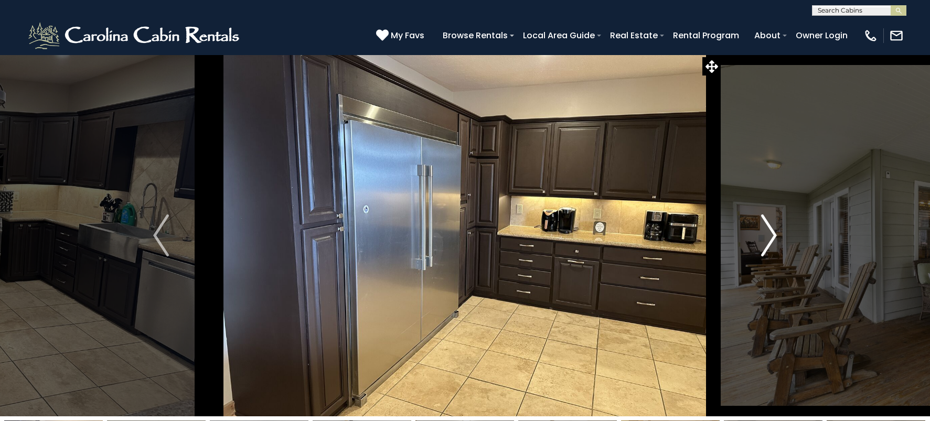
click at [771, 234] on img "Next" at bounding box center [769, 236] width 16 height 42
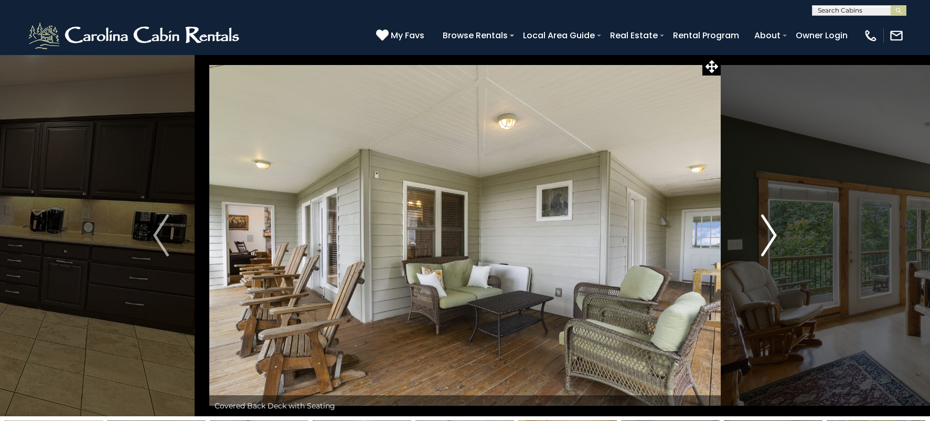
click at [771, 234] on img "Next" at bounding box center [769, 236] width 16 height 42
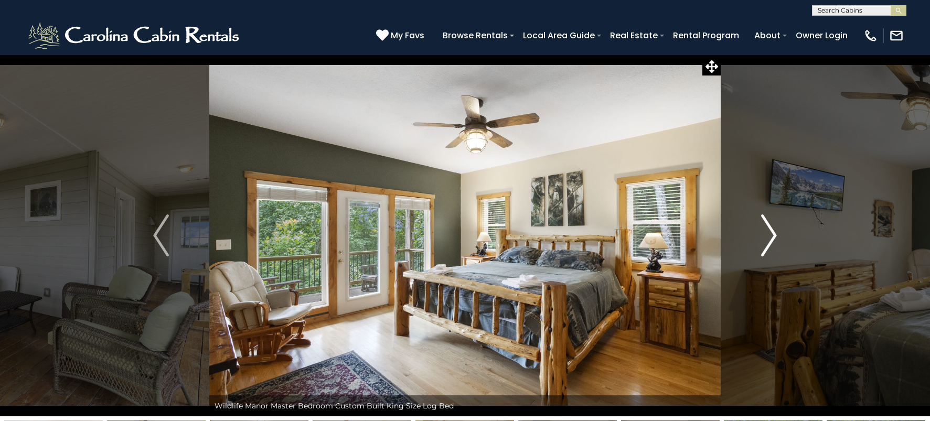
click at [771, 234] on img "Next" at bounding box center [769, 236] width 16 height 42
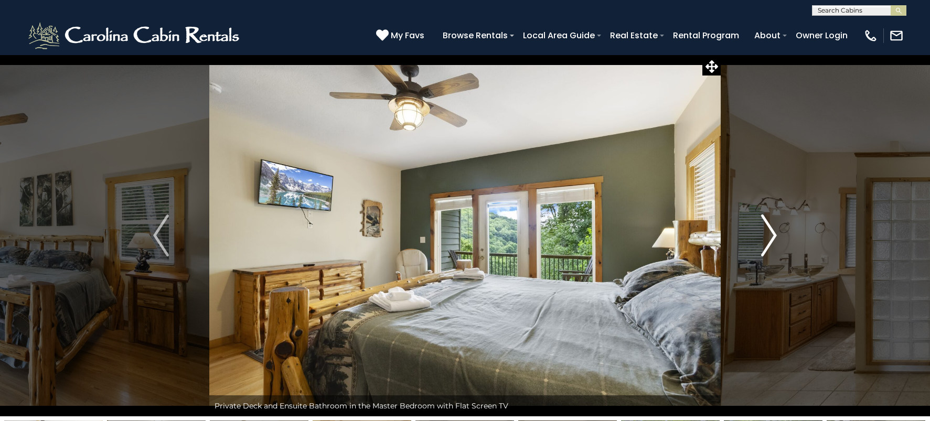
click at [771, 234] on img "Next" at bounding box center [769, 236] width 16 height 42
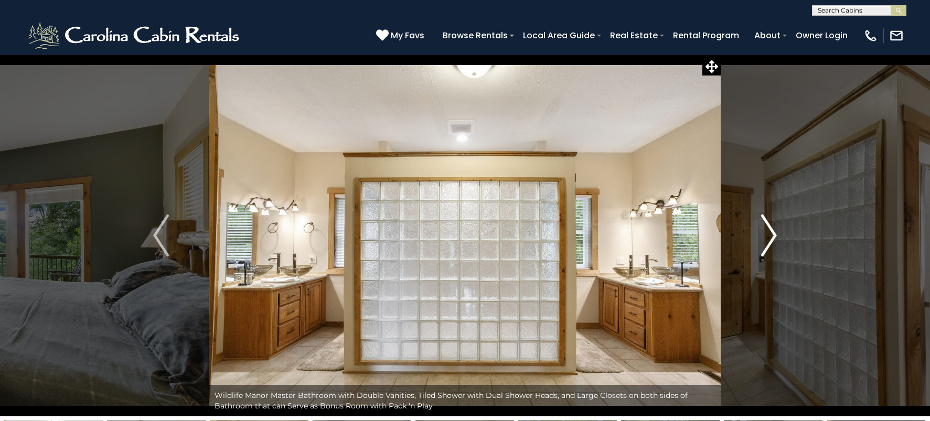
click at [771, 234] on img "Next" at bounding box center [769, 236] width 16 height 42
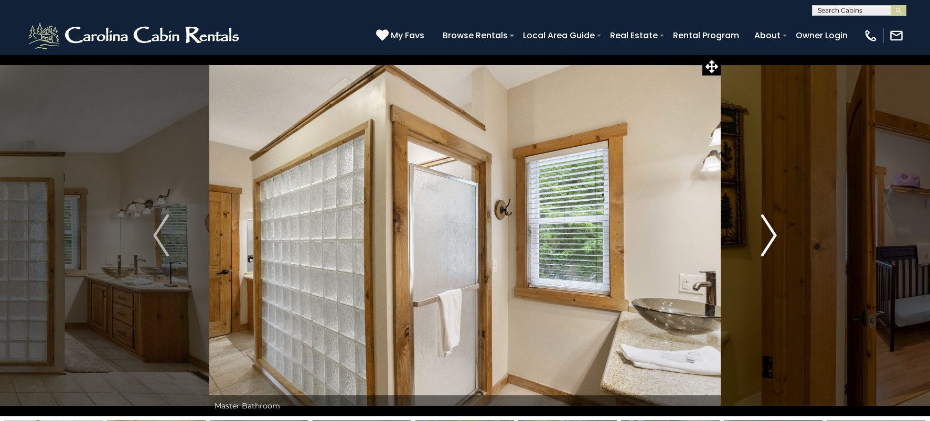
click at [771, 234] on img "Next" at bounding box center [769, 236] width 16 height 42
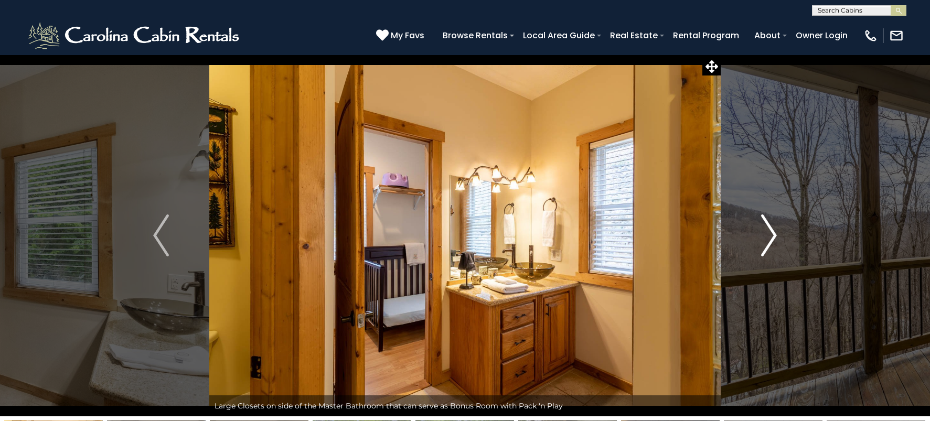
click at [771, 234] on img "Next" at bounding box center [769, 236] width 16 height 42
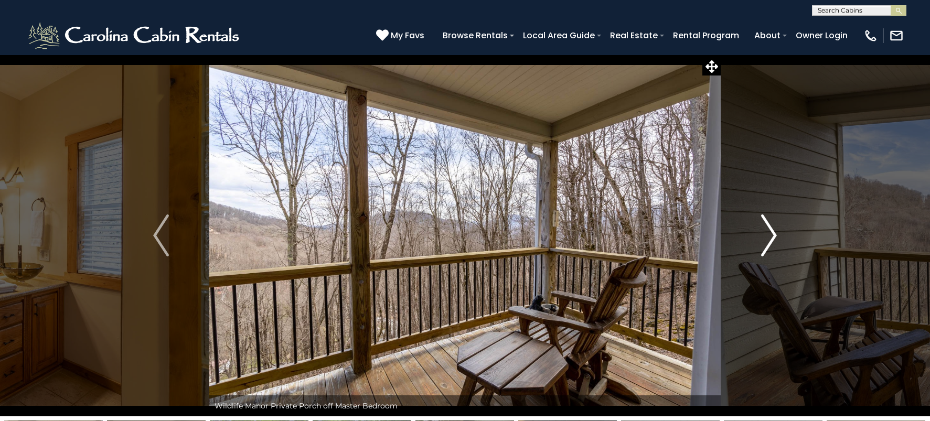
click at [771, 234] on img "Next" at bounding box center [769, 236] width 16 height 42
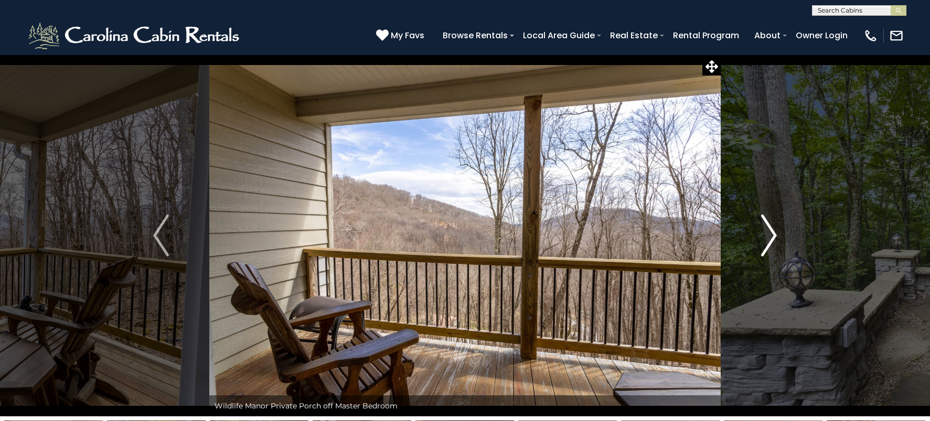
click at [771, 234] on img "Next" at bounding box center [769, 236] width 16 height 42
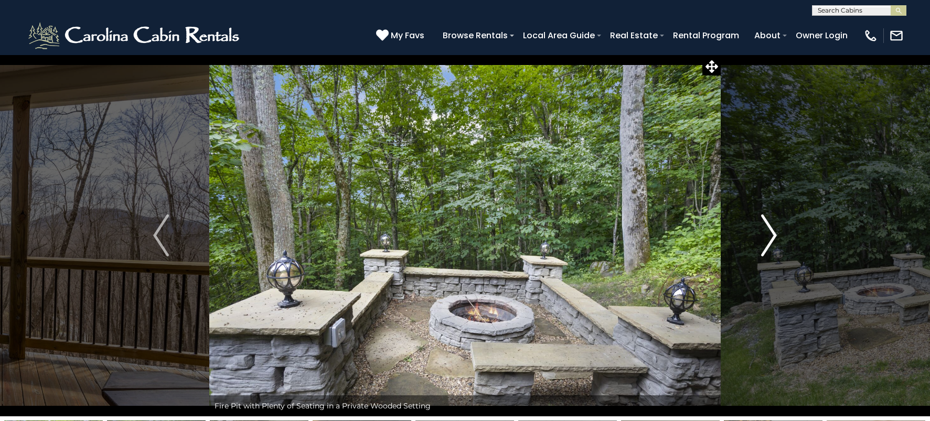
click at [771, 234] on img "Next" at bounding box center [769, 236] width 16 height 42
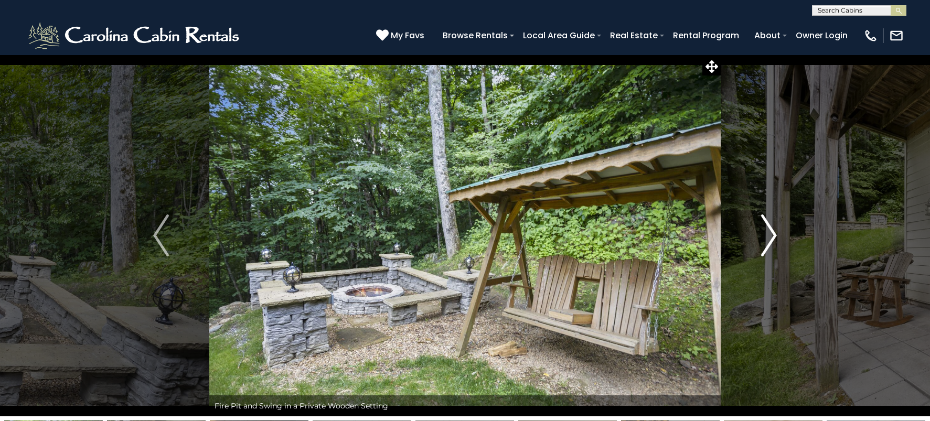
click at [771, 234] on img "Next" at bounding box center [769, 236] width 16 height 42
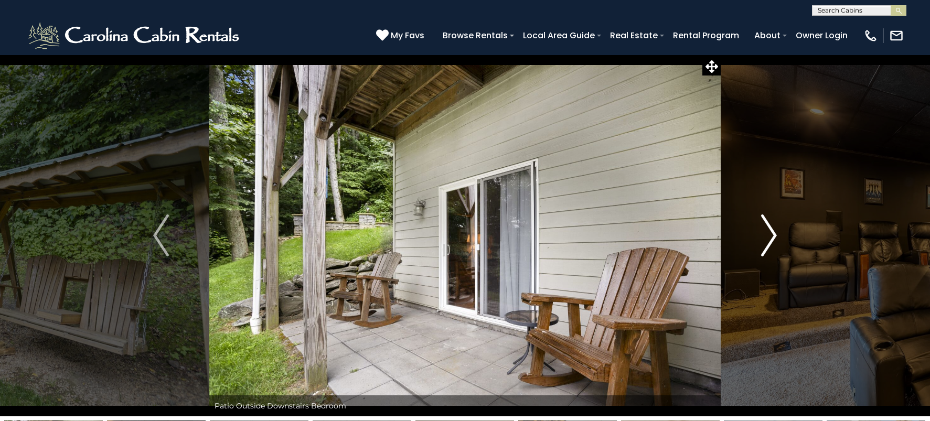
click at [771, 234] on img "Next" at bounding box center [769, 236] width 16 height 42
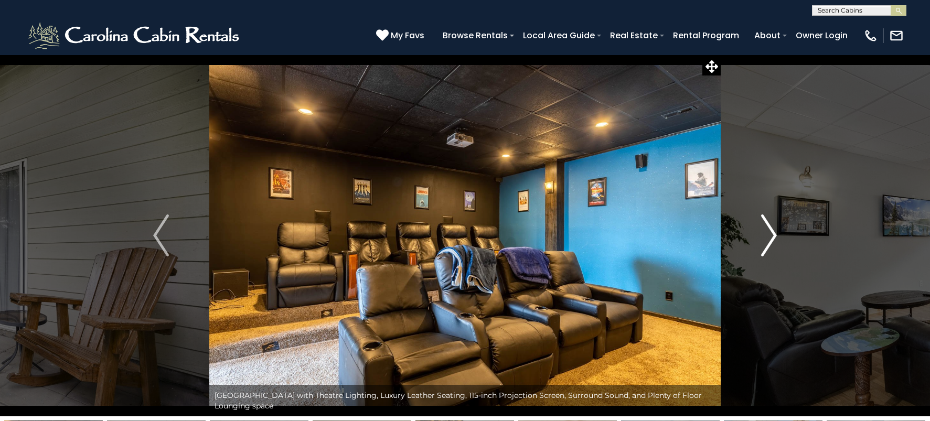
click at [771, 234] on img "Next" at bounding box center [769, 236] width 16 height 42
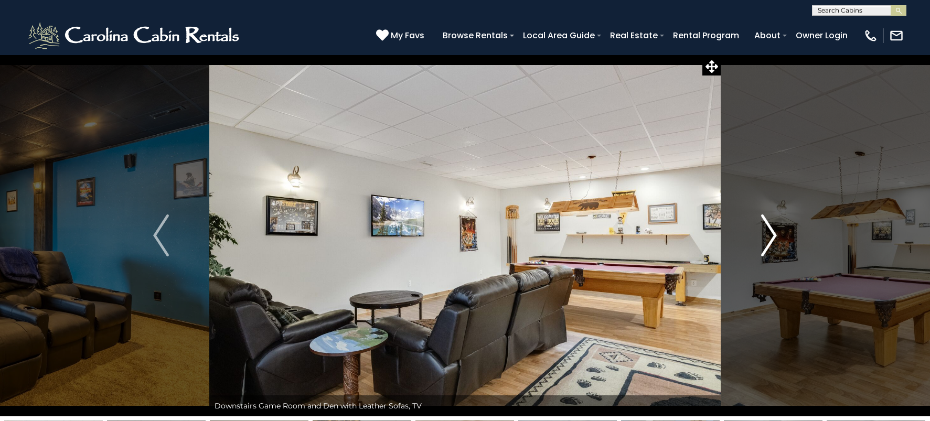
click at [771, 234] on img "Next" at bounding box center [769, 236] width 16 height 42
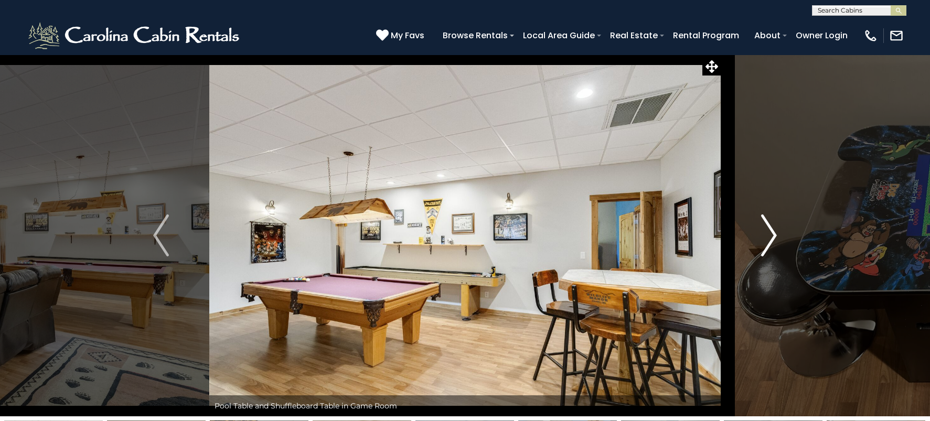
click at [775, 235] on img "Next" at bounding box center [769, 236] width 16 height 42
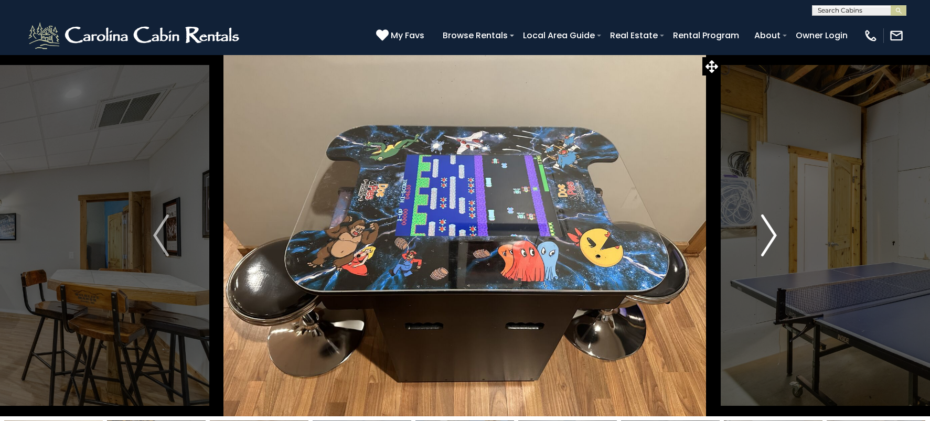
click at [775, 235] on img "Next" at bounding box center [769, 236] width 16 height 42
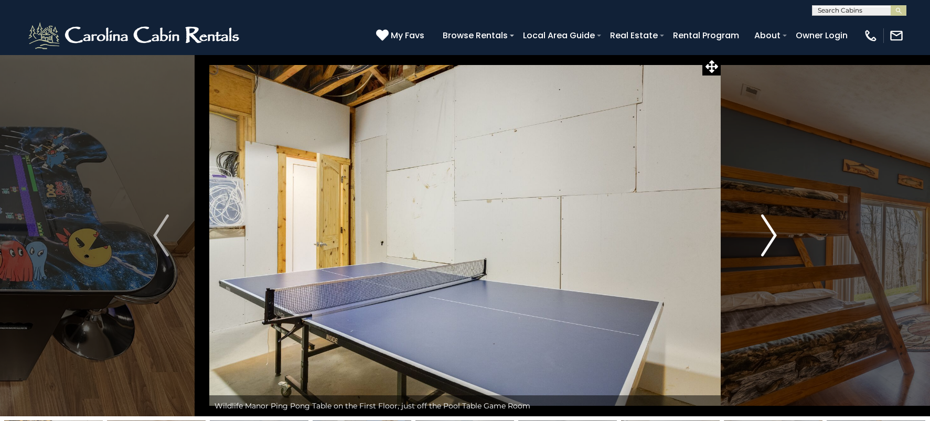
click at [775, 235] on img "Next" at bounding box center [769, 236] width 16 height 42
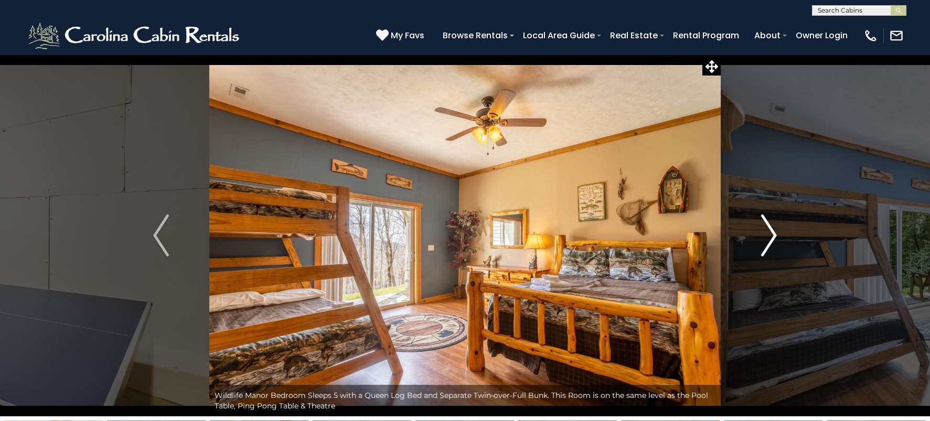
click at [775, 235] on img "Next" at bounding box center [769, 236] width 16 height 42
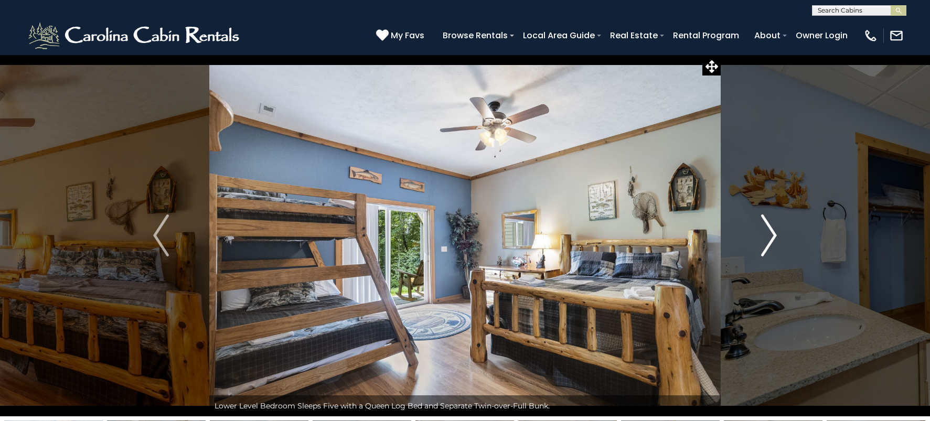
click at [769, 242] on img "Next" at bounding box center [769, 236] width 16 height 42
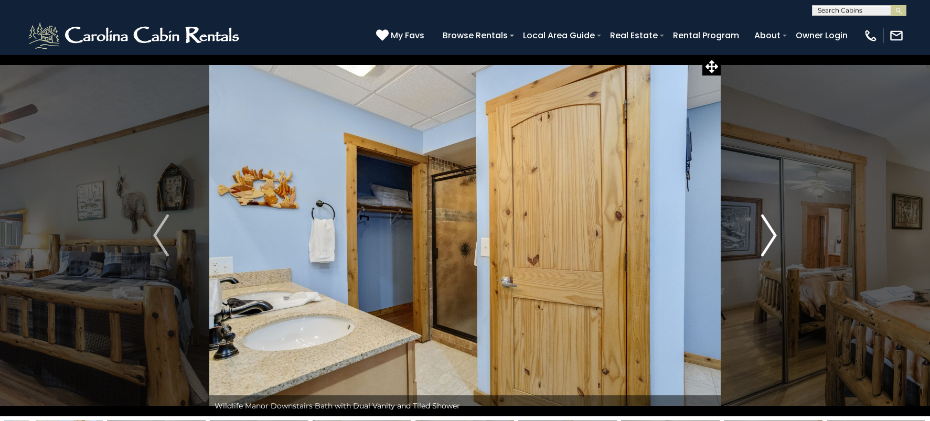
click at [770, 242] on img "Next" at bounding box center [769, 236] width 16 height 42
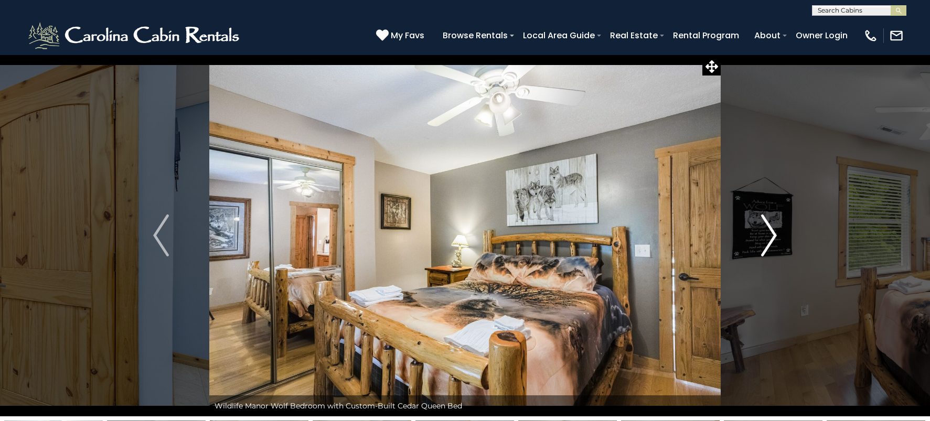
click at [770, 242] on img "Next" at bounding box center [769, 236] width 16 height 42
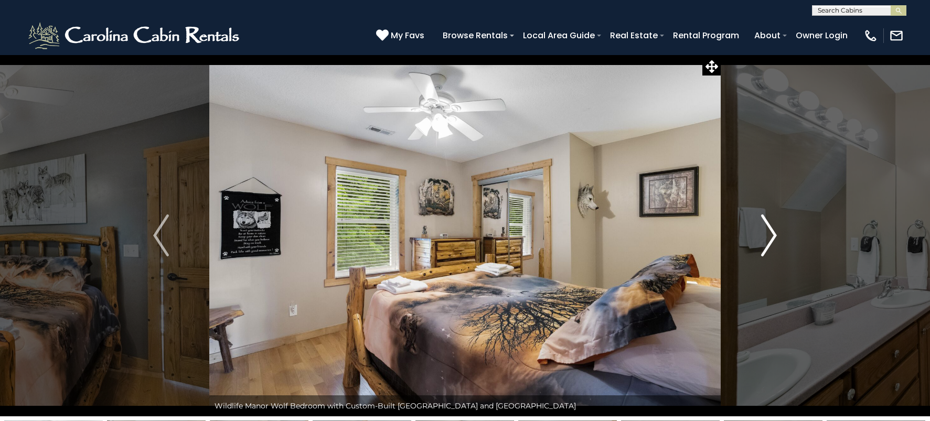
click at [770, 242] on img "Next" at bounding box center [769, 236] width 16 height 42
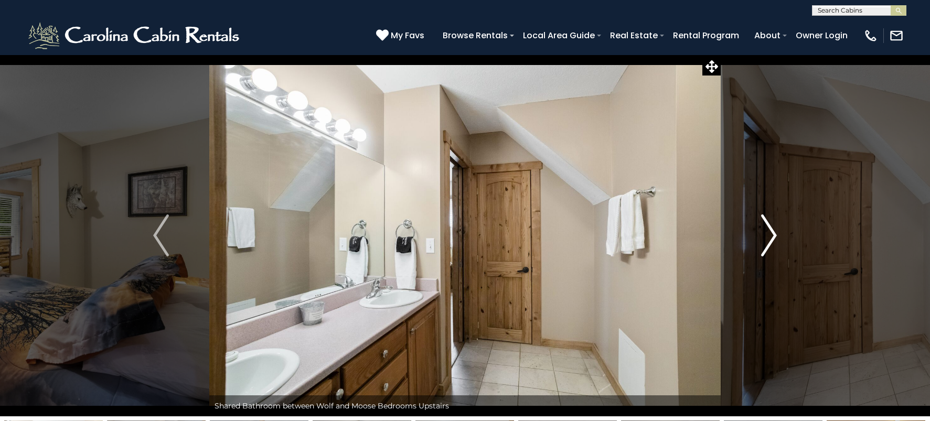
click at [770, 242] on img "Next" at bounding box center [769, 236] width 16 height 42
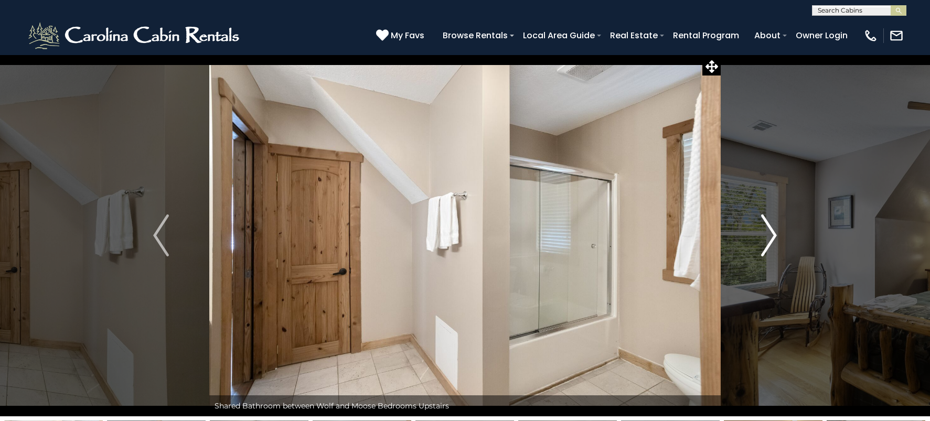
click at [770, 242] on img "Next" at bounding box center [769, 236] width 16 height 42
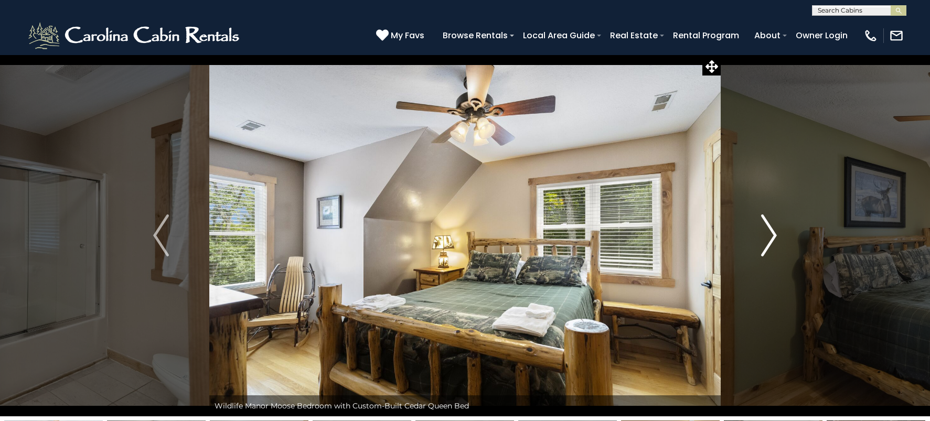
click at [770, 242] on img "Next" at bounding box center [769, 236] width 16 height 42
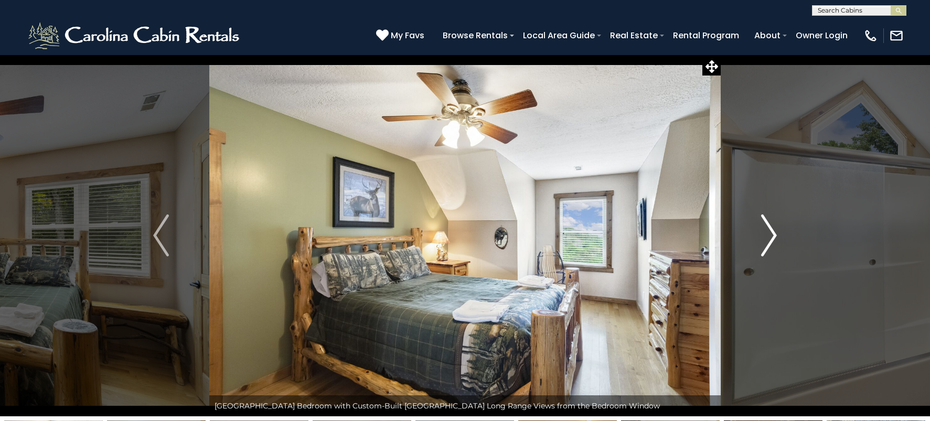
click at [770, 242] on img "Next" at bounding box center [769, 236] width 16 height 42
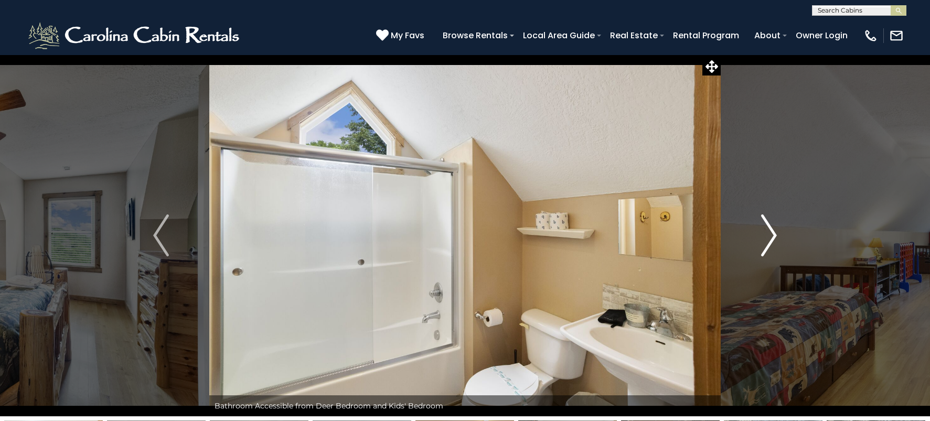
click at [770, 242] on img "Next" at bounding box center [769, 236] width 16 height 42
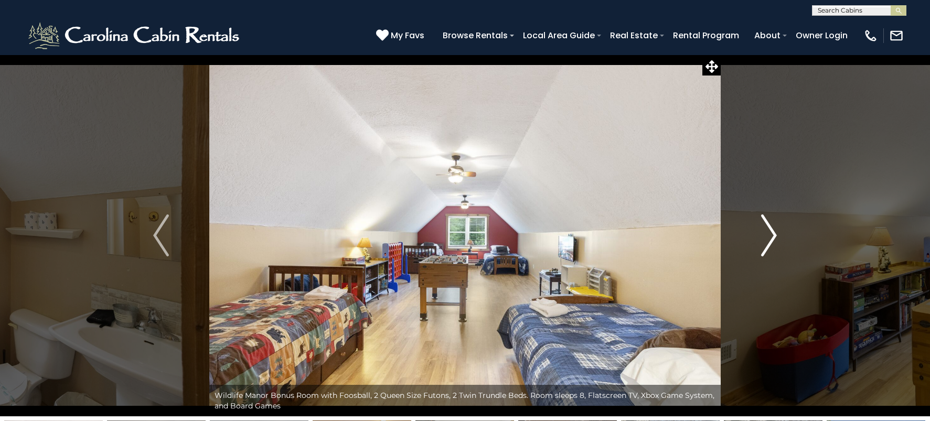
click at [770, 242] on img "Next" at bounding box center [769, 236] width 16 height 42
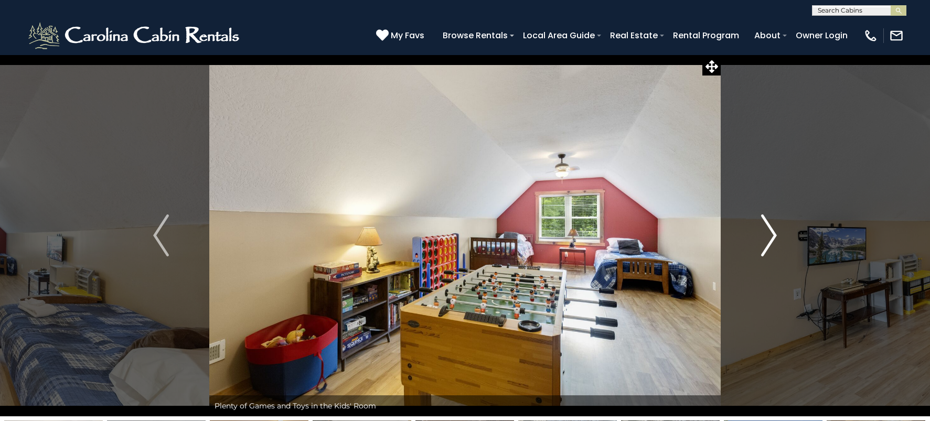
click at [770, 242] on img "Next" at bounding box center [769, 236] width 16 height 42
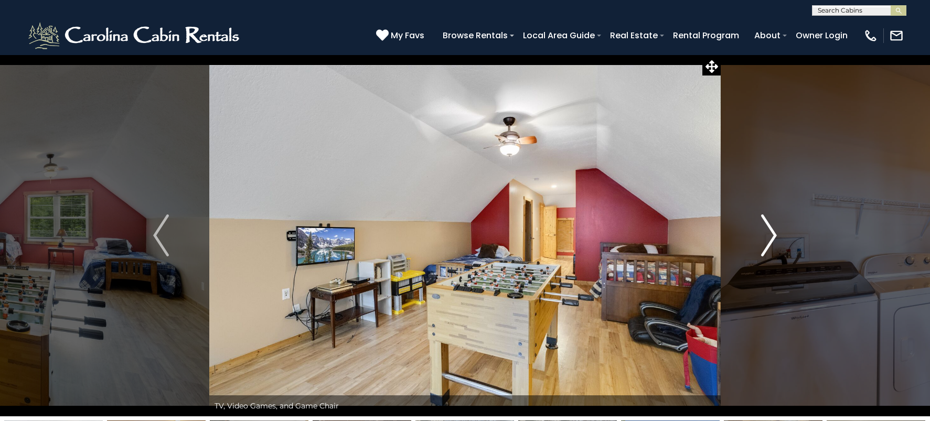
click at [770, 242] on img "Next" at bounding box center [769, 236] width 16 height 42
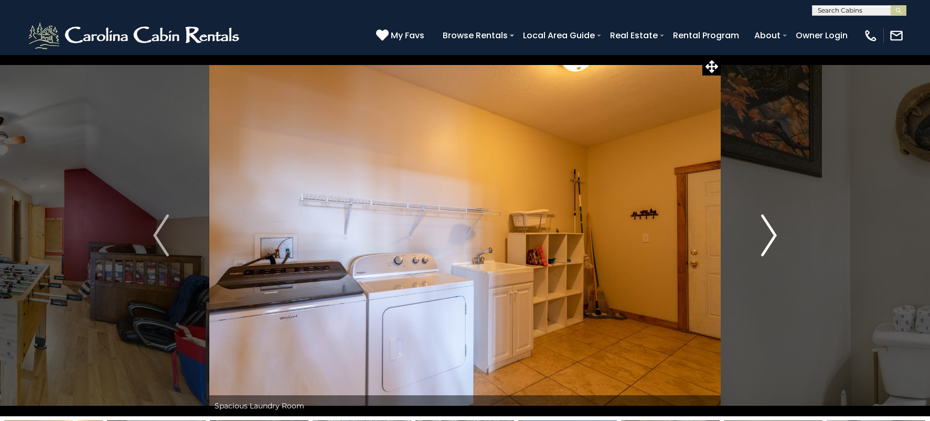
click at [770, 242] on img "Next" at bounding box center [769, 236] width 16 height 42
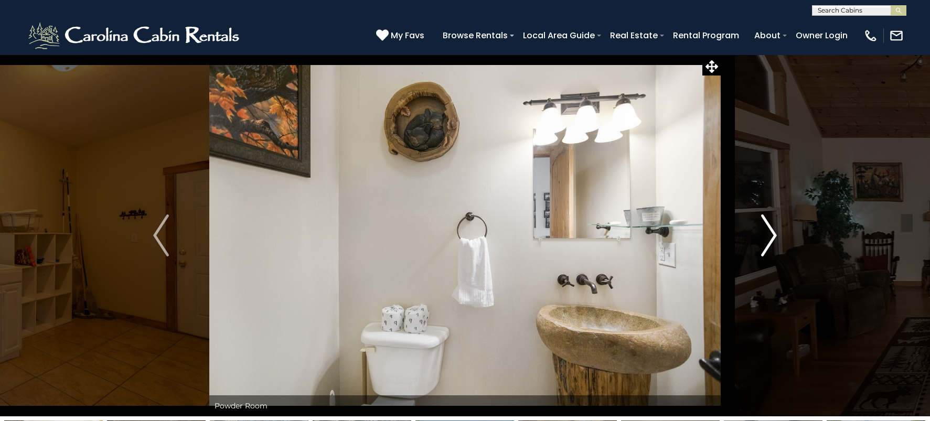
click at [770, 242] on img "Next" at bounding box center [769, 236] width 16 height 42
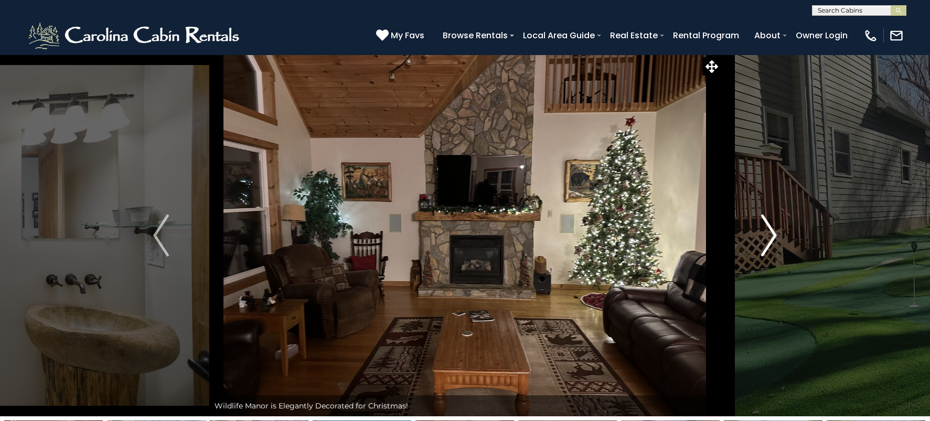
click at [770, 242] on img "Next" at bounding box center [769, 236] width 16 height 42
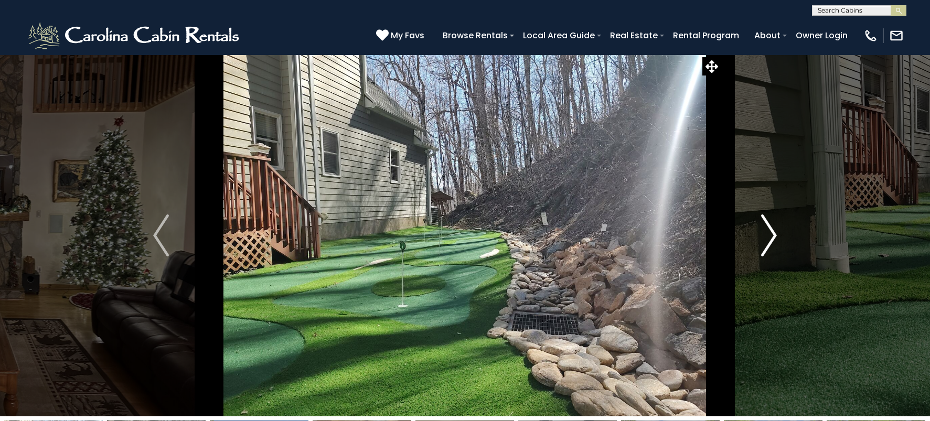
click at [770, 242] on img "Next" at bounding box center [769, 236] width 16 height 42
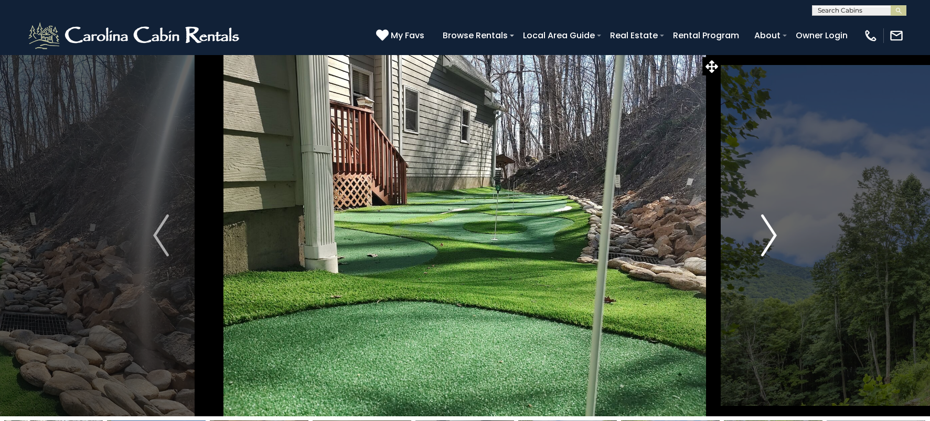
click at [770, 242] on img "Next" at bounding box center [769, 236] width 16 height 42
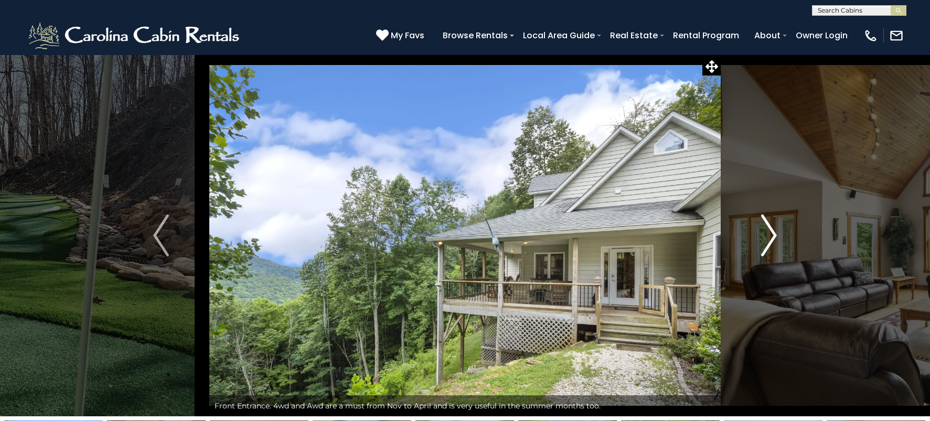
click at [770, 242] on img "Next" at bounding box center [769, 236] width 16 height 42
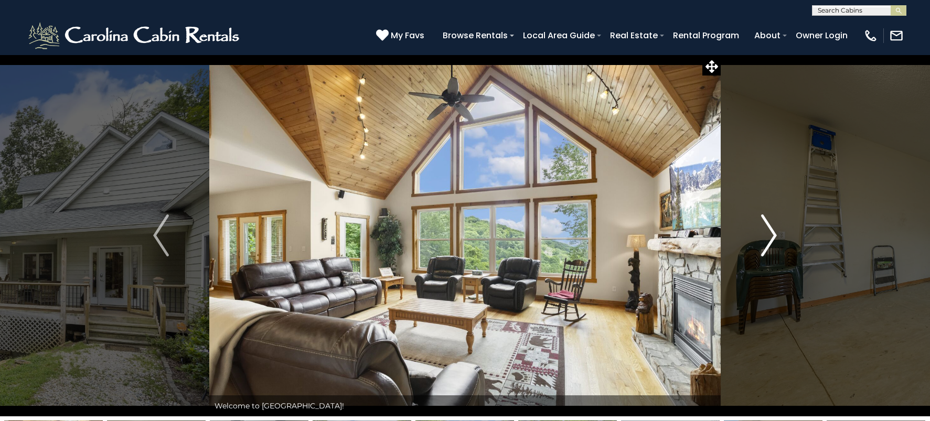
click at [772, 245] on img "Next" at bounding box center [769, 236] width 16 height 42
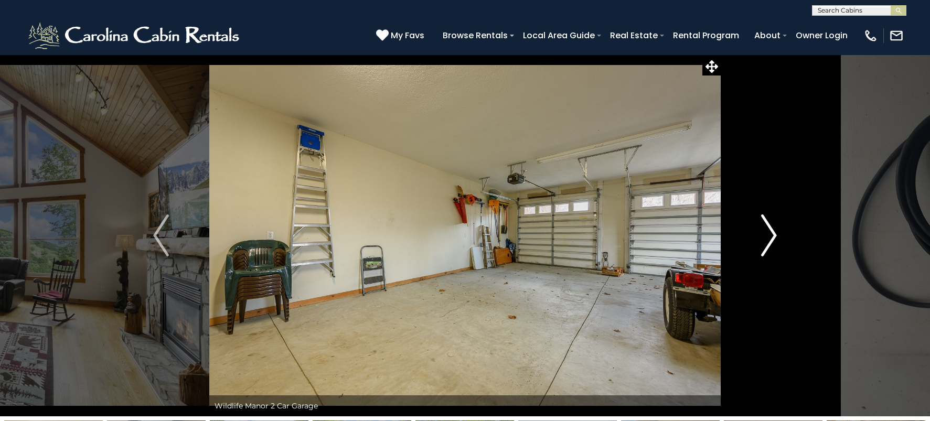
click at [771, 246] on img "Next" at bounding box center [769, 236] width 16 height 42
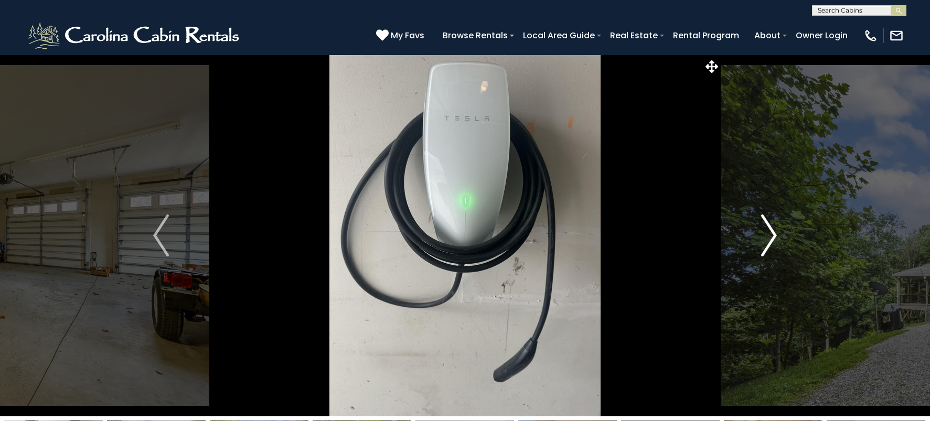
click at [771, 247] on img "Next" at bounding box center [769, 236] width 16 height 42
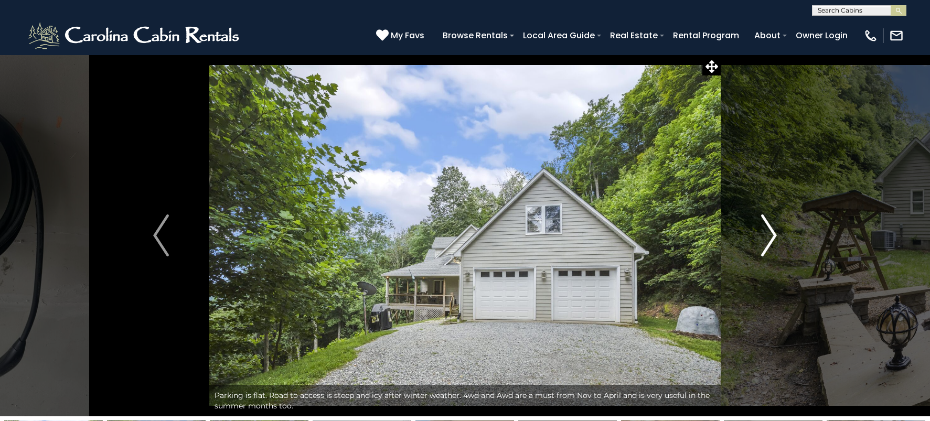
click at [763, 253] on img "Next" at bounding box center [769, 236] width 16 height 42
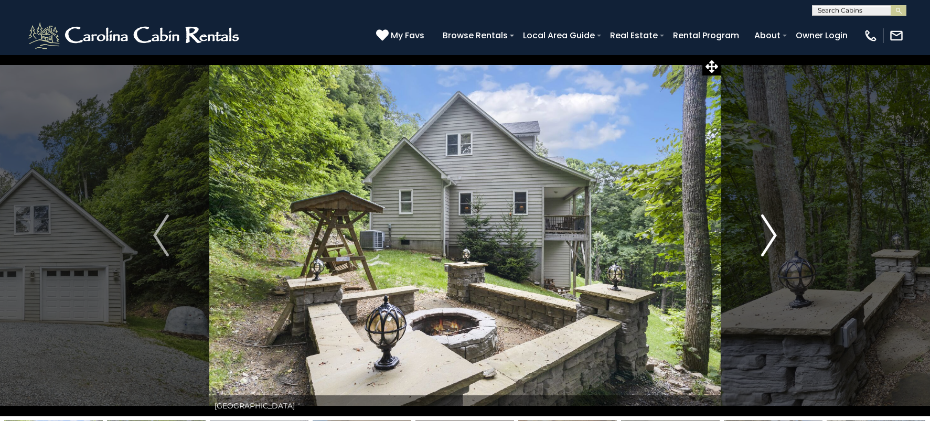
click at [763, 253] on img "Next" at bounding box center [769, 236] width 16 height 42
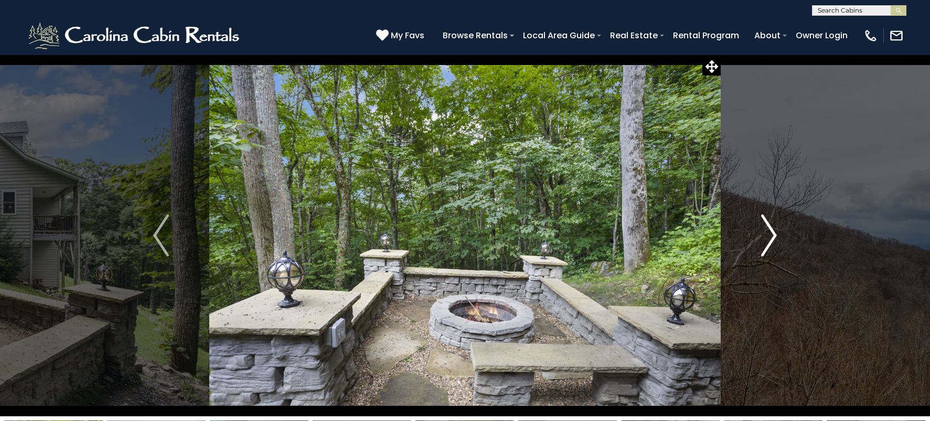
click at [763, 253] on img "Next" at bounding box center [769, 236] width 16 height 42
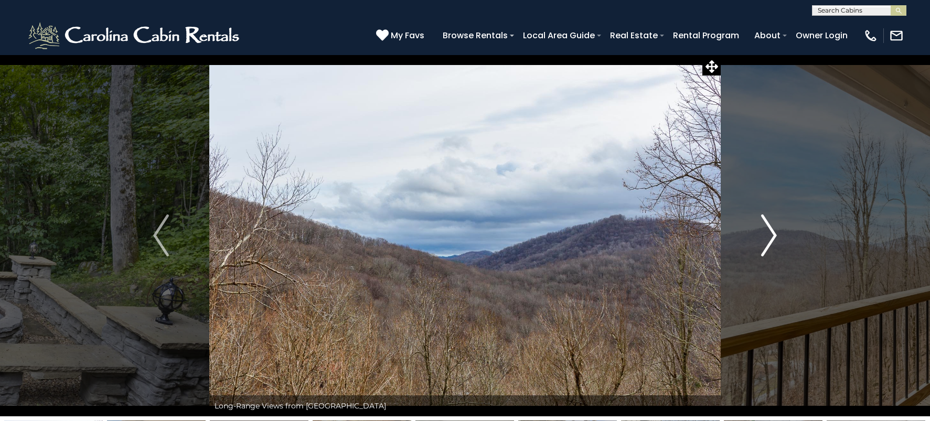
click at [763, 253] on img "Next" at bounding box center [769, 236] width 16 height 42
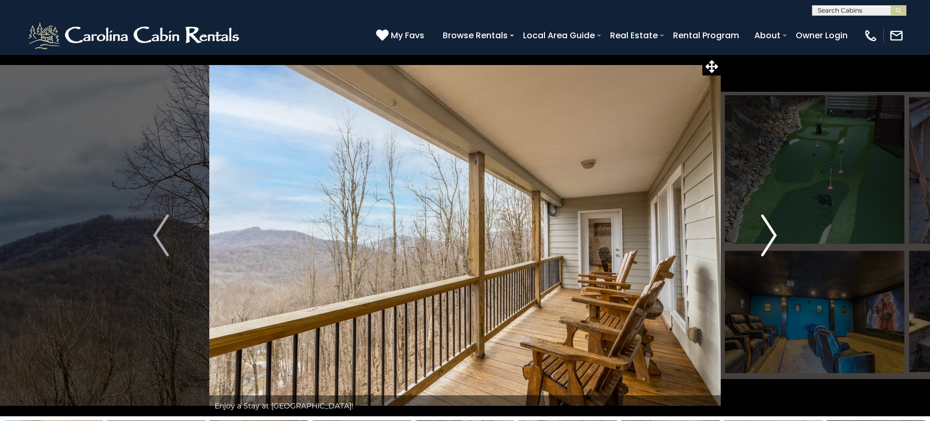
click at [763, 253] on img "Next" at bounding box center [769, 236] width 16 height 42
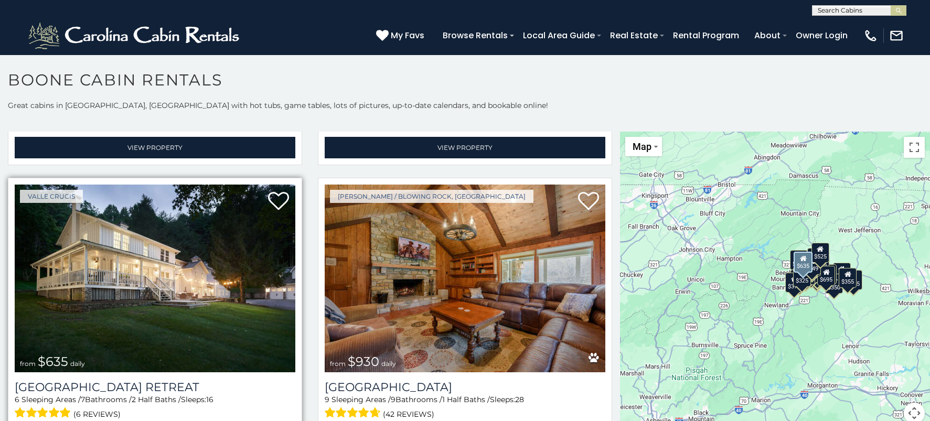
scroll to position [892, 0]
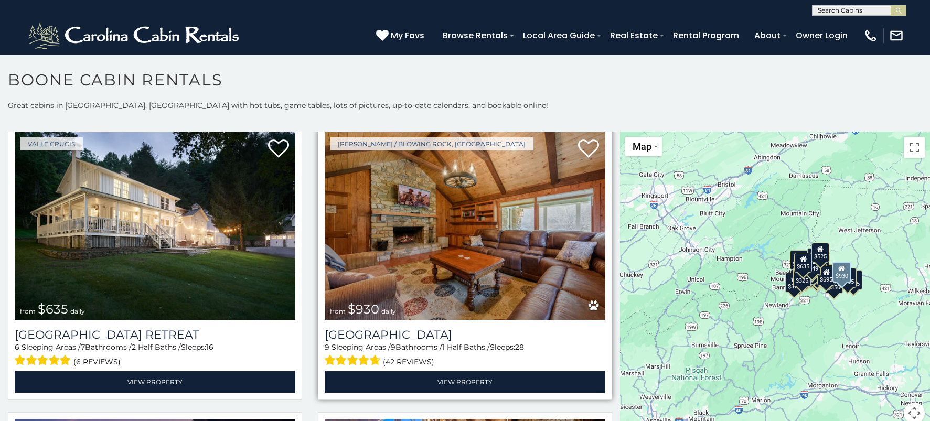
click at [484, 256] on img at bounding box center [465, 226] width 281 height 188
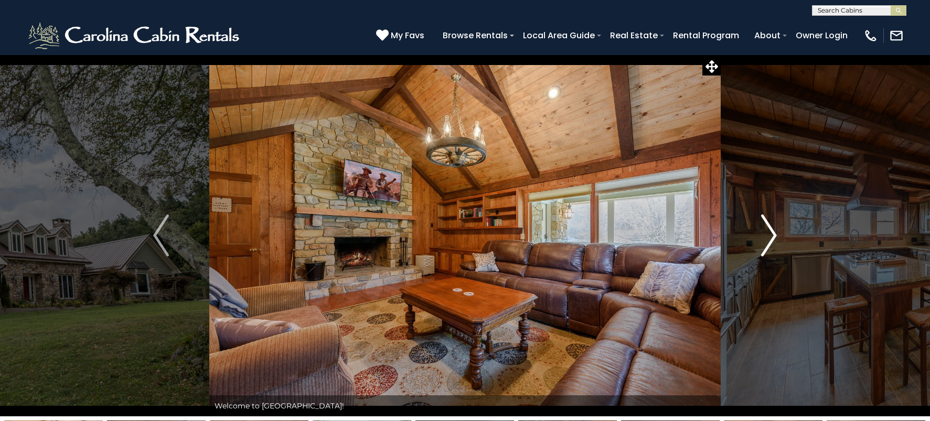
click at [767, 228] on img "Next" at bounding box center [769, 236] width 16 height 42
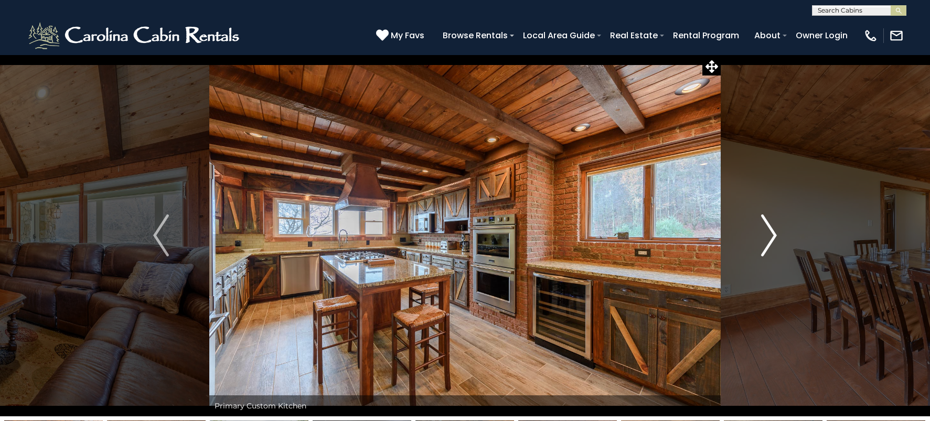
click at [770, 227] on img "Next" at bounding box center [769, 236] width 16 height 42
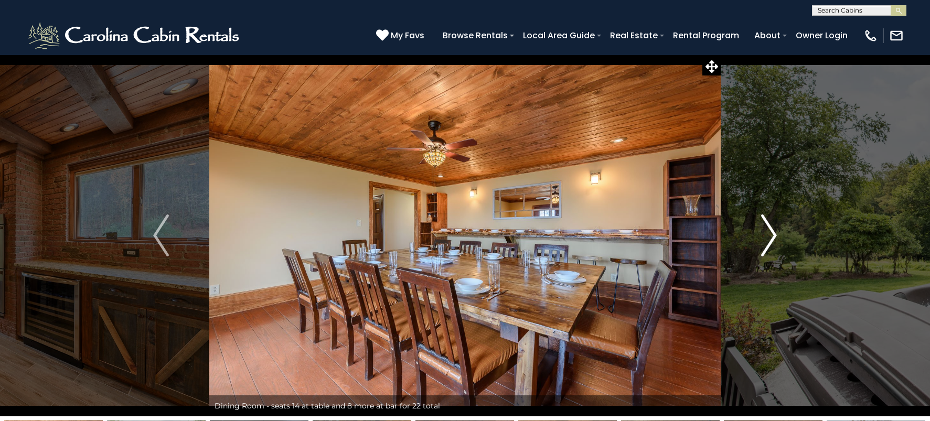
click at [770, 227] on img "Next" at bounding box center [769, 236] width 16 height 42
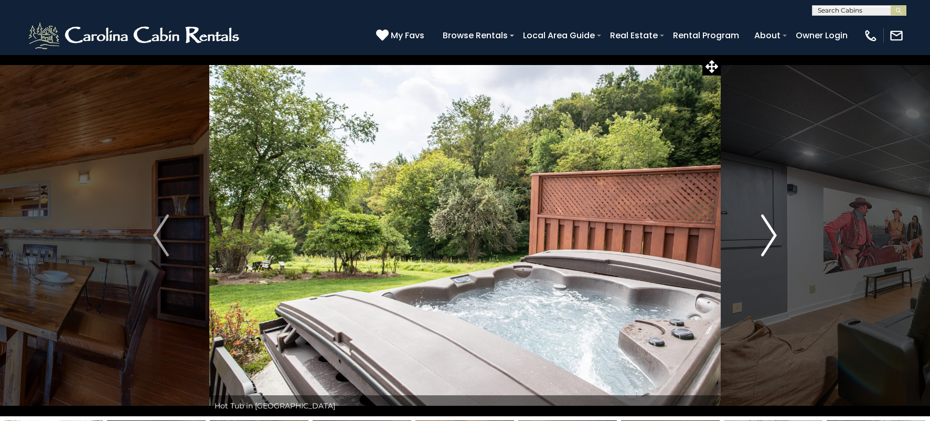
click at [770, 227] on img "Next" at bounding box center [769, 236] width 16 height 42
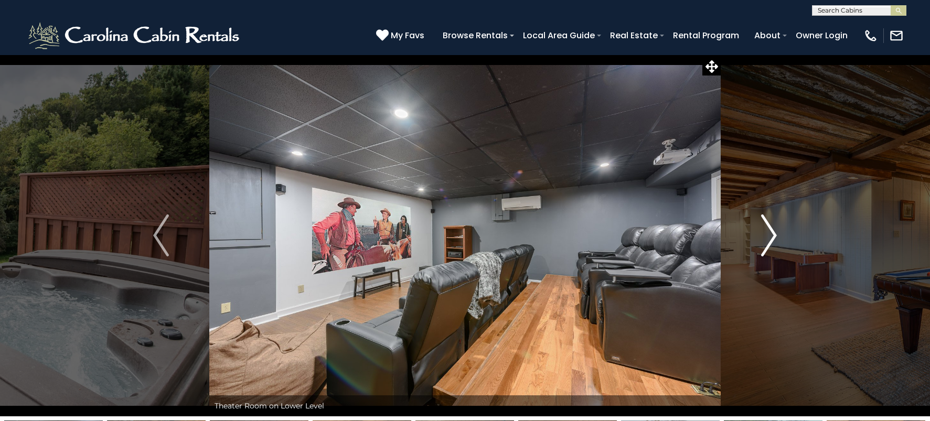
click at [770, 227] on img "Next" at bounding box center [769, 236] width 16 height 42
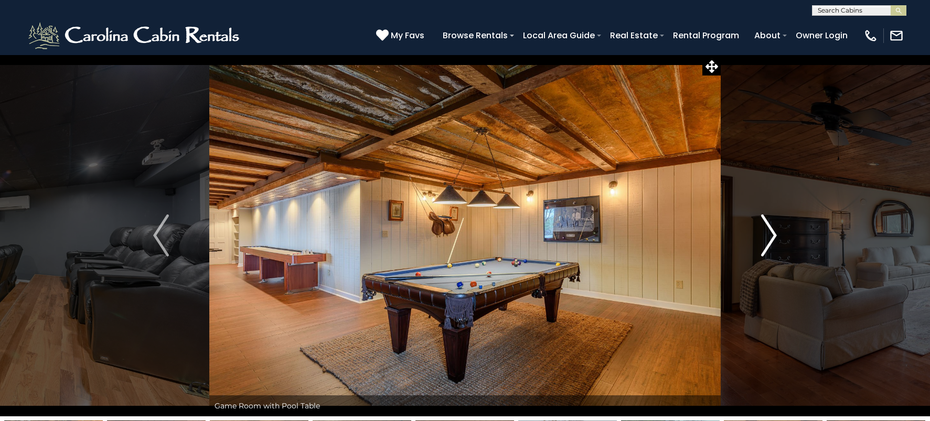
click at [770, 227] on img "Next" at bounding box center [769, 236] width 16 height 42
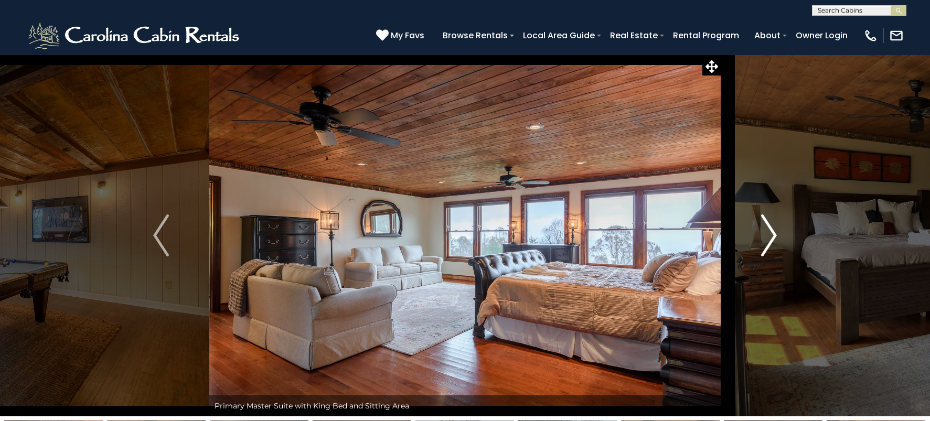
click at [770, 227] on img "Next" at bounding box center [769, 236] width 16 height 42
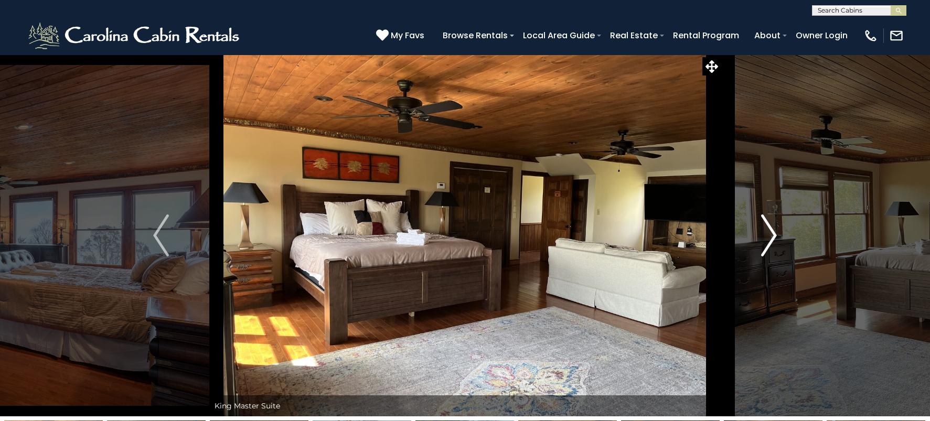
click at [770, 227] on img "Next" at bounding box center [769, 236] width 16 height 42
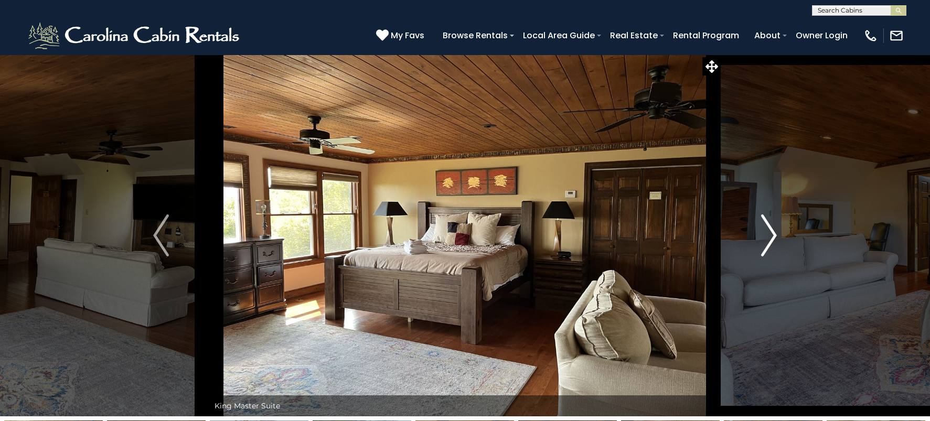
click at [770, 227] on img "Next" at bounding box center [769, 236] width 16 height 42
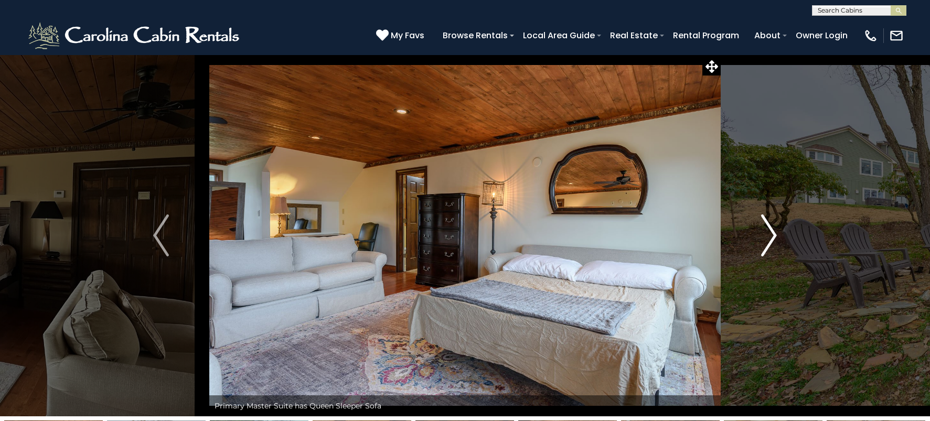
click at [770, 227] on img "Next" at bounding box center [769, 236] width 16 height 42
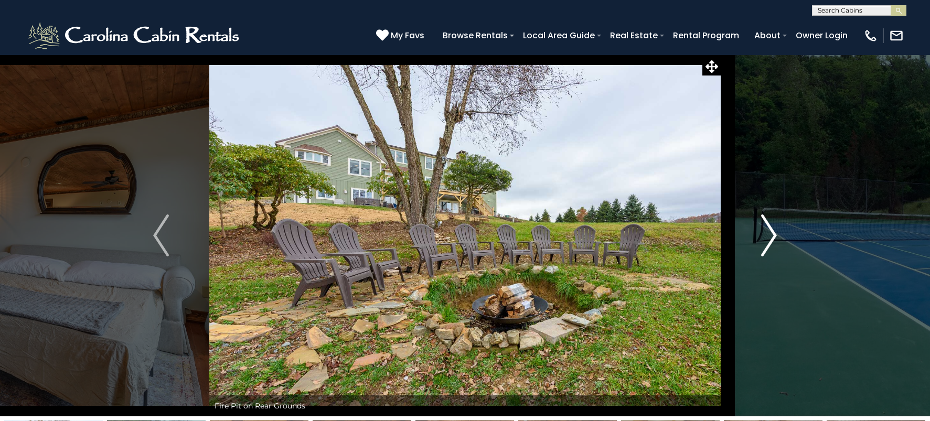
click at [770, 227] on img "Next" at bounding box center [769, 236] width 16 height 42
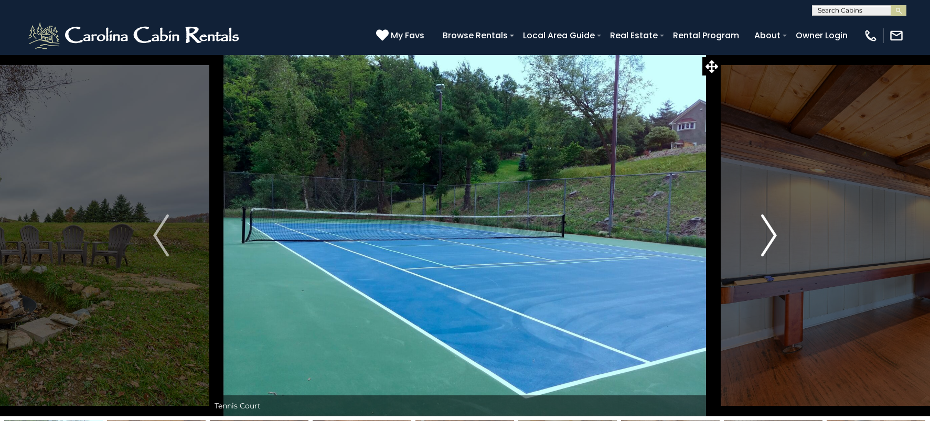
click at [770, 227] on img "Next" at bounding box center [769, 236] width 16 height 42
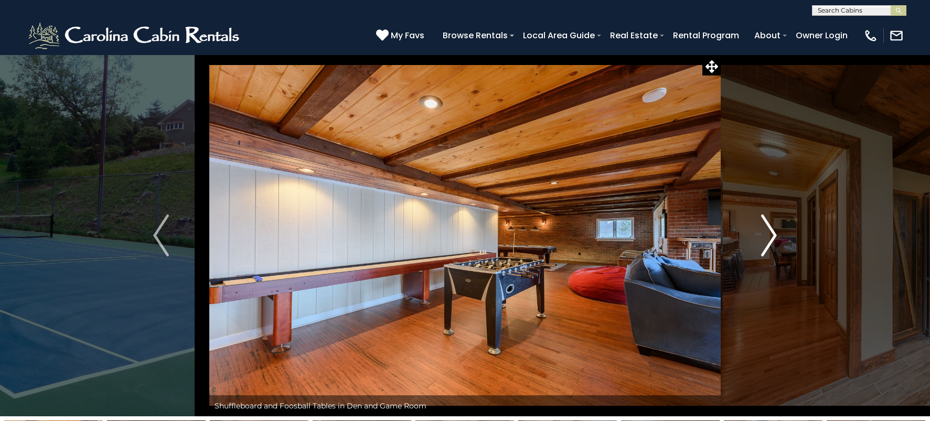
click at [770, 227] on img "Next" at bounding box center [769, 236] width 16 height 42
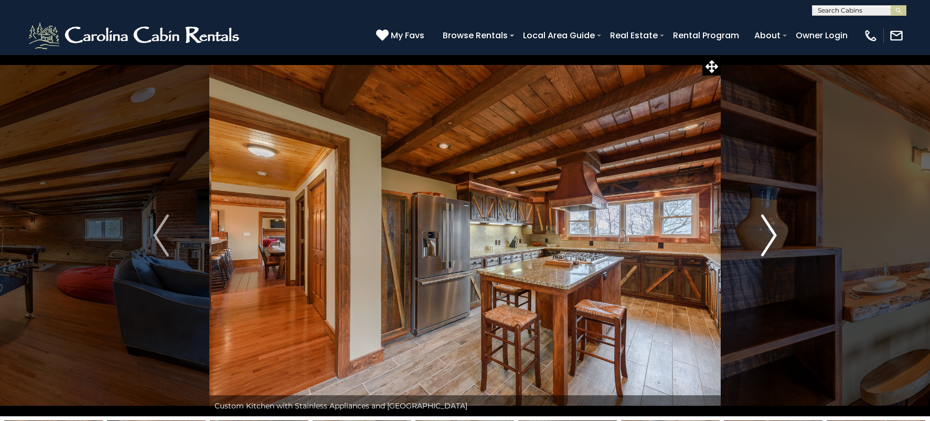
click at [770, 227] on img "Next" at bounding box center [769, 236] width 16 height 42
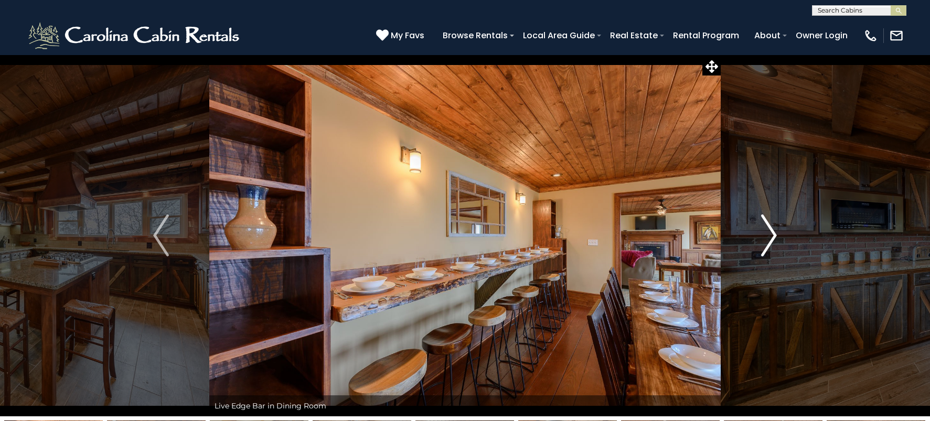
click at [771, 244] on img "Next" at bounding box center [769, 236] width 16 height 42
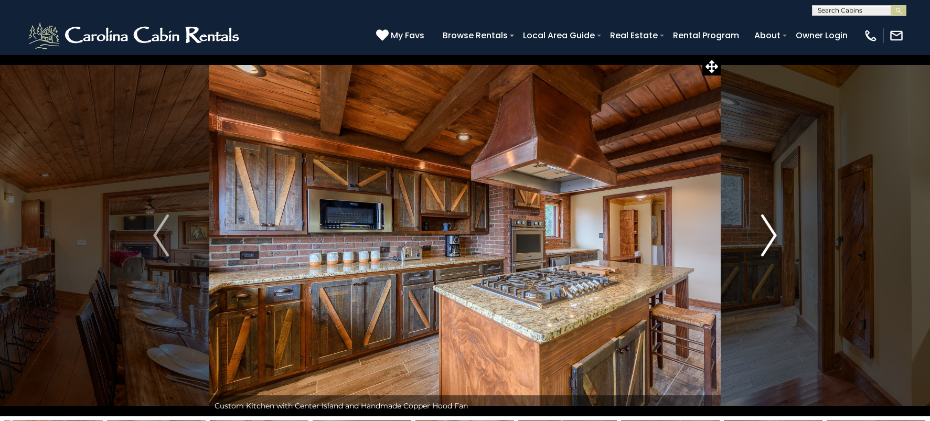
click at [770, 244] on img "Next" at bounding box center [769, 236] width 16 height 42
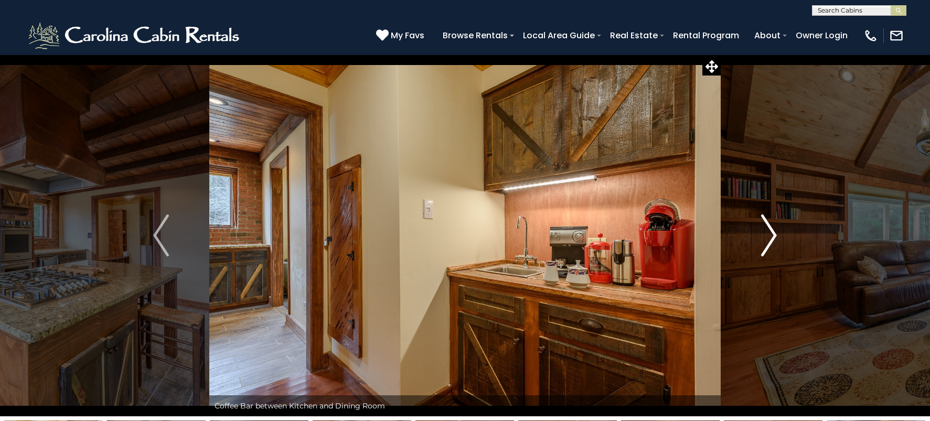
click at [770, 244] on img "Next" at bounding box center [769, 236] width 16 height 42
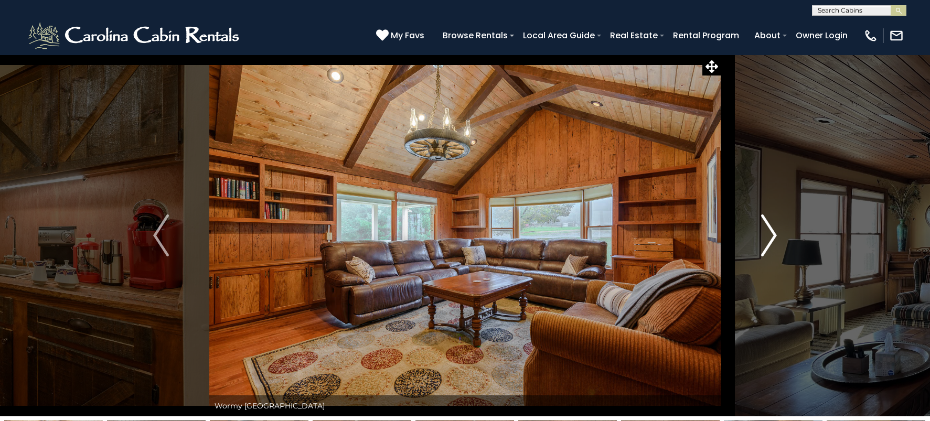
click at [770, 244] on img "Next" at bounding box center [769, 236] width 16 height 42
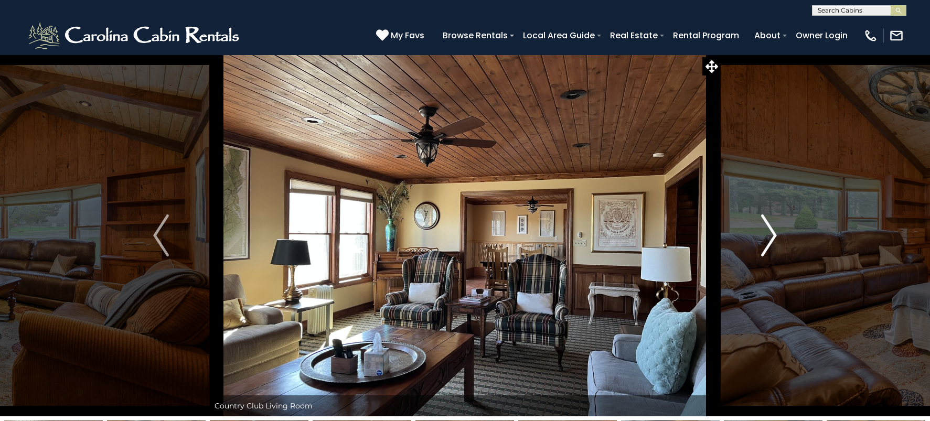
click at [770, 244] on img "Next" at bounding box center [769, 236] width 16 height 42
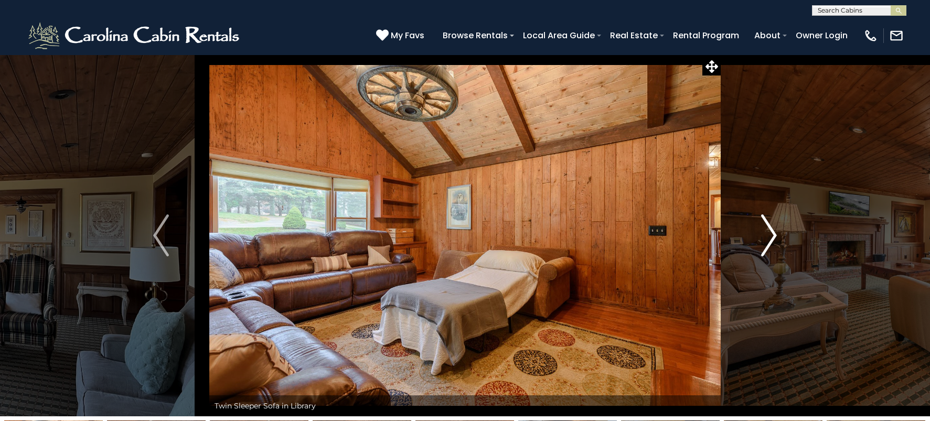
click at [767, 242] on img "Next" at bounding box center [769, 236] width 16 height 42
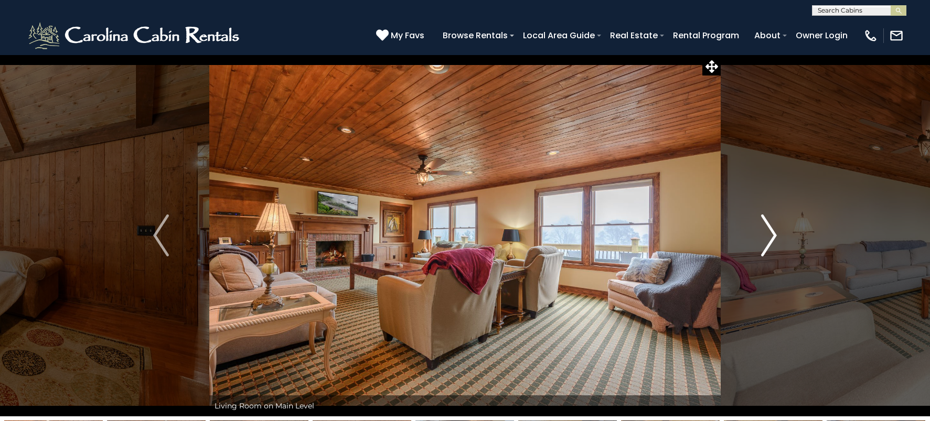
click at [767, 242] on img "Next" at bounding box center [769, 236] width 16 height 42
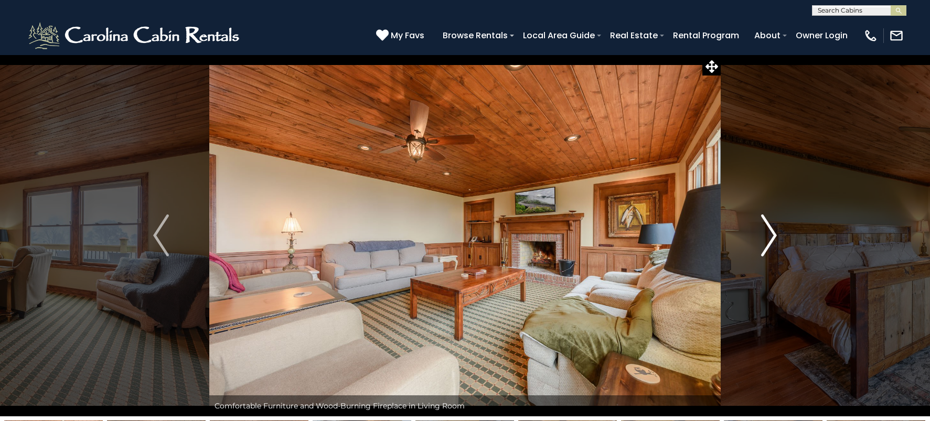
click at [767, 242] on img "Next" at bounding box center [769, 236] width 16 height 42
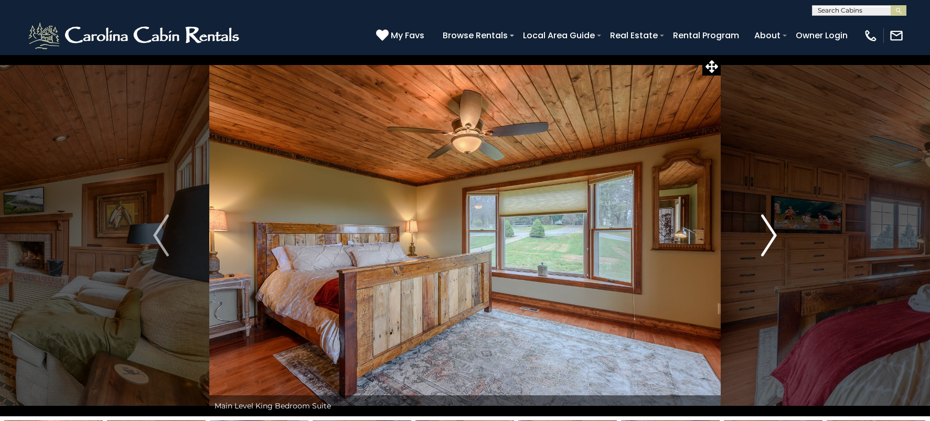
click at [767, 242] on img "Next" at bounding box center [769, 236] width 16 height 42
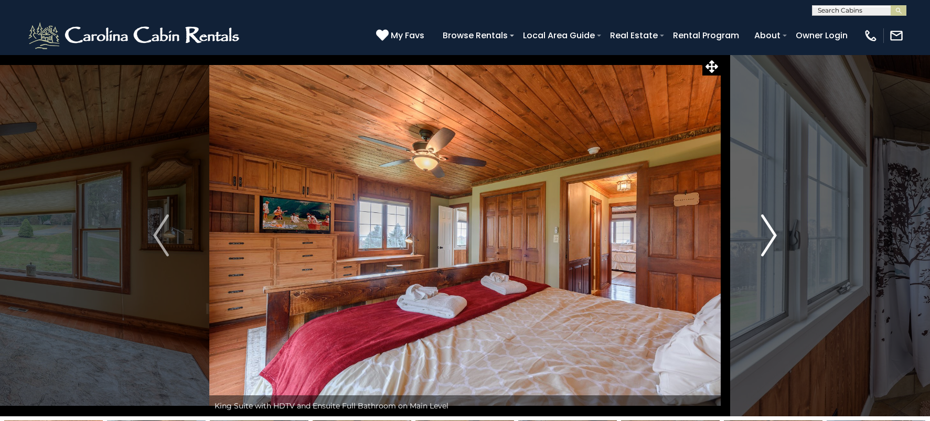
click at [767, 242] on img "Next" at bounding box center [769, 236] width 16 height 42
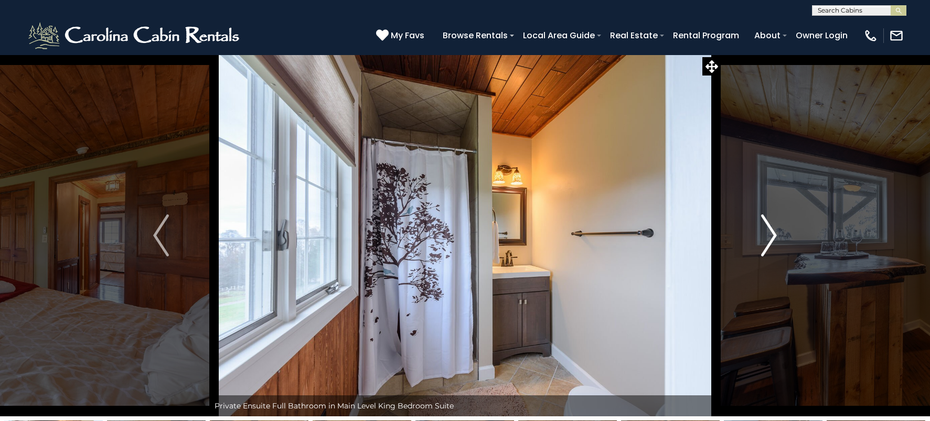
click at [767, 242] on img "Next" at bounding box center [769, 236] width 16 height 42
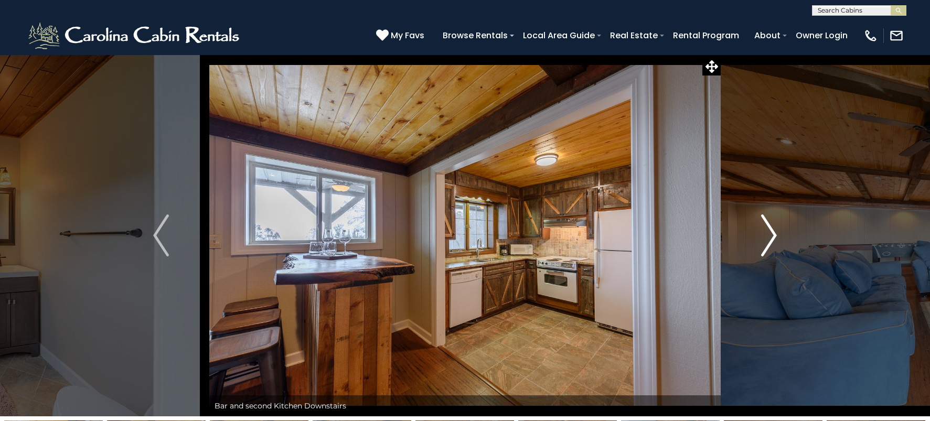
click at [767, 242] on img "Next" at bounding box center [769, 236] width 16 height 42
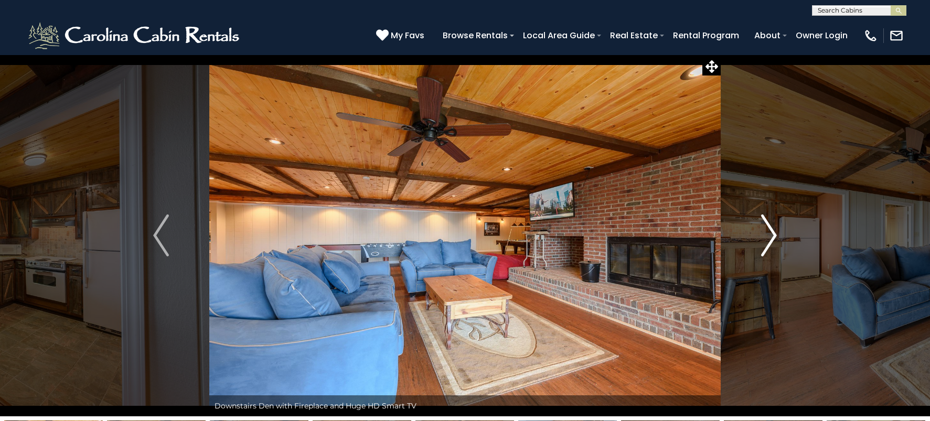
click at [767, 242] on img "Next" at bounding box center [769, 236] width 16 height 42
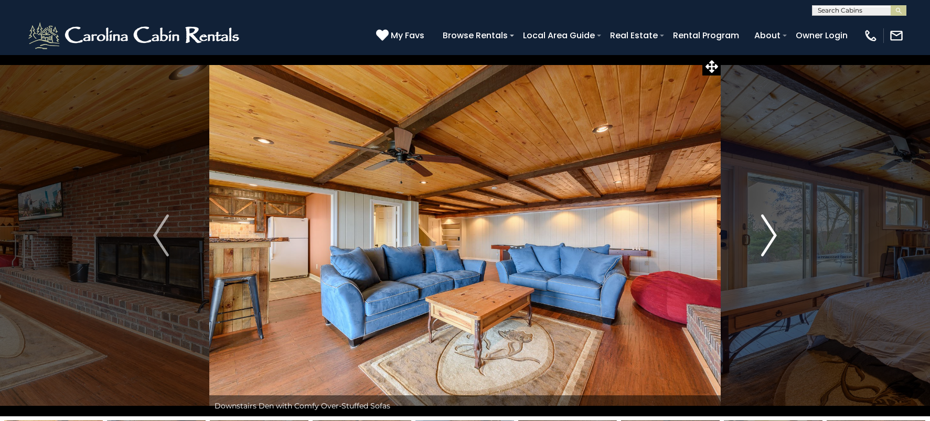
click at [767, 242] on img "Next" at bounding box center [769, 236] width 16 height 42
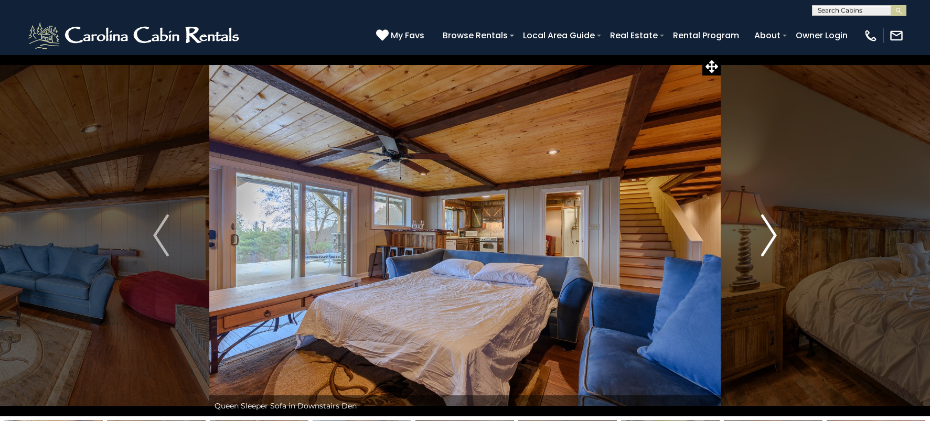
click at [767, 242] on img "Next" at bounding box center [769, 236] width 16 height 42
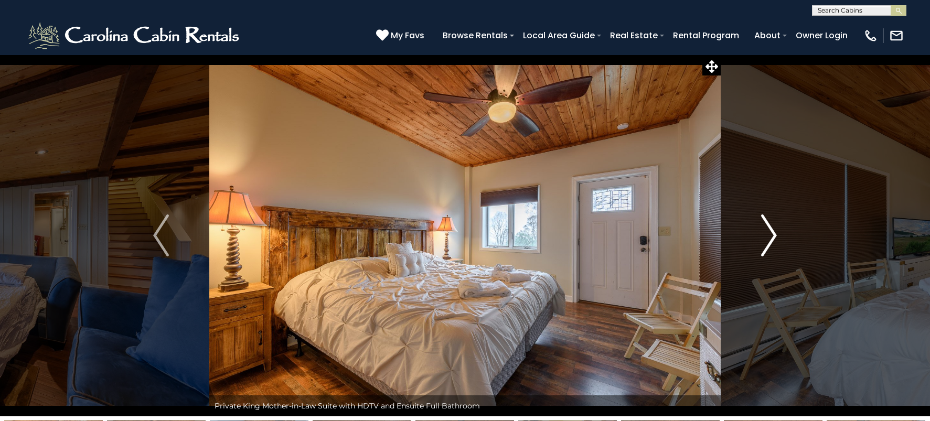
click at [768, 242] on img "Next" at bounding box center [769, 236] width 16 height 42
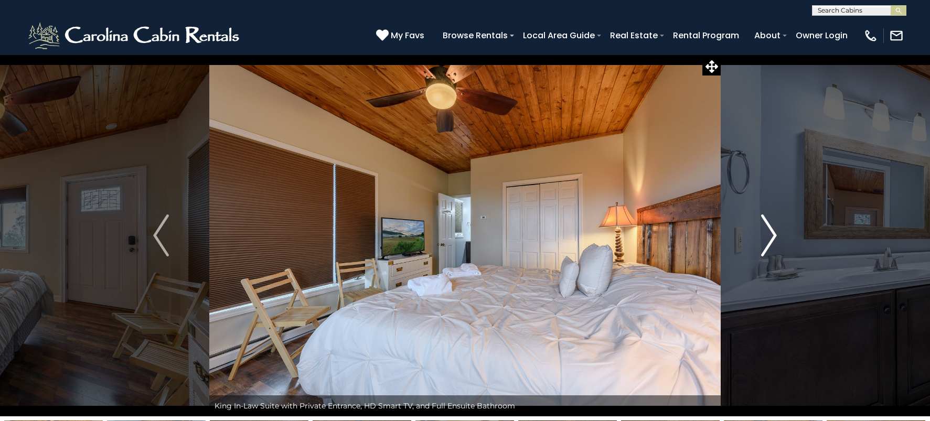
click at [768, 242] on img "Next" at bounding box center [769, 236] width 16 height 42
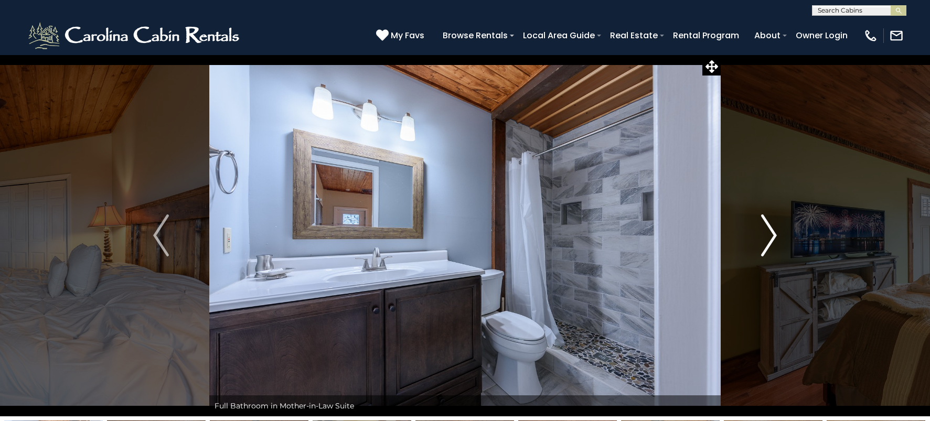
click at [768, 242] on img "Next" at bounding box center [769, 236] width 16 height 42
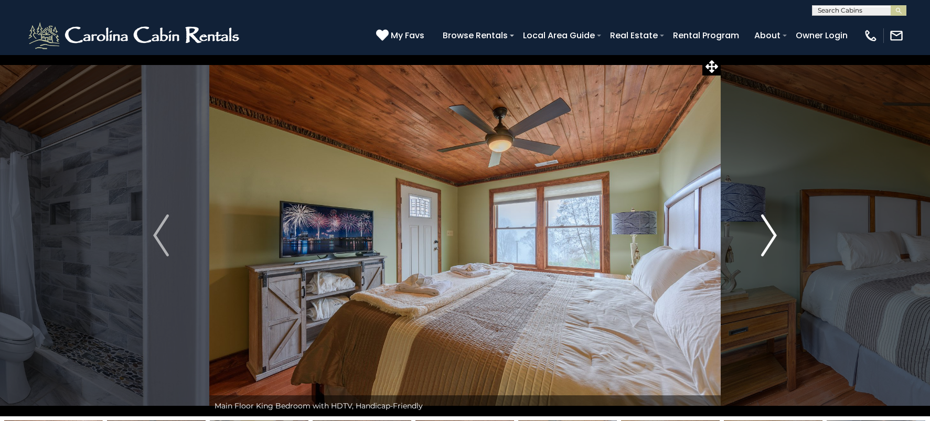
click at [768, 242] on img "Next" at bounding box center [769, 236] width 16 height 42
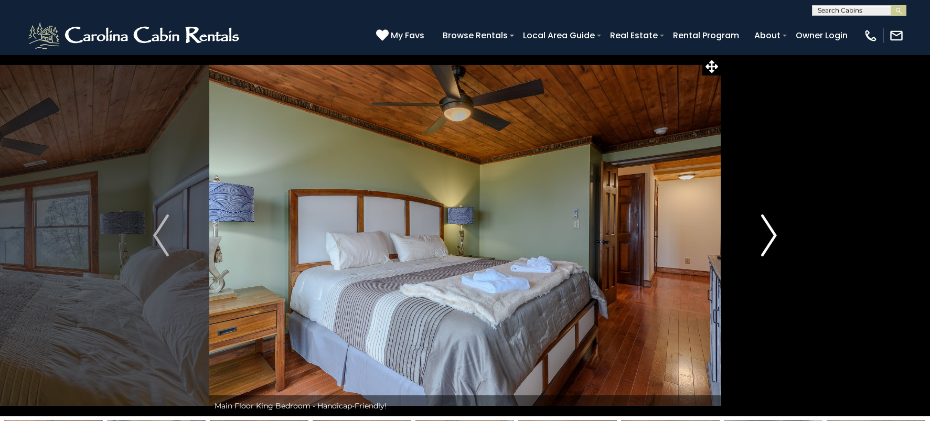
click at [768, 242] on img "Next" at bounding box center [769, 236] width 16 height 42
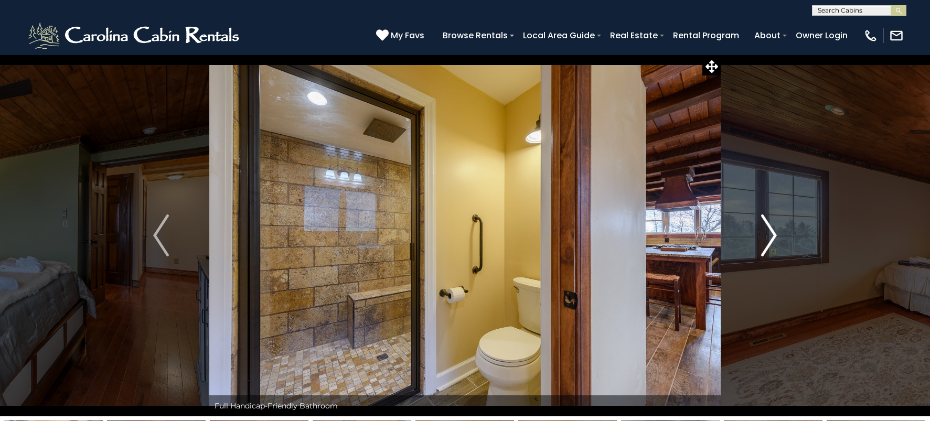
click at [768, 242] on img "Next" at bounding box center [769, 236] width 16 height 42
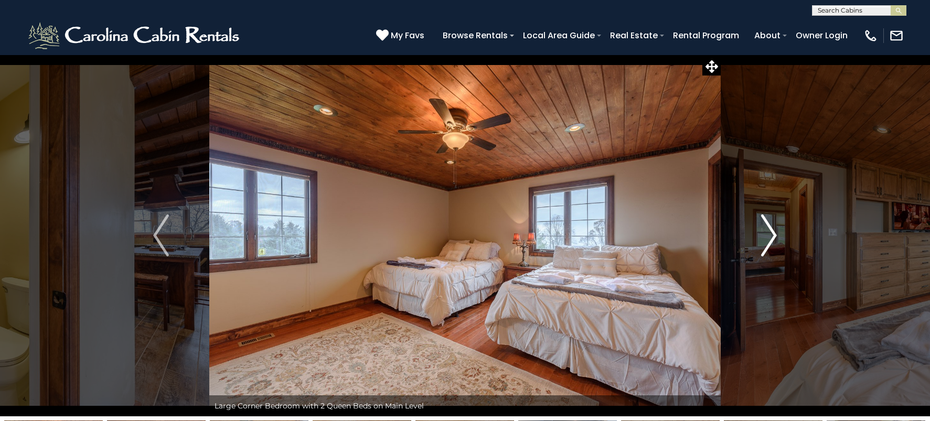
click at [768, 242] on img "Next" at bounding box center [769, 236] width 16 height 42
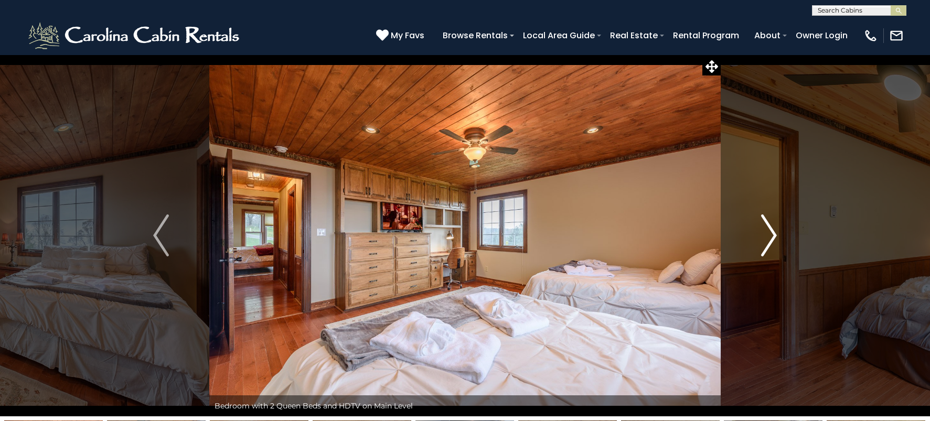
click at [770, 248] on img "Next" at bounding box center [769, 236] width 16 height 42
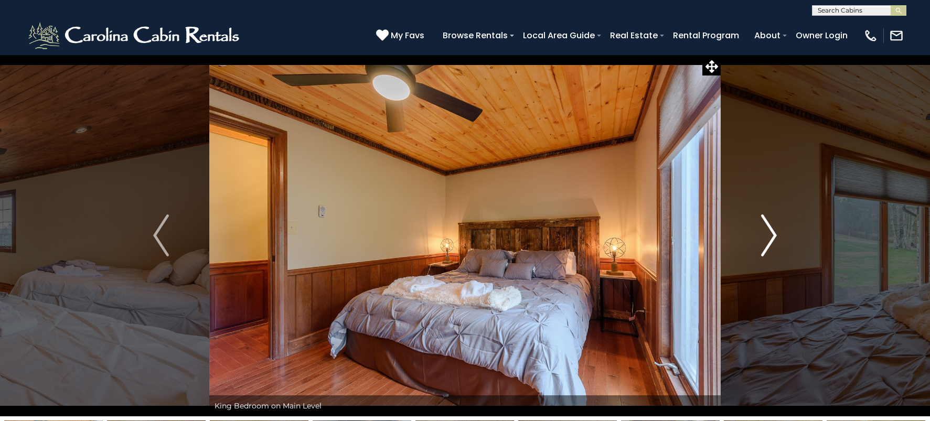
click at [770, 248] on img "Next" at bounding box center [769, 236] width 16 height 42
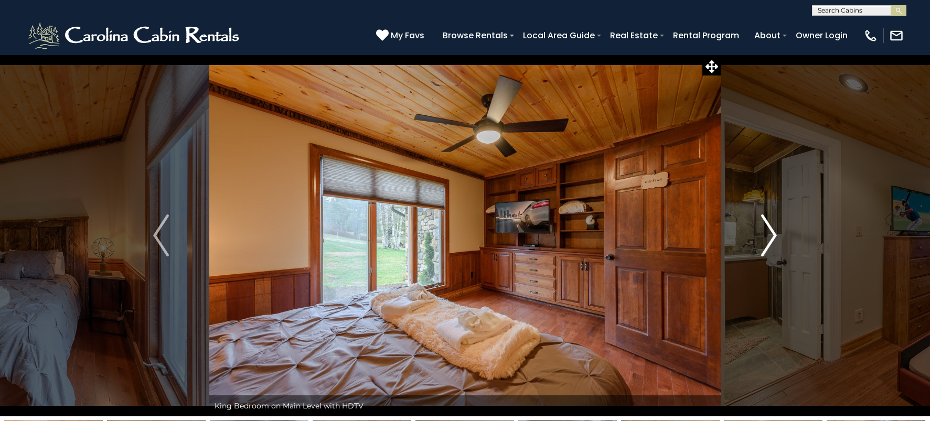
click at [768, 247] on img "Next" at bounding box center [769, 236] width 16 height 42
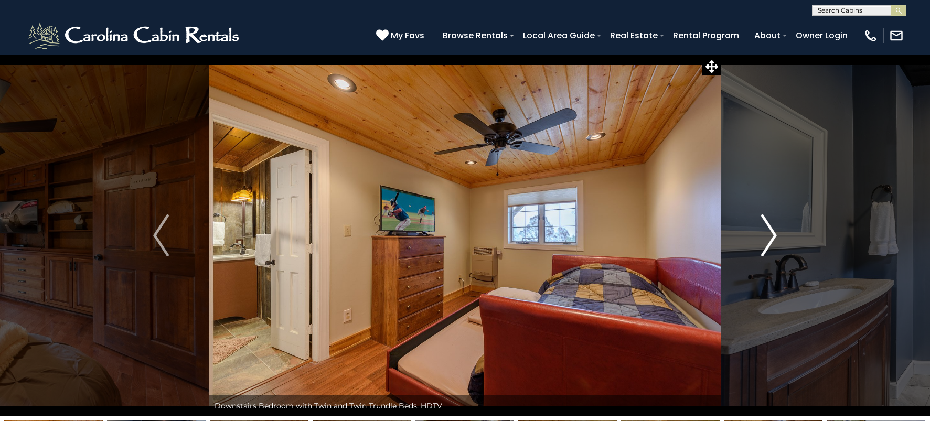
click at [768, 247] on img "Next" at bounding box center [769, 236] width 16 height 42
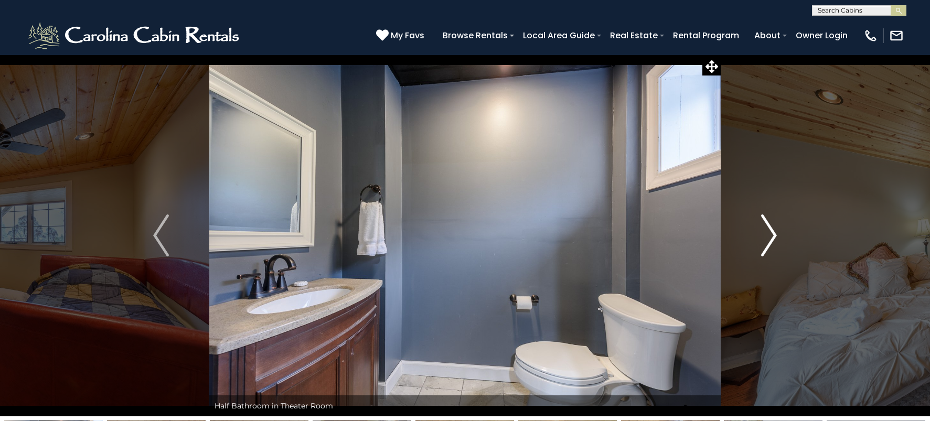
click at [768, 247] on img "Next" at bounding box center [769, 236] width 16 height 42
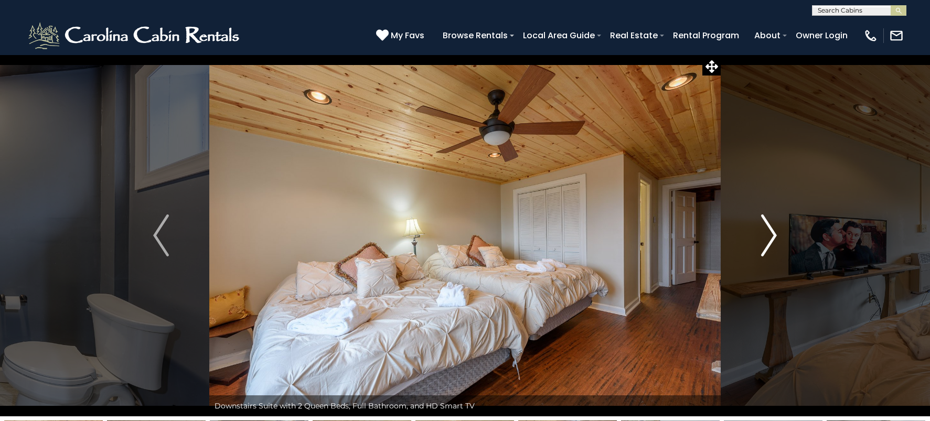
click at [768, 247] on img "Next" at bounding box center [769, 236] width 16 height 42
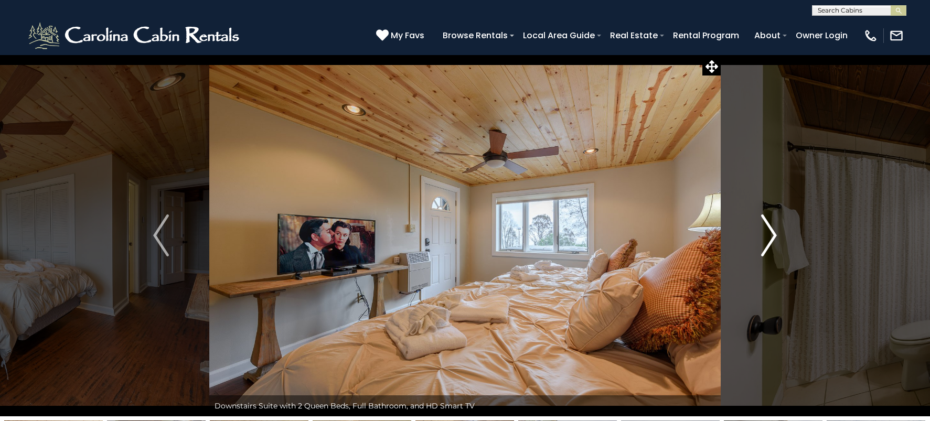
click at [768, 247] on img "Next" at bounding box center [769, 236] width 16 height 42
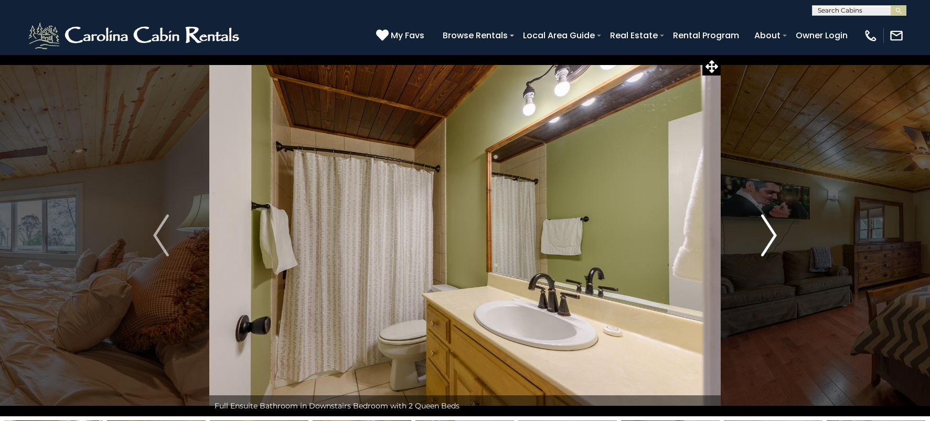
click at [768, 247] on img "Next" at bounding box center [769, 236] width 16 height 42
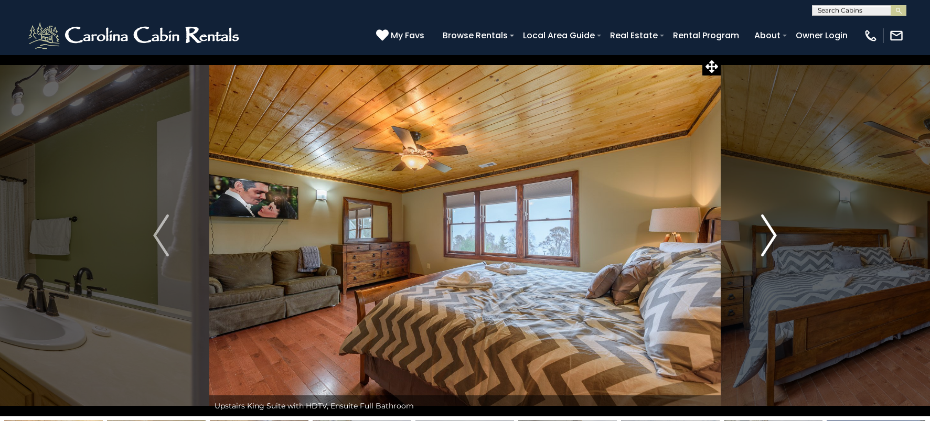
click at [768, 247] on img "Next" at bounding box center [769, 236] width 16 height 42
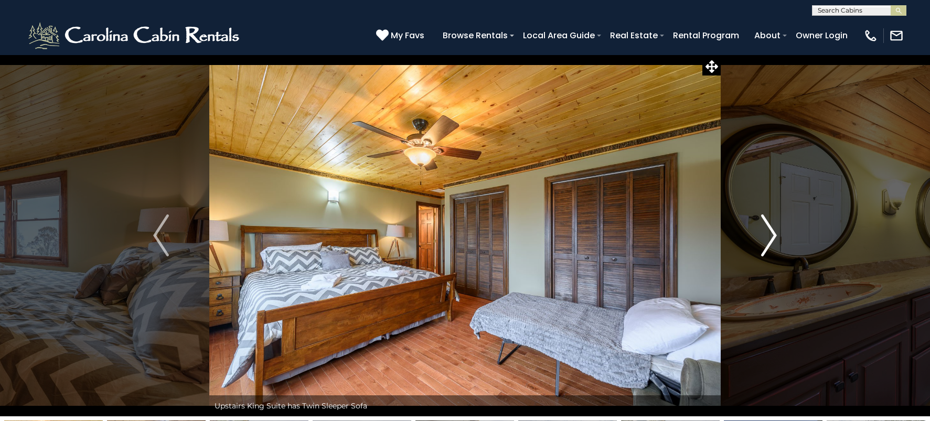
click at [768, 247] on img "Next" at bounding box center [769, 236] width 16 height 42
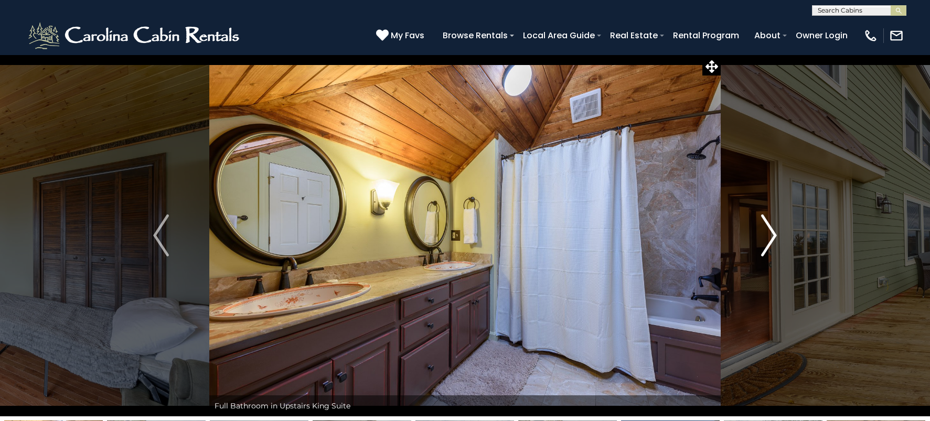
click at [766, 242] on img "Next" at bounding box center [769, 236] width 16 height 42
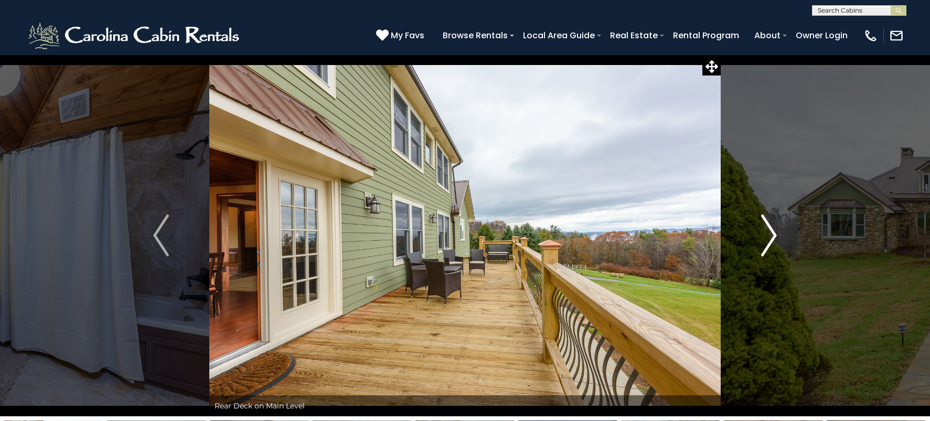
click at [769, 243] on img "Next" at bounding box center [769, 236] width 16 height 42
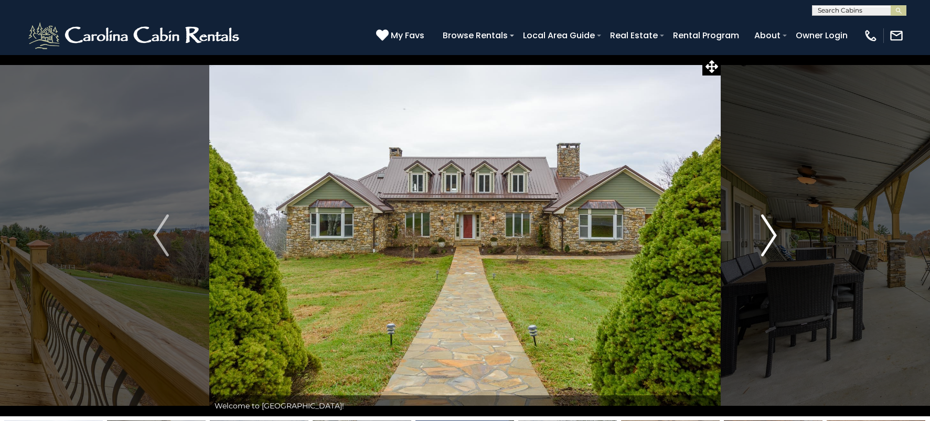
click at [769, 243] on img "Next" at bounding box center [769, 236] width 16 height 42
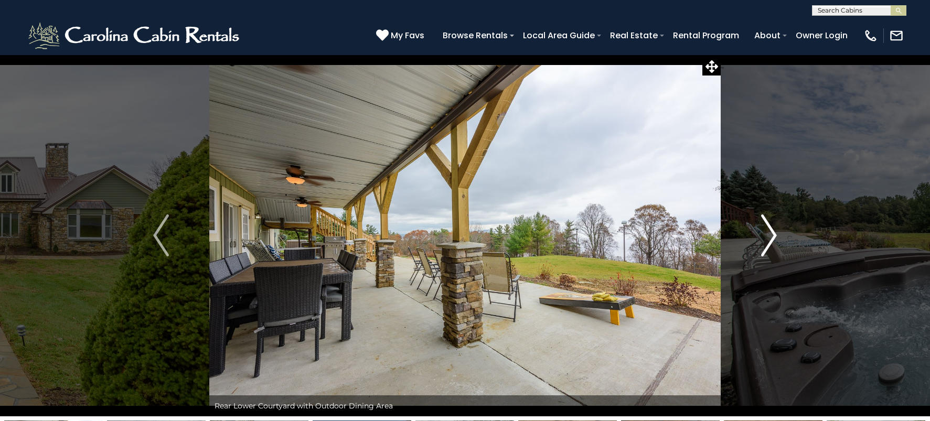
click at [769, 243] on img "Next" at bounding box center [769, 236] width 16 height 42
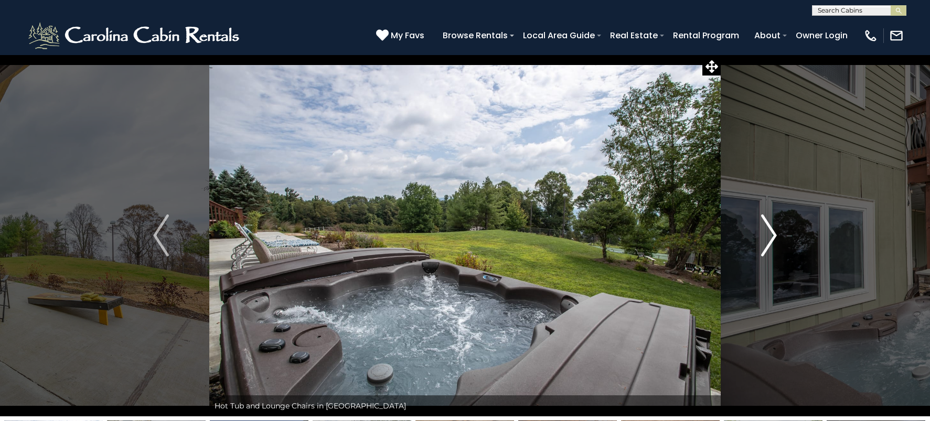
click at [769, 243] on img "Next" at bounding box center [769, 236] width 16 height 42
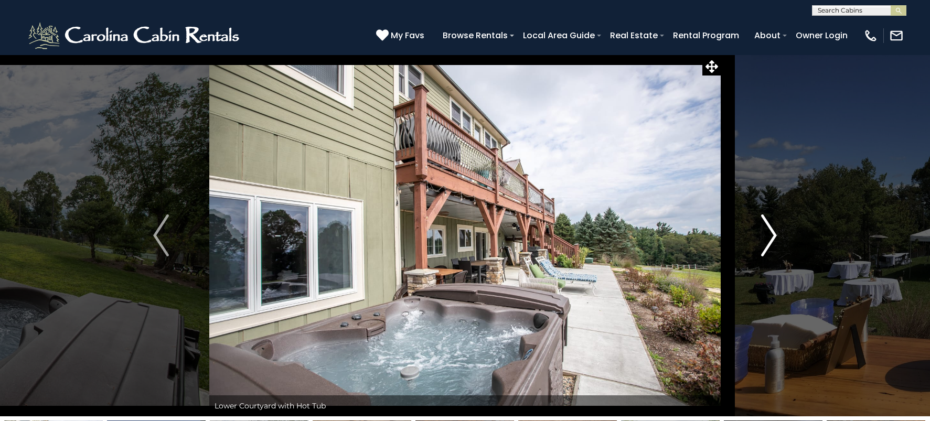
click at [772, 235] on img "Next" at bounding box center [769, 236] width 16 height 42
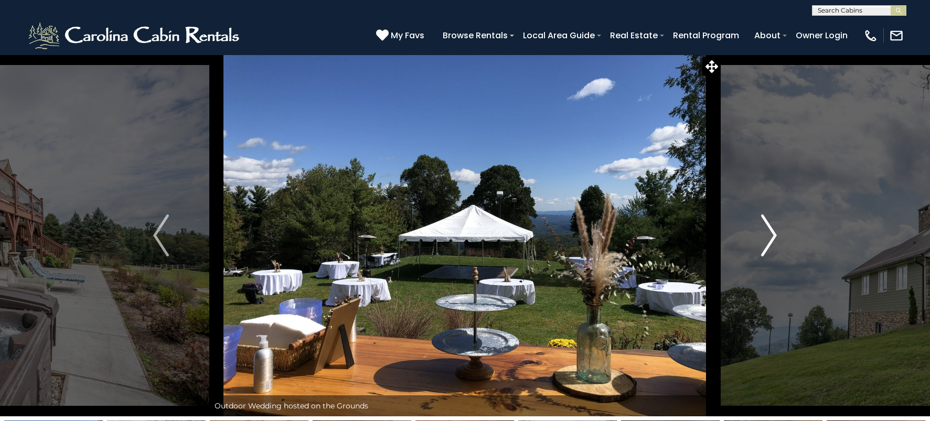
click at [772, 235] on img "Next" at bounding box center [769, 236] width 16 height 42
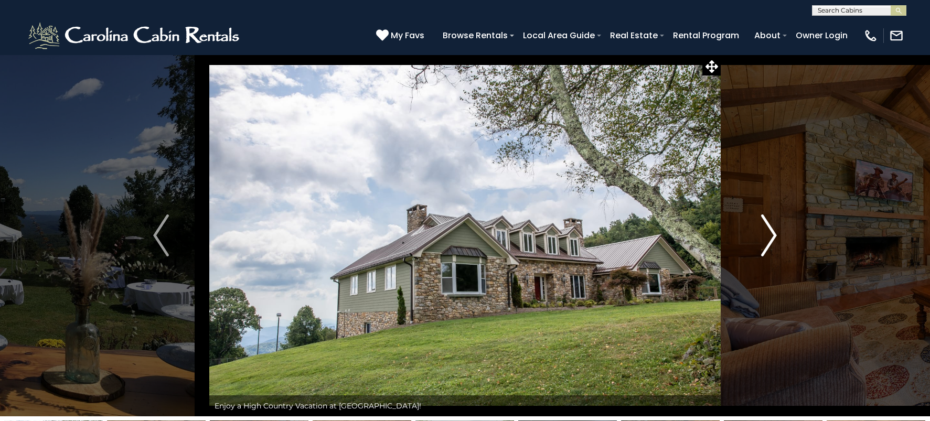
click at [773, 235] on img "Next" at bounding box center [769, 236] width 16 height 42
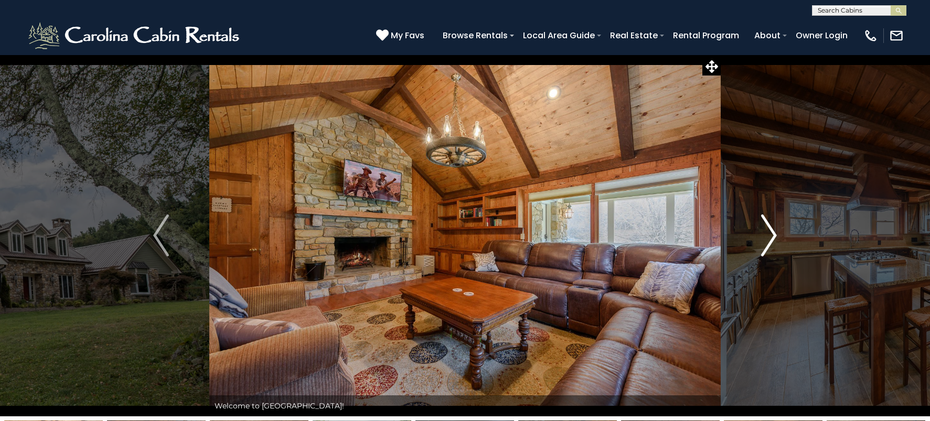
click at [773, 235] on img "Next" at bounding box center [769, 236] width 16 height 42
